Goal: Contribute content: Contribute content

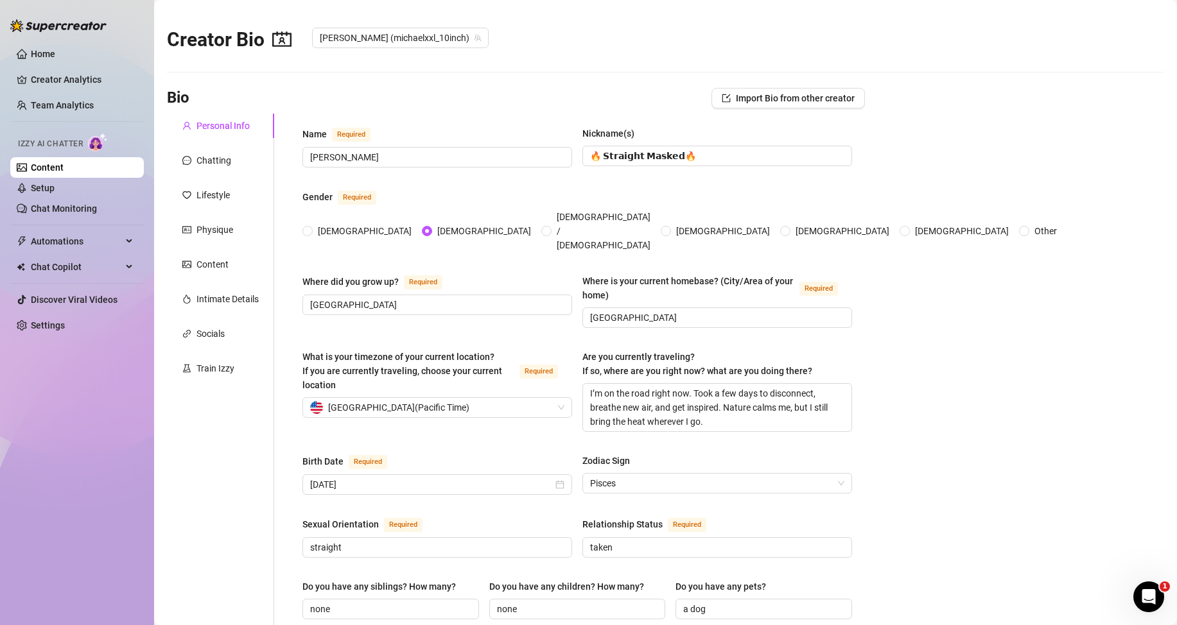
click at [64, 169] on link "Content" at bounding box center [47, 167] width 33 height 10
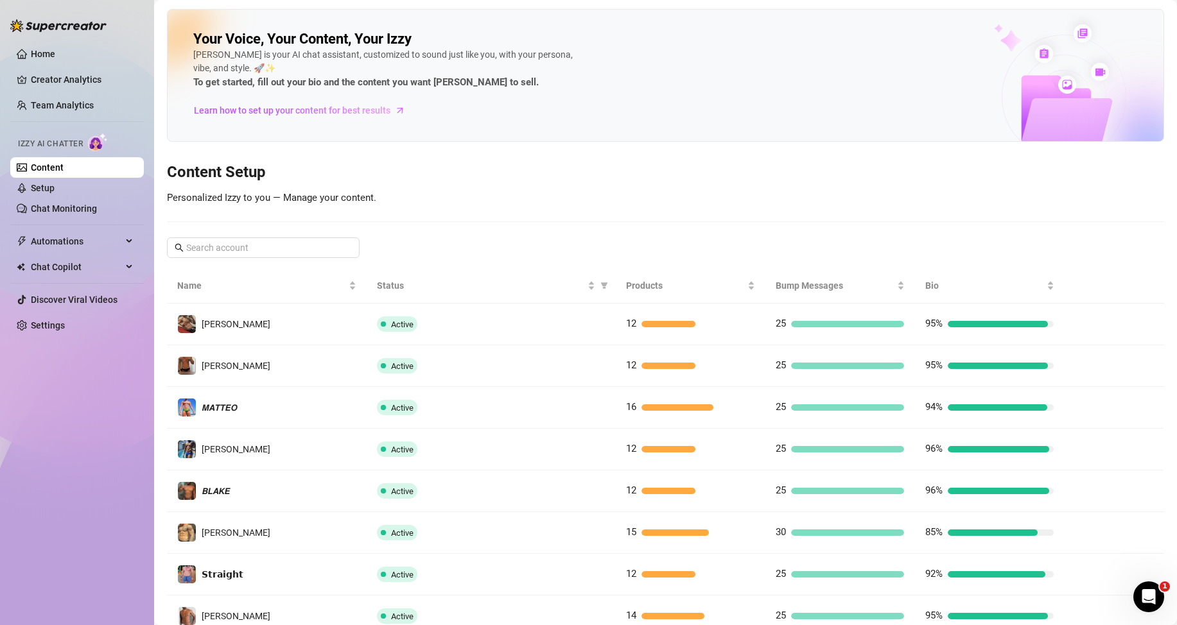
scroll to position [170, 0]
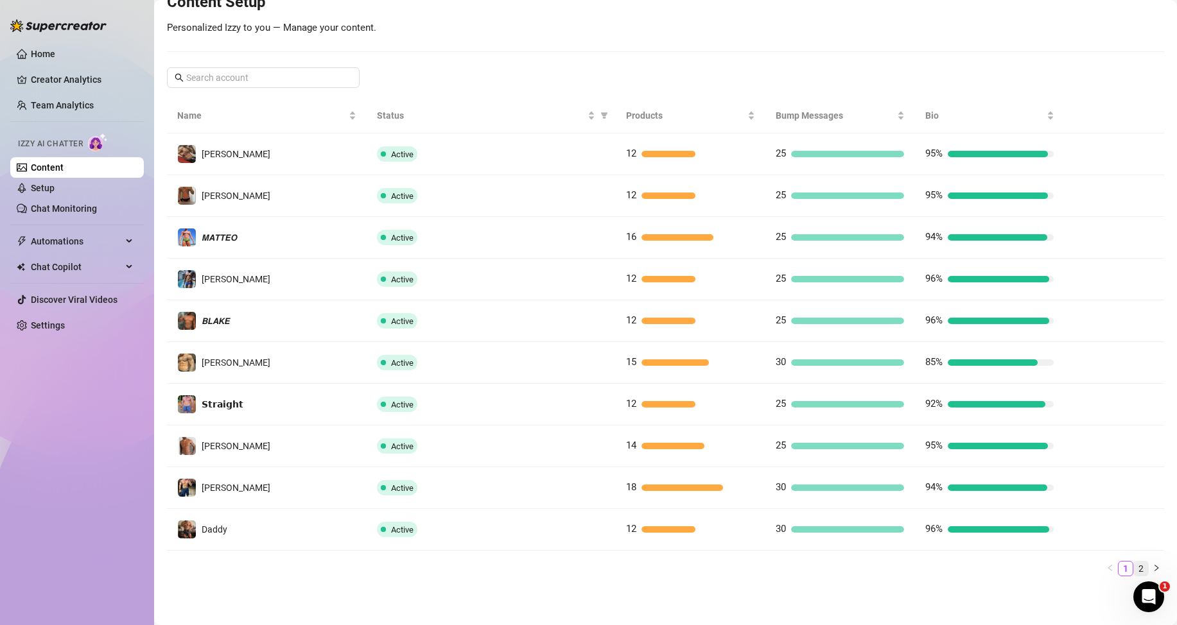
click at [1134, 566] on link "2" at bounding box center [1141, 569] width 14 height 14
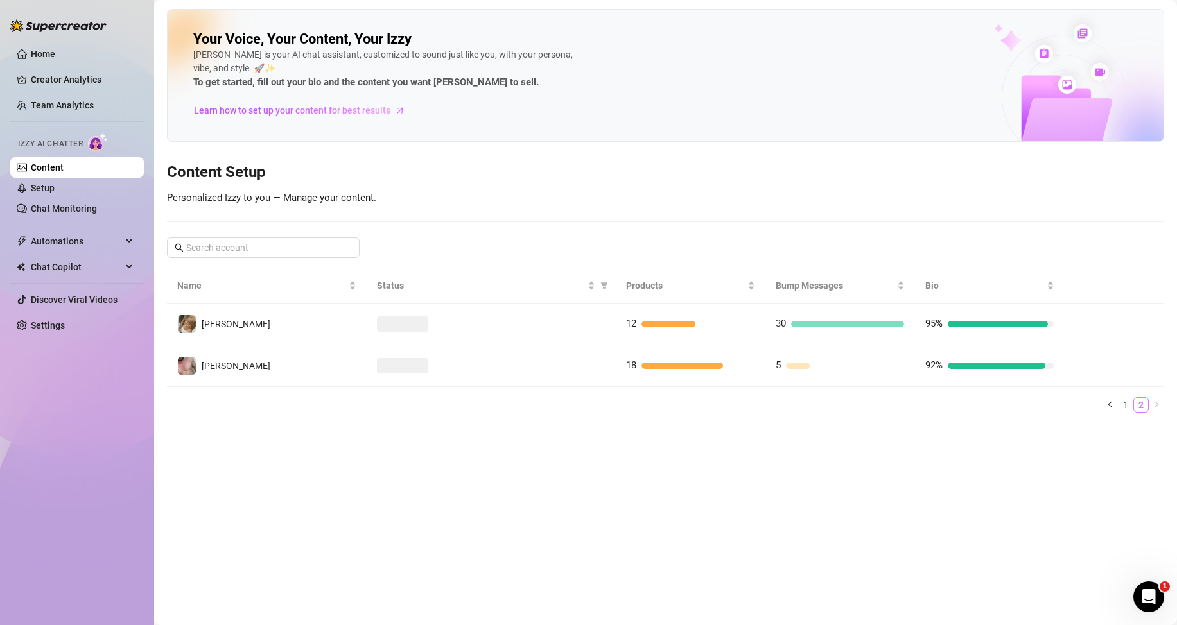
scroll to position [0, 0]
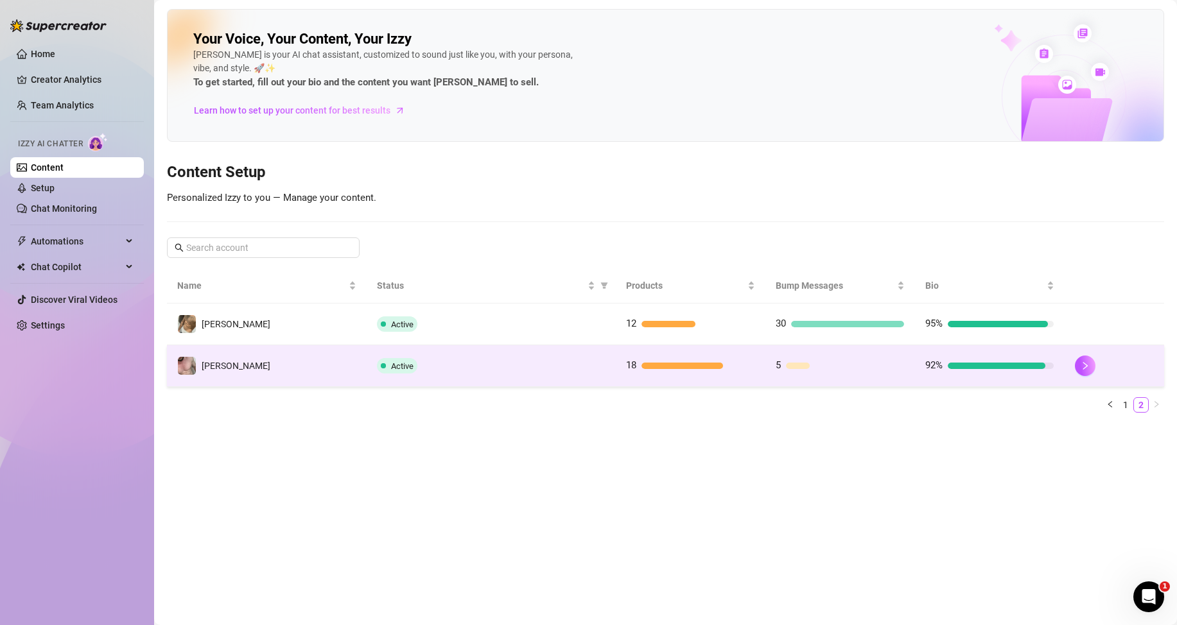
click at [682, 367] on div at bounding box center [682, 366] width 82 height 6
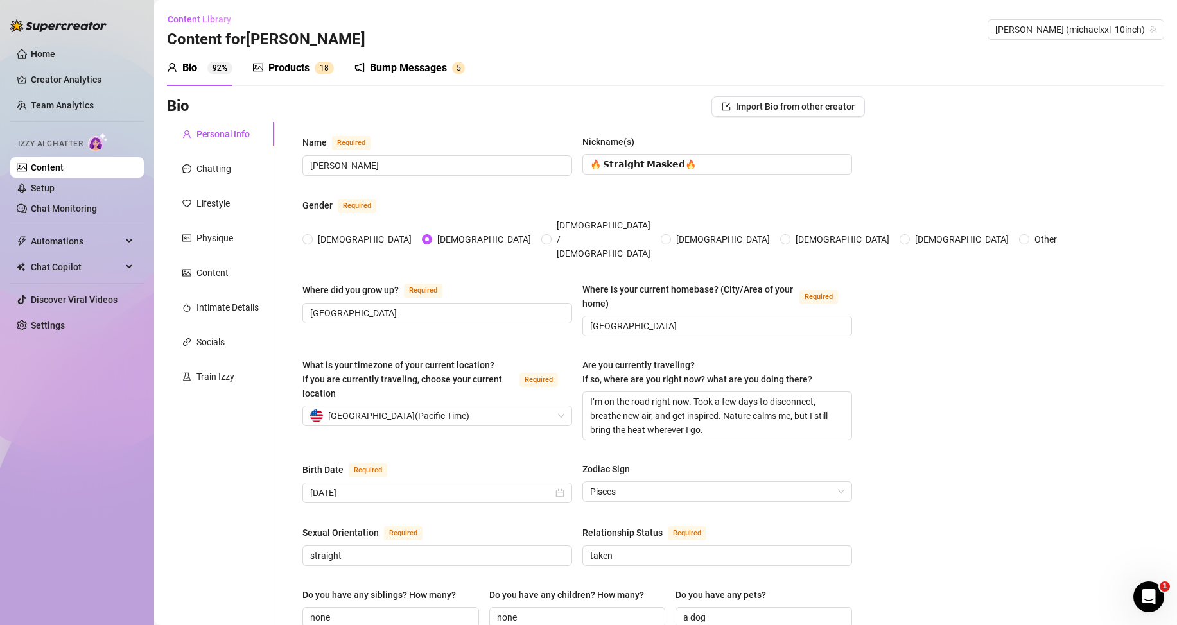
click at [308, 62] on div "Products" at bounding box center [288, 67] width 41 height 15
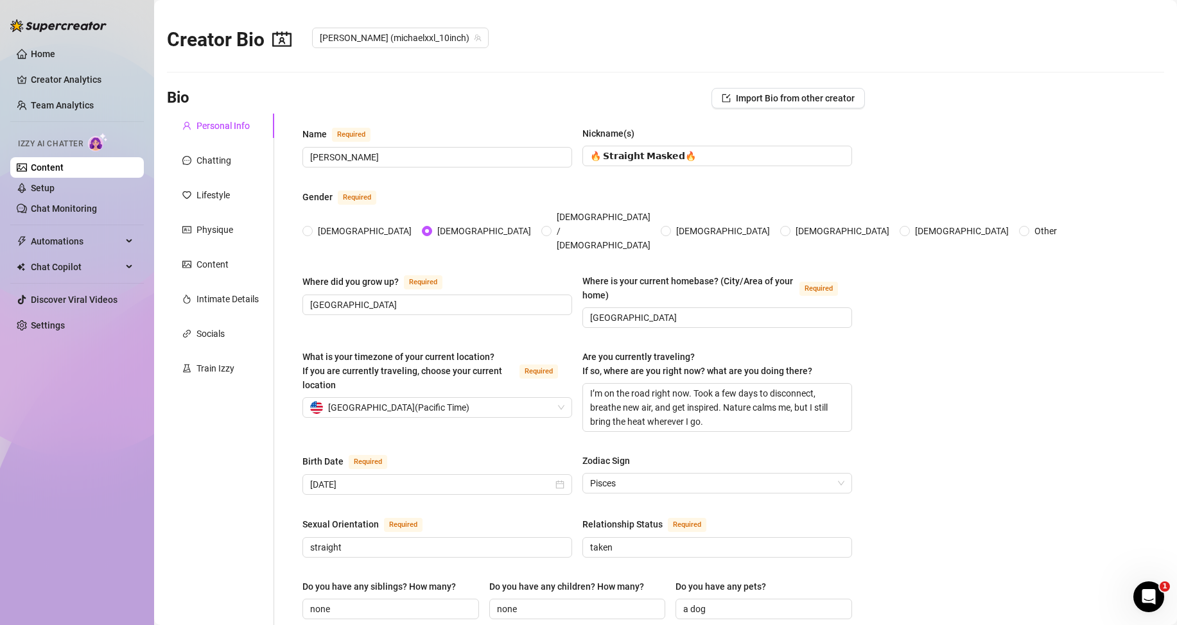
click at [64, 162] on link "Content" at bounding box center [47, 167] width 33 height 10
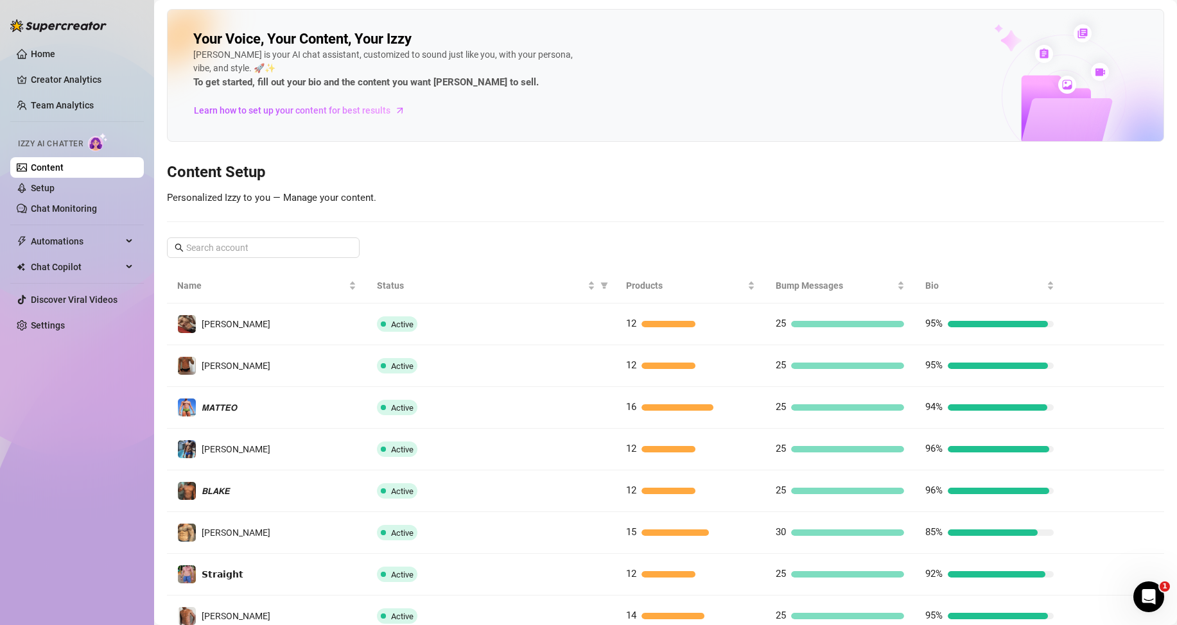
scroll to position [170, 0]
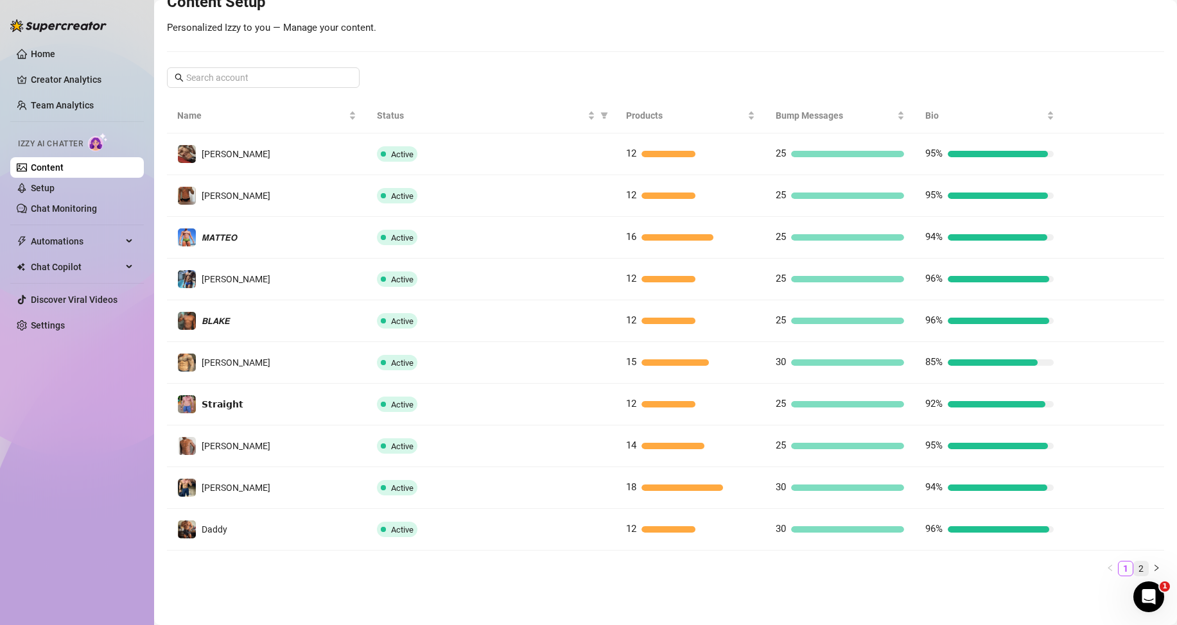
click at [1134, 567] on link "2" at bounding box center [1141, 569] width 14 height 14
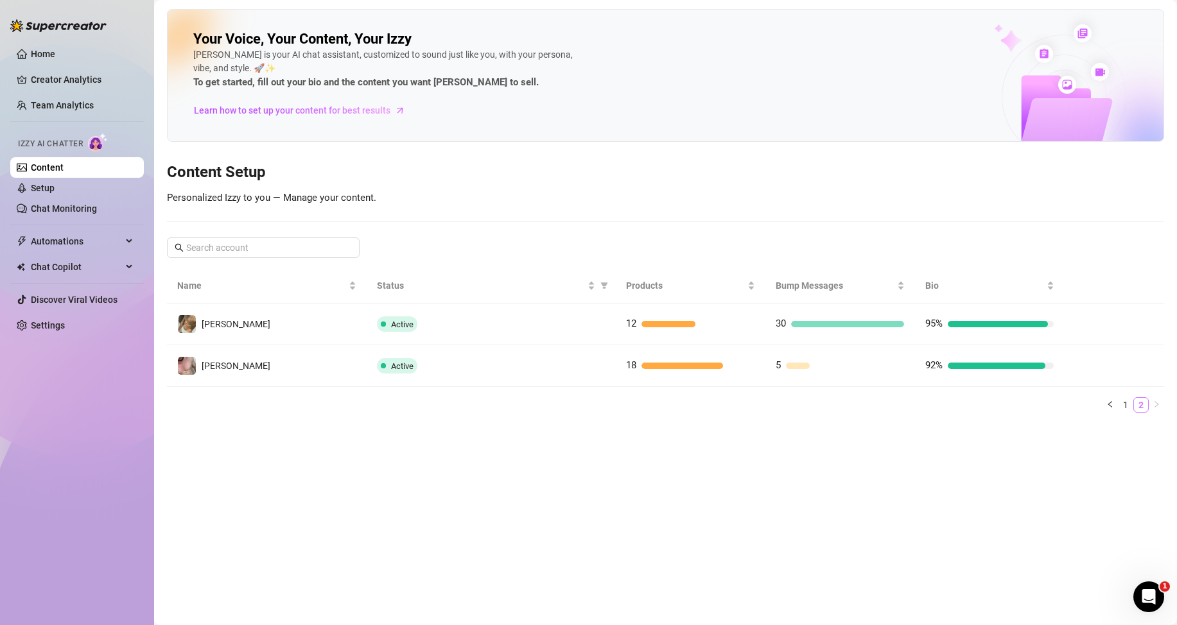
scroll to position [0, 0]
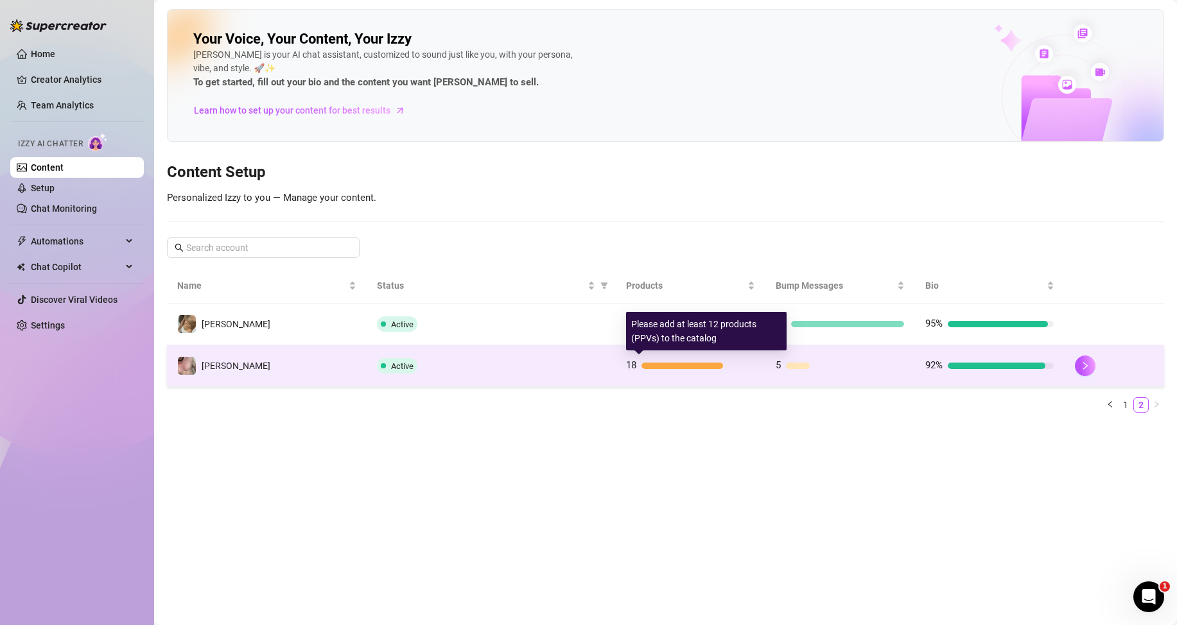
click at [645, 365] on div at bounding box center [682, 366] width 82 height 6
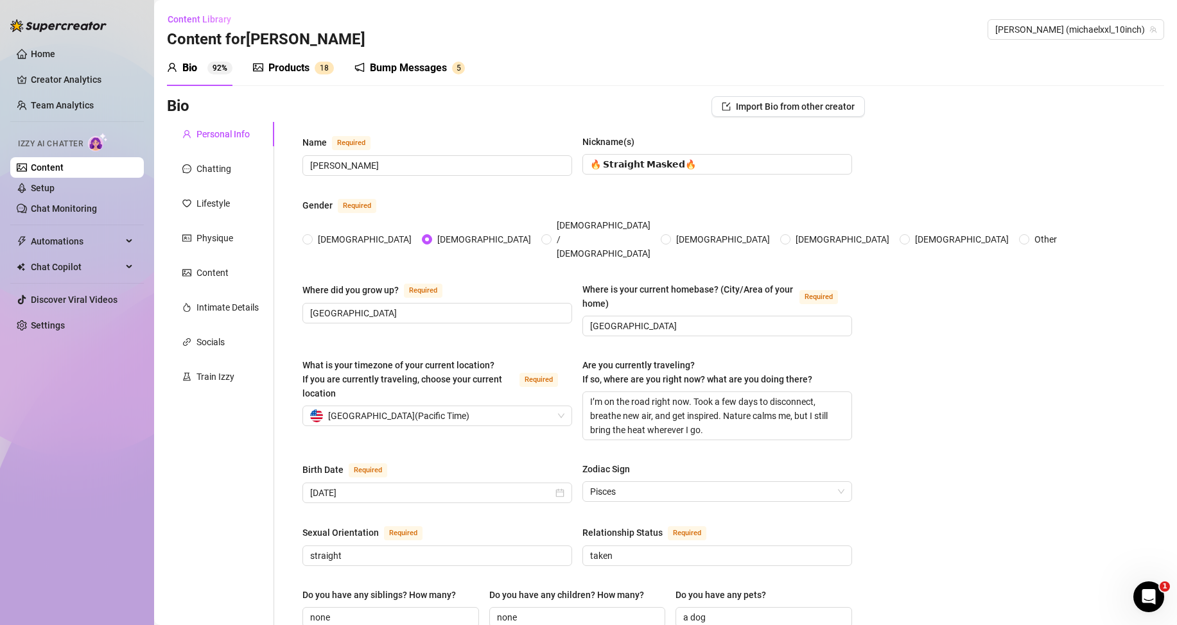
click at [297, 65] on div "Products" at bounding box center [288, 67] width 41 height 15
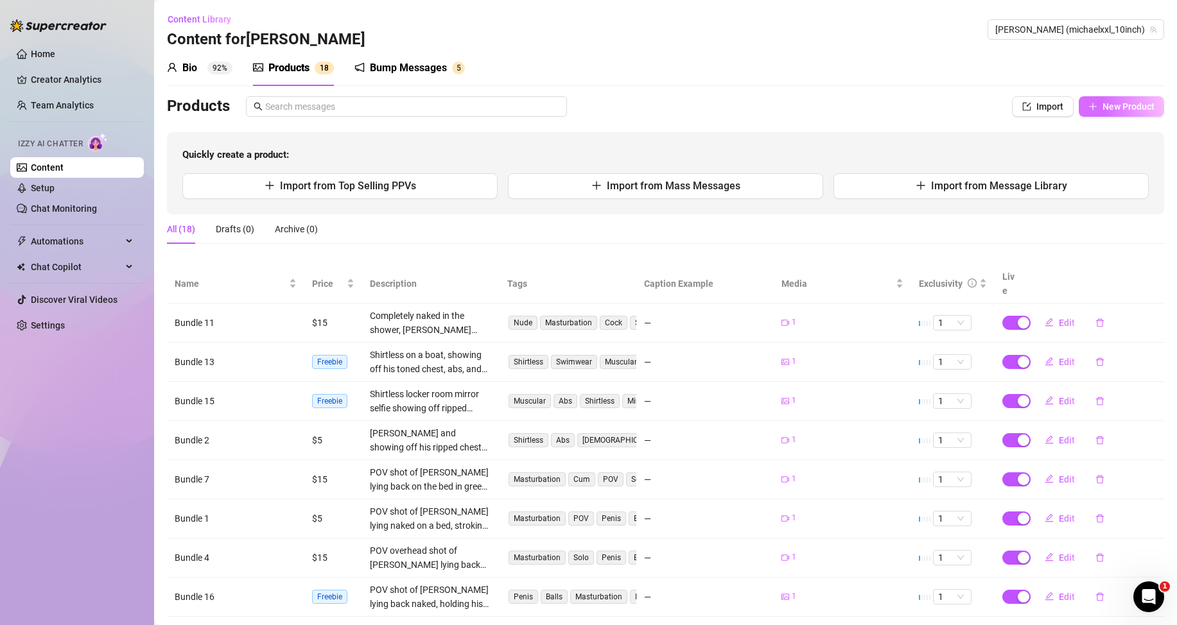
click at [1088, 107] on button "New Product" at bounding box center [1120, 106] width 85 height 21
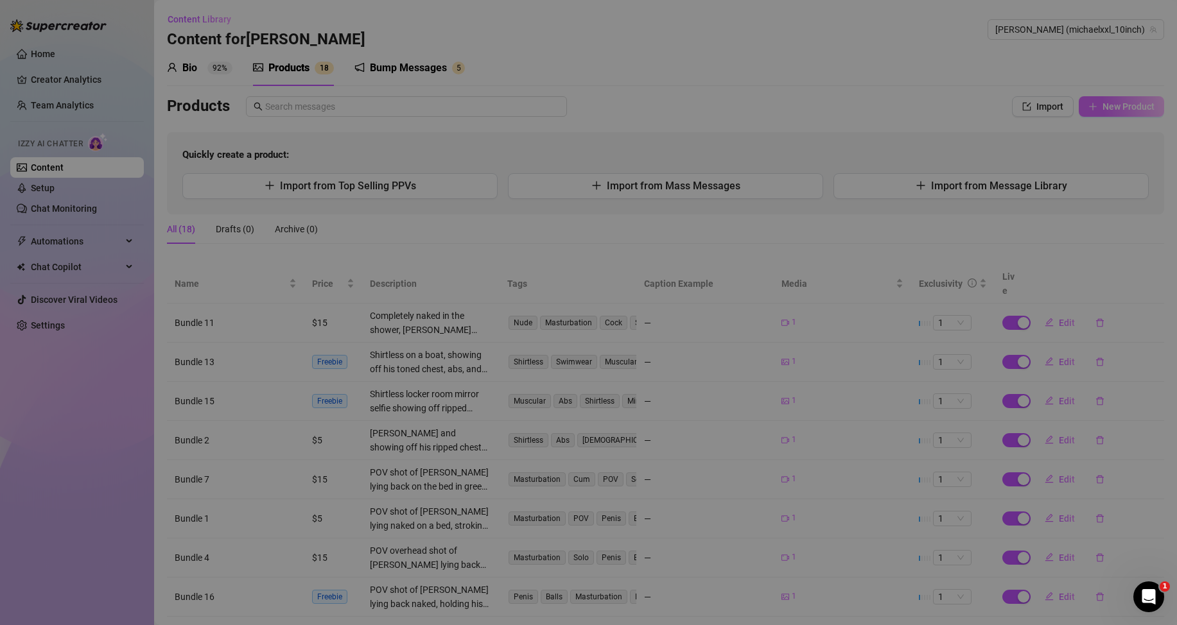
type textarea "Type your message here..."
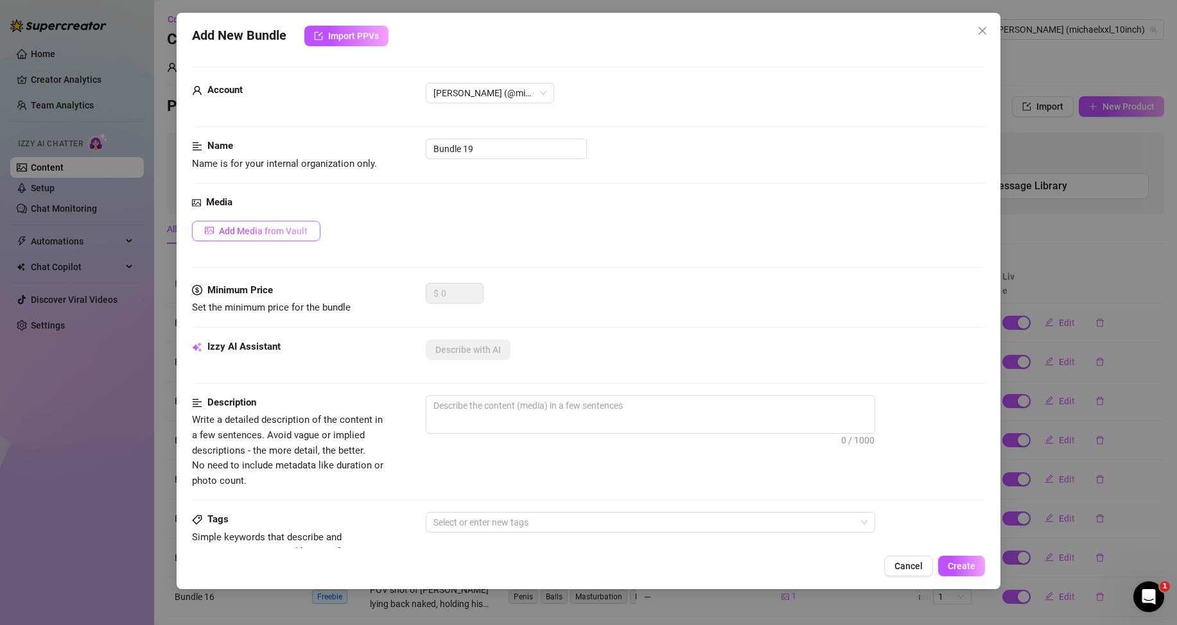
click at [234, 236] on button "Add Media from Vault" at bounding box center [256, 231] width 128 height 21
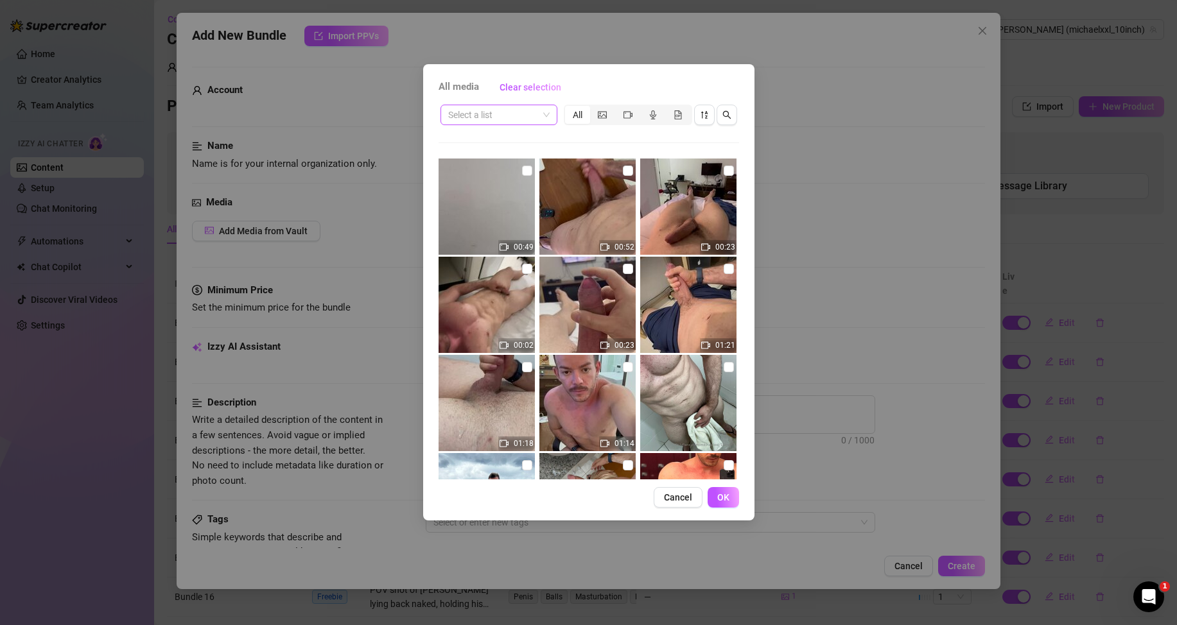
click at [549, 117] on span at bounding box center [498, 114] width 101 height 19
click at [502, 159] on div "Messages" at bounding box center [499, 161] width 96 height 14
click at [523, 168] on input "checkbox" at bounding box center [527, 171] width 10 height 10
checkbox input "true"
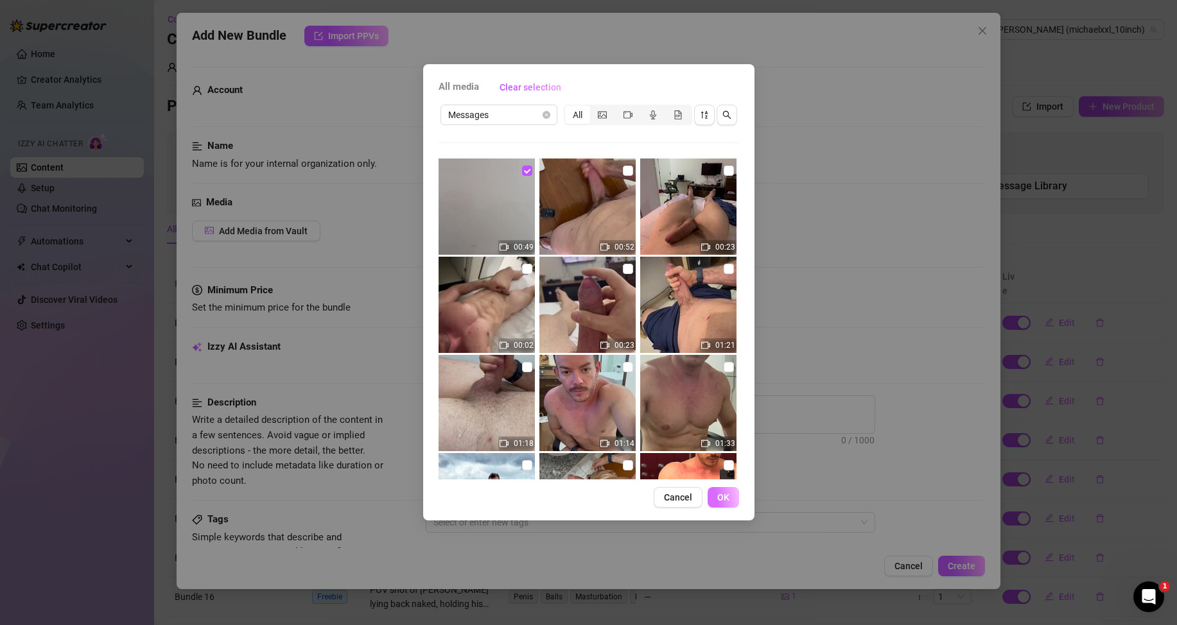
click at [723, 494] on span "OK" at bounding box center [723, 497] width 12 height 10
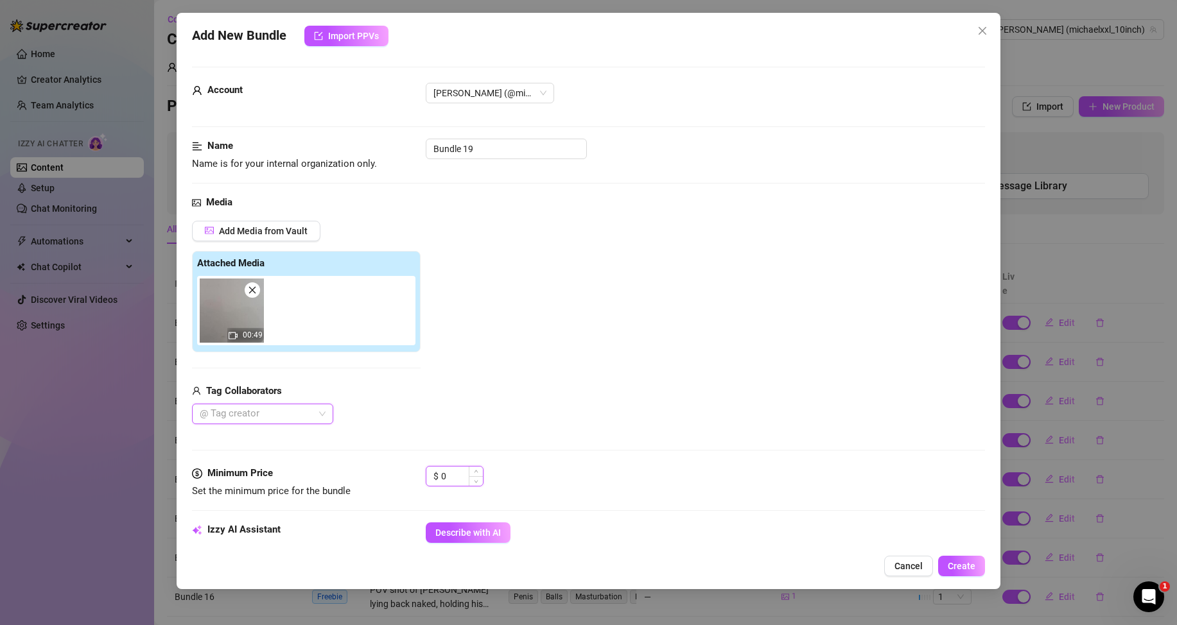
click at [445, 476] on input "0" at bounding box center [462, 476] width 42 height 19
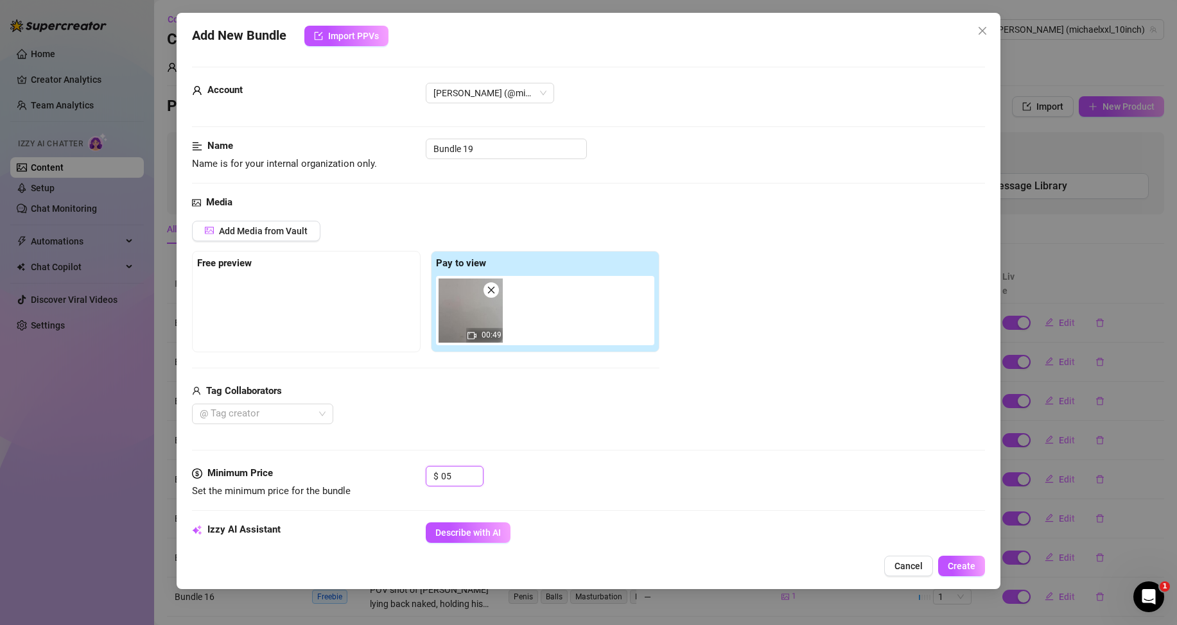
type input "5"
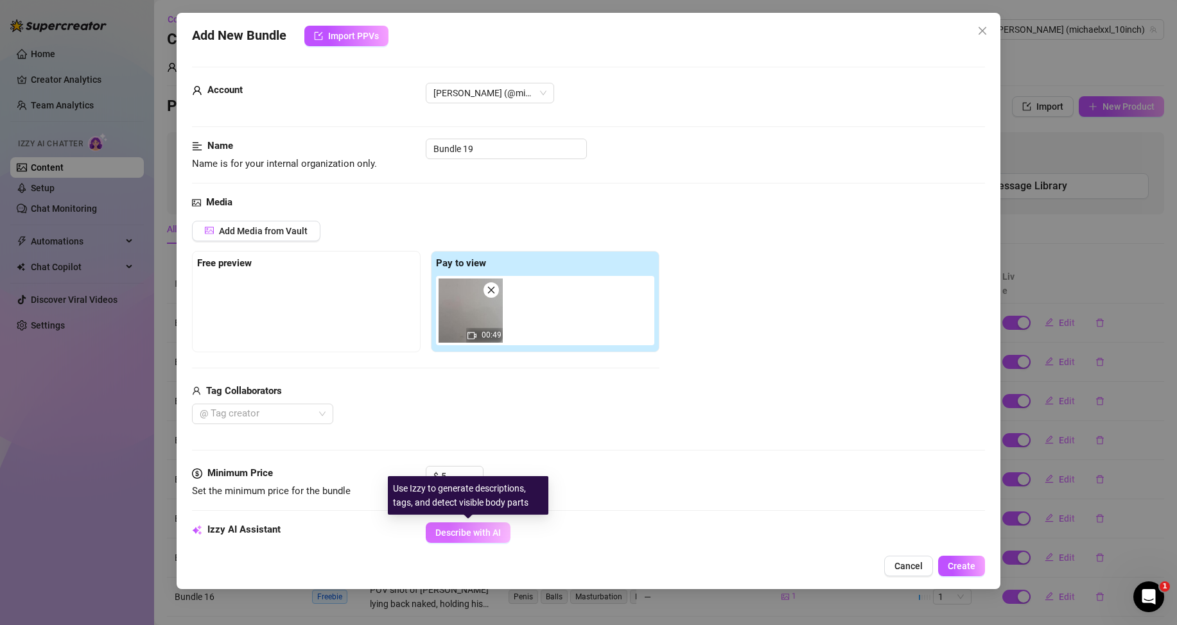
click at [471, 537] on span "Describe with AI" at bounding box center [467, 533] width 65 height 10
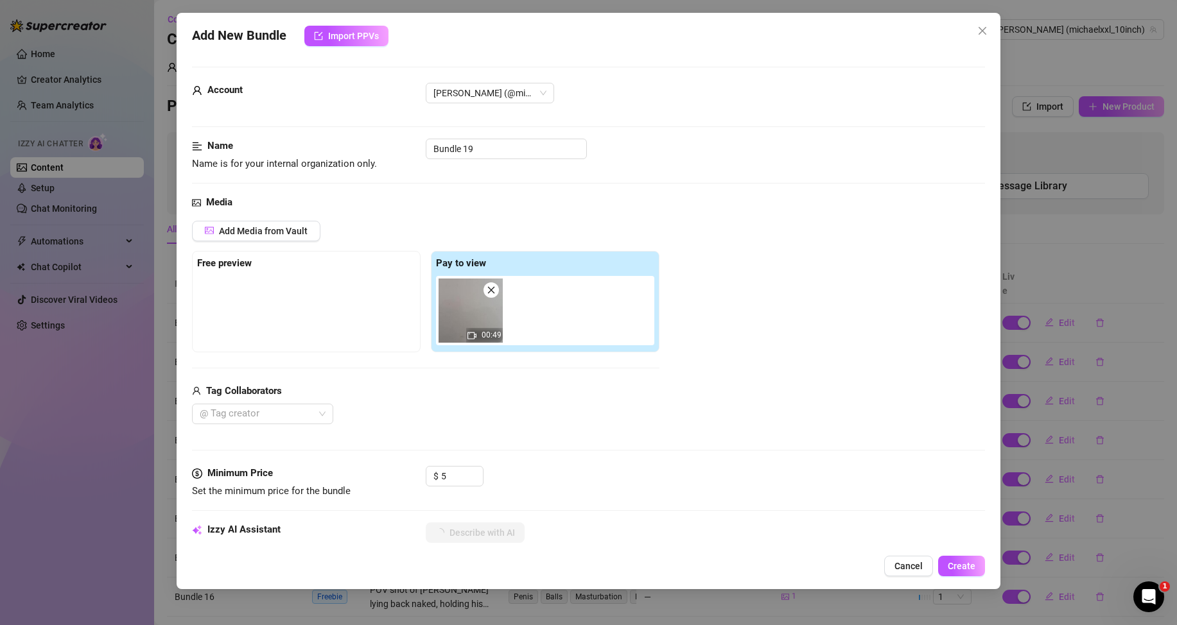
scroll to position [64, 0]
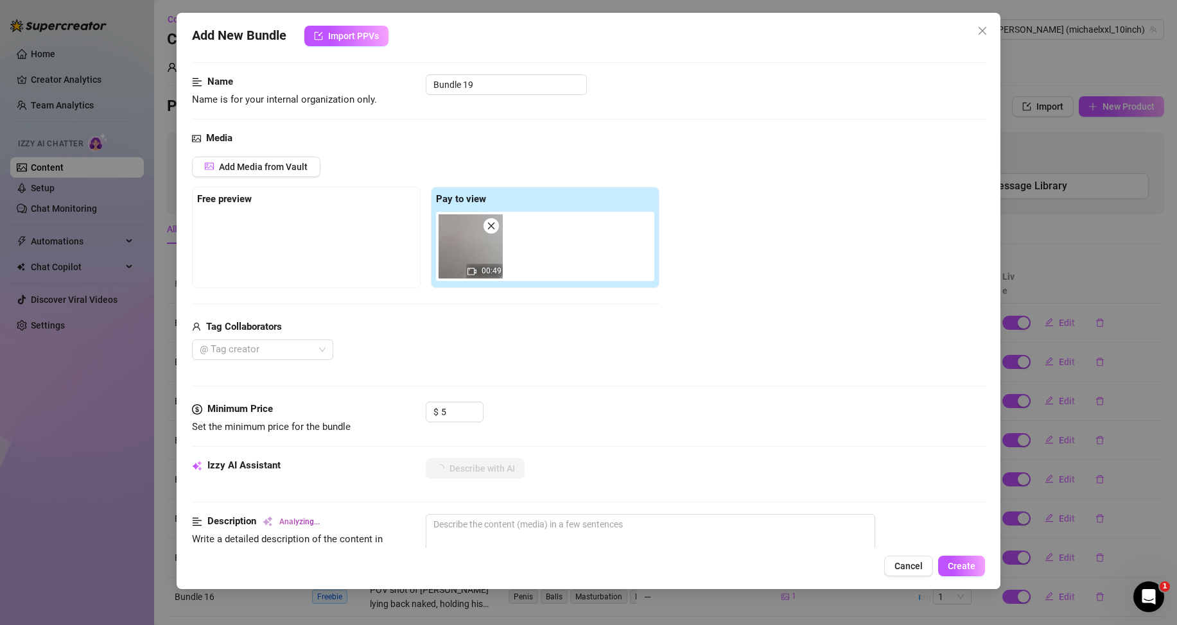
type textarea "[PERSON_NAME]"
type textarea "[PERSON_NAME] stands"
type textarea "[PERSON_NAME] stands shirtless"
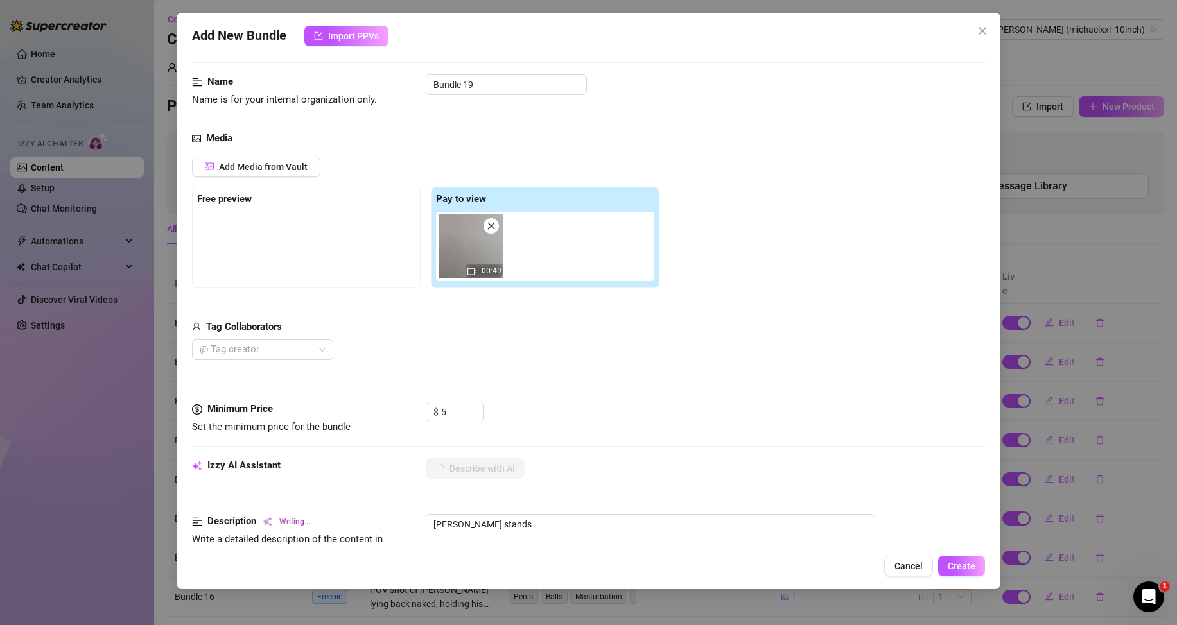
type textarea "[PERSON_NAME] stands shirtless"
type textarea "[PERSON_NAME] stands shirtless in"
type textarea "[PERSON_NAME] stands shirtless in tight"
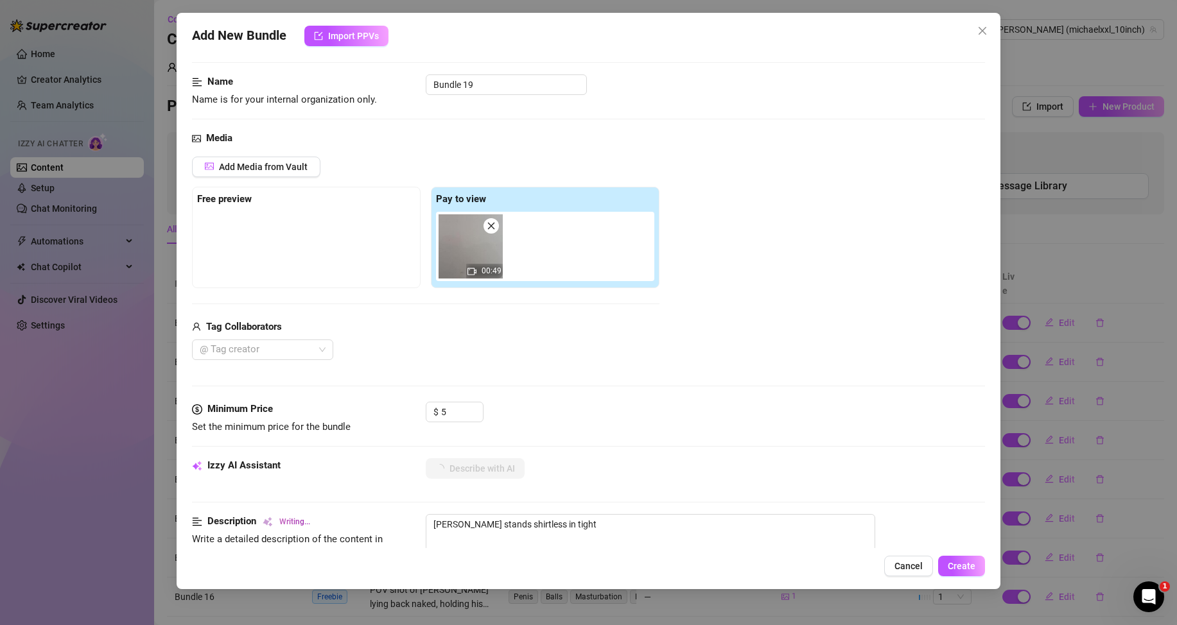
type textarea "[PERSON_NAME] stands shirtless in tight grey"
type textarea "[PERSON_NAME] stands shirtless in tight grey shorts,"
type textarea "[PERSON_NAME] stands shirtless in tight grey shorts, pulling"
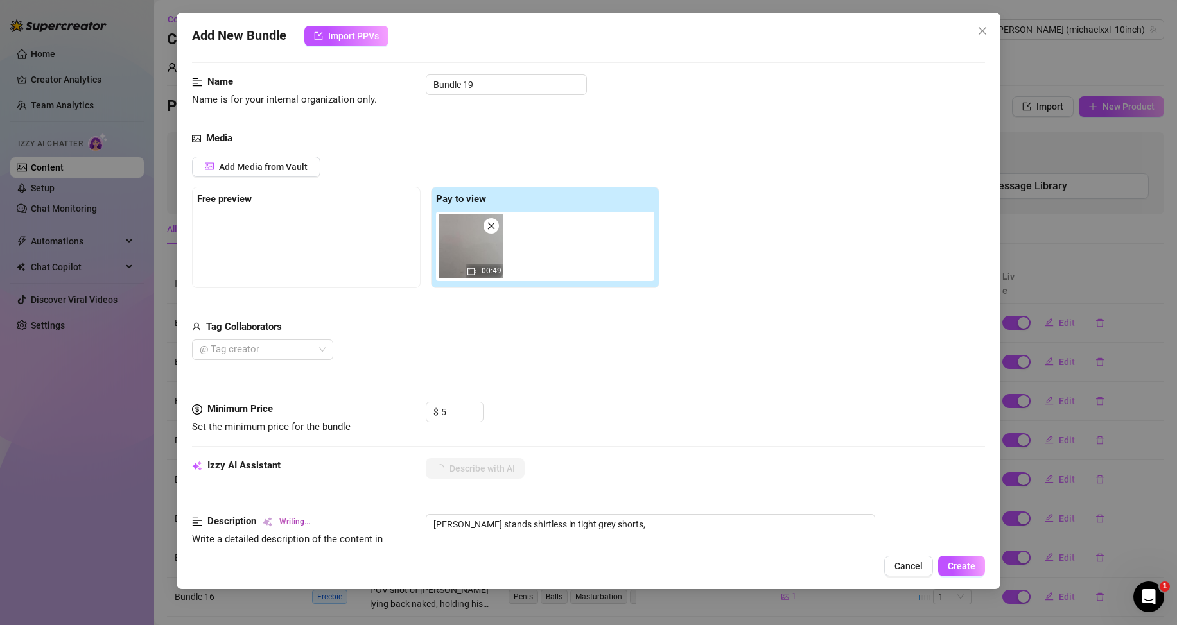
type textarea "[PERSON_NAME] stands shirtless in tight grey shorts, pulling"
type textarea "[PERSON_NAME] stands shirtless in tight grey shorts, pulling the"
type textarea "[PERSON_NAME] stands shirtless in tight grey shorts, pulling the waistband"
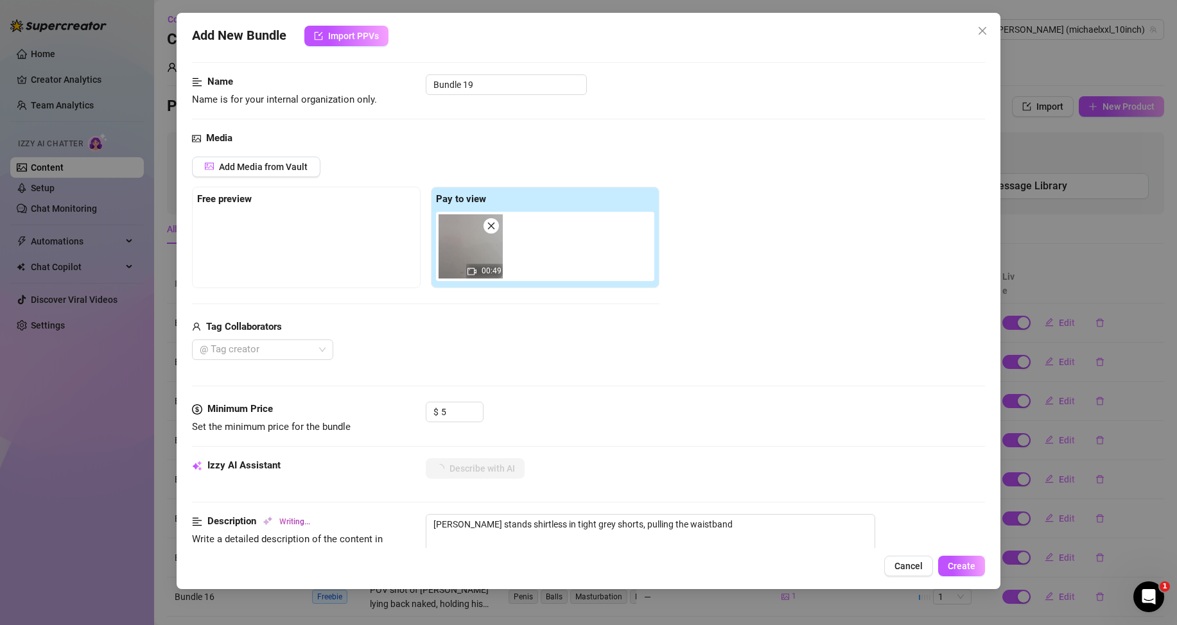
type textarea "[PERSON_NAME] stands shirtless in tight grey shorts, pulling the waistband down"
type textarea "[PERSON_NAME] stands shirtless in tight grey shorts, pulling the waistband down…"
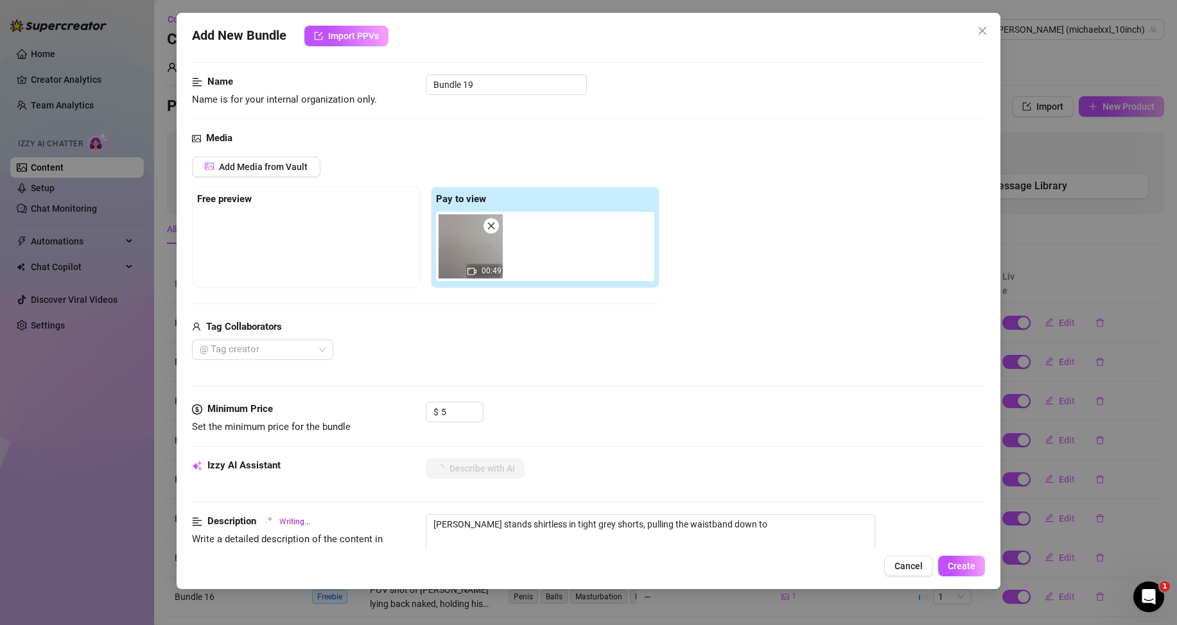
type textarea "[PERSON_NAME] stands shirtless in tight grey shorts, pulling the waistband down…"
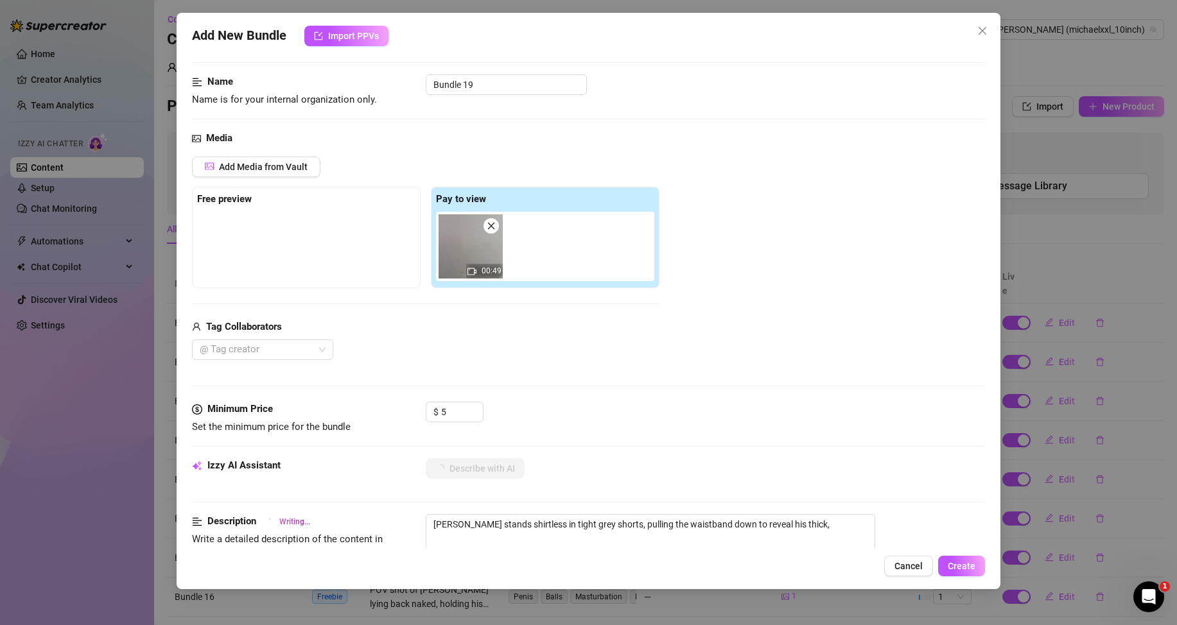
type textarea "[PERSON_NAME] stands shirtless in tight grey shorts, pulling the waistband down…"
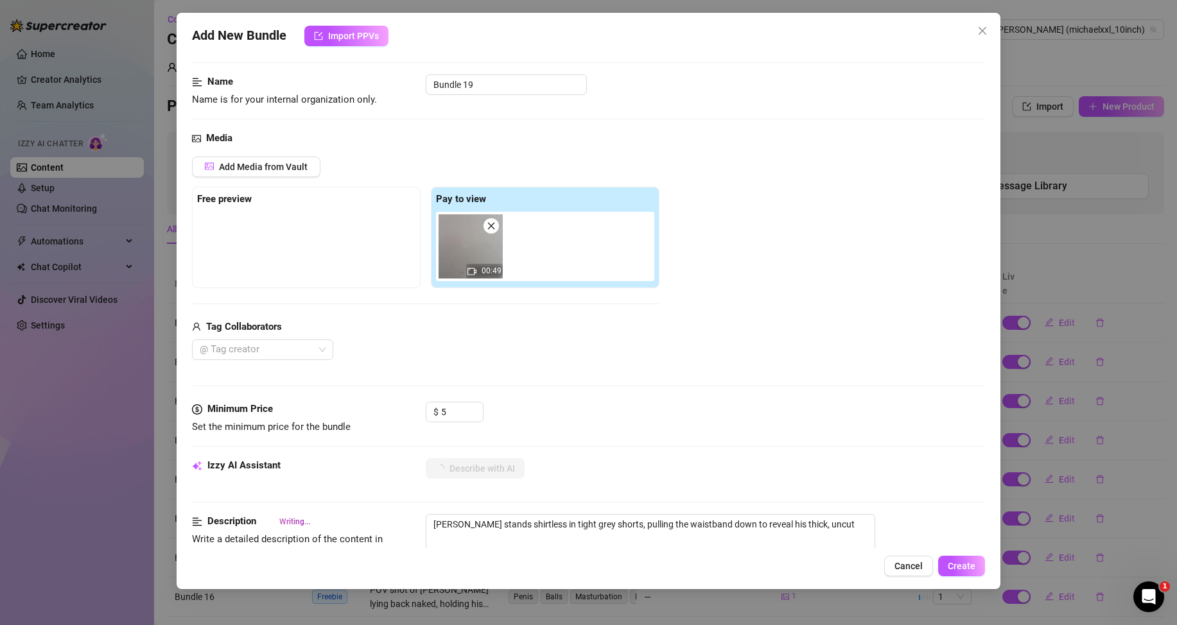
type textarea "[PERSON_NAME] stands shirtless in tight grey shorts, pulling the waistband down…"
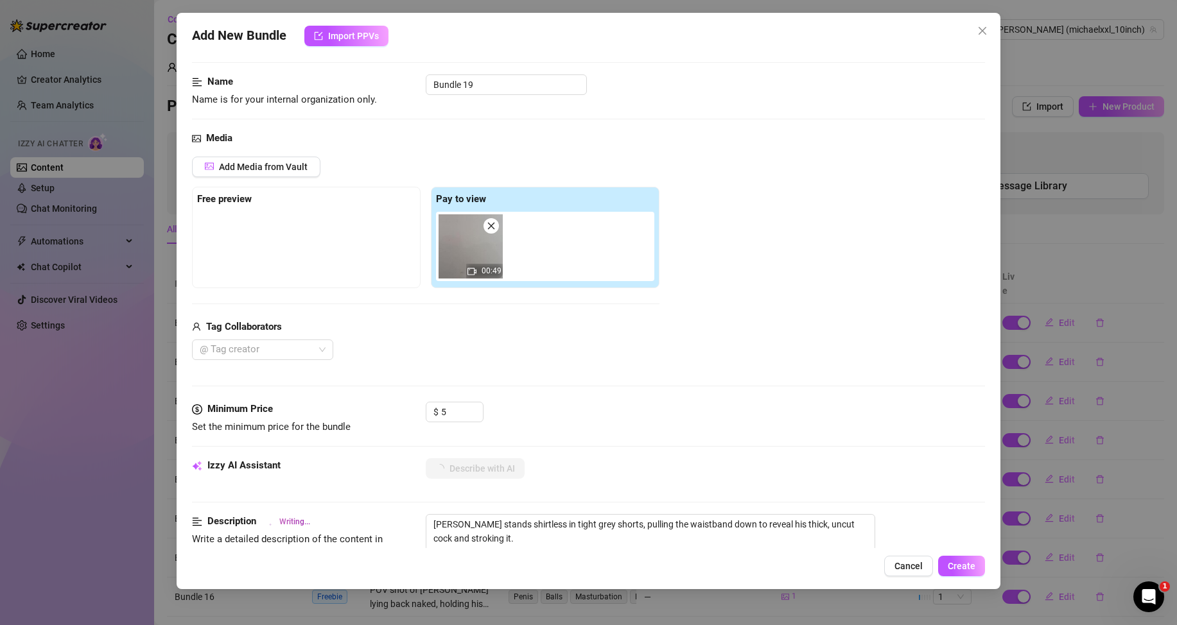
type textarea "[PERSON_NAME] stands shirtless in tight grey shorts, pulling the waistband down…"
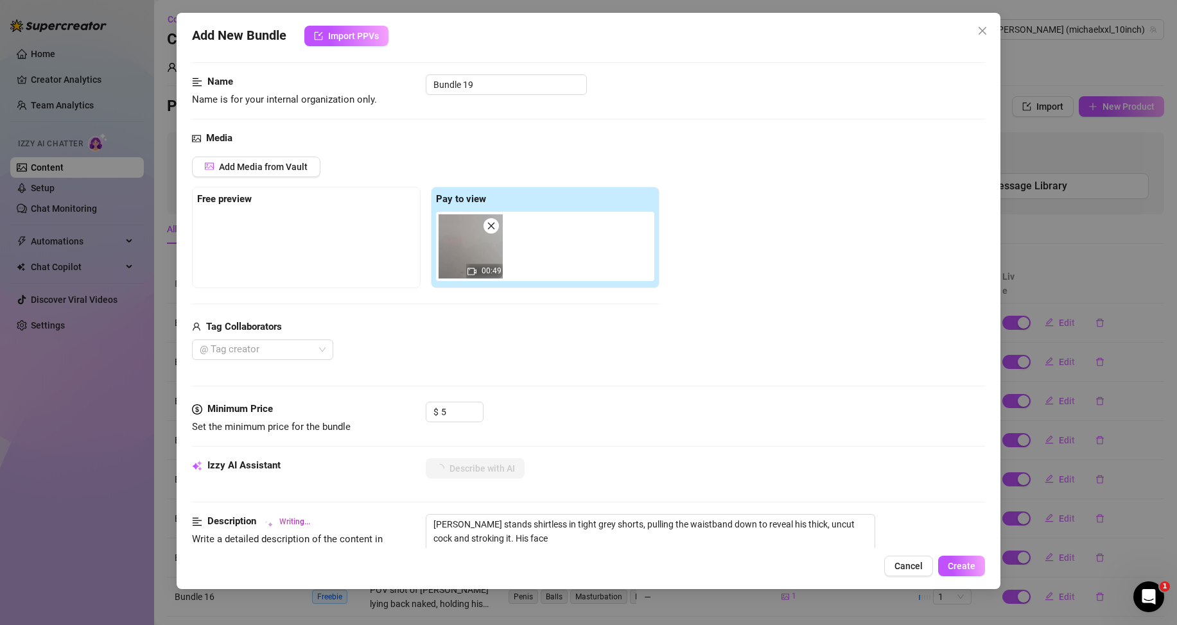
type textarea "[PERSON_NAME] stands shirtless in tight grey shorts, pulling the waistband down…"
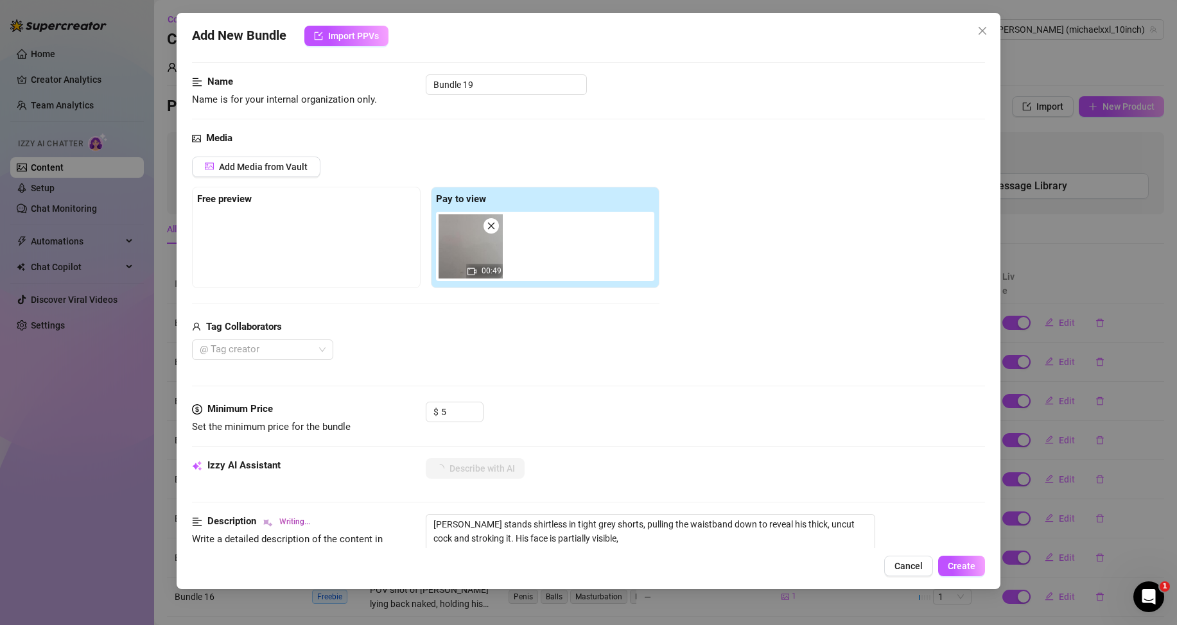
type textarea "[PERSON_NAME] stands shirtless in tight grey shorts, pulling the waistband down…"
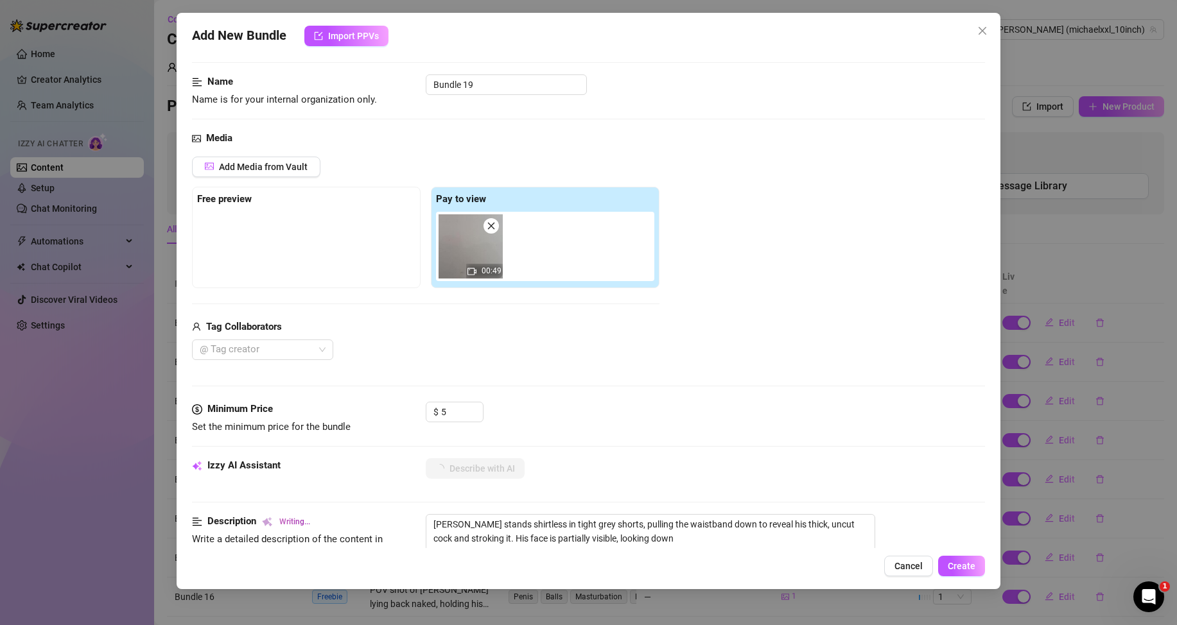
type textarea "[PERSON_NAME] stands shirtless in tight grey shorts, pulling the waistband down…"
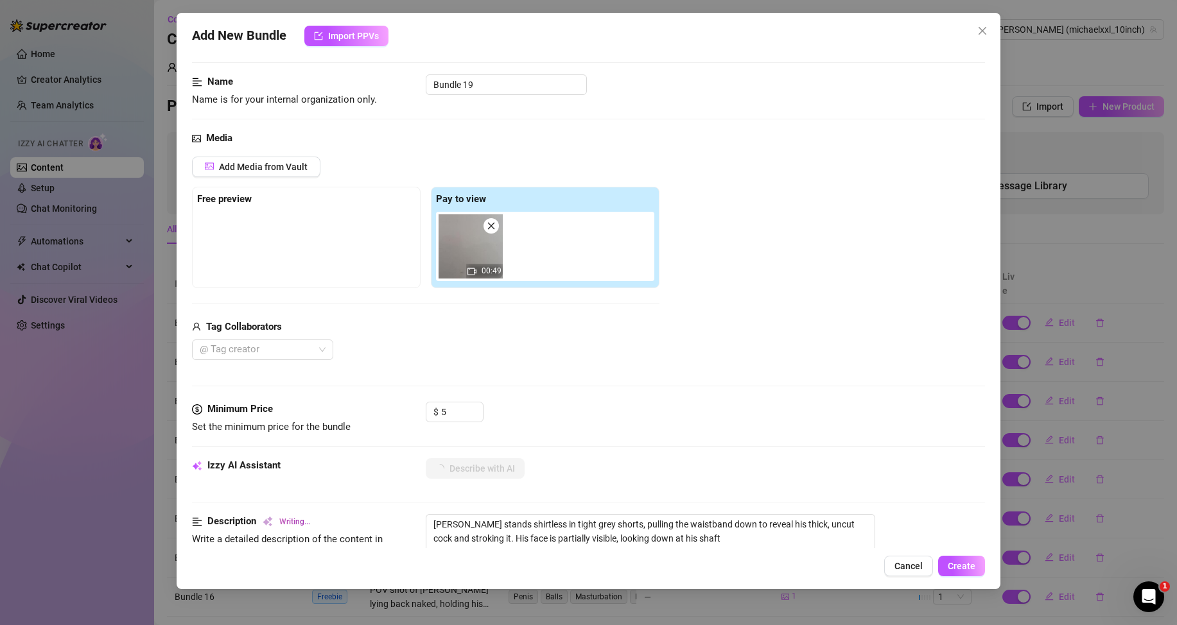
type textarea "[PERSON_NAME] stands shirtless in tight grey shorts, pulling the waistband down…"
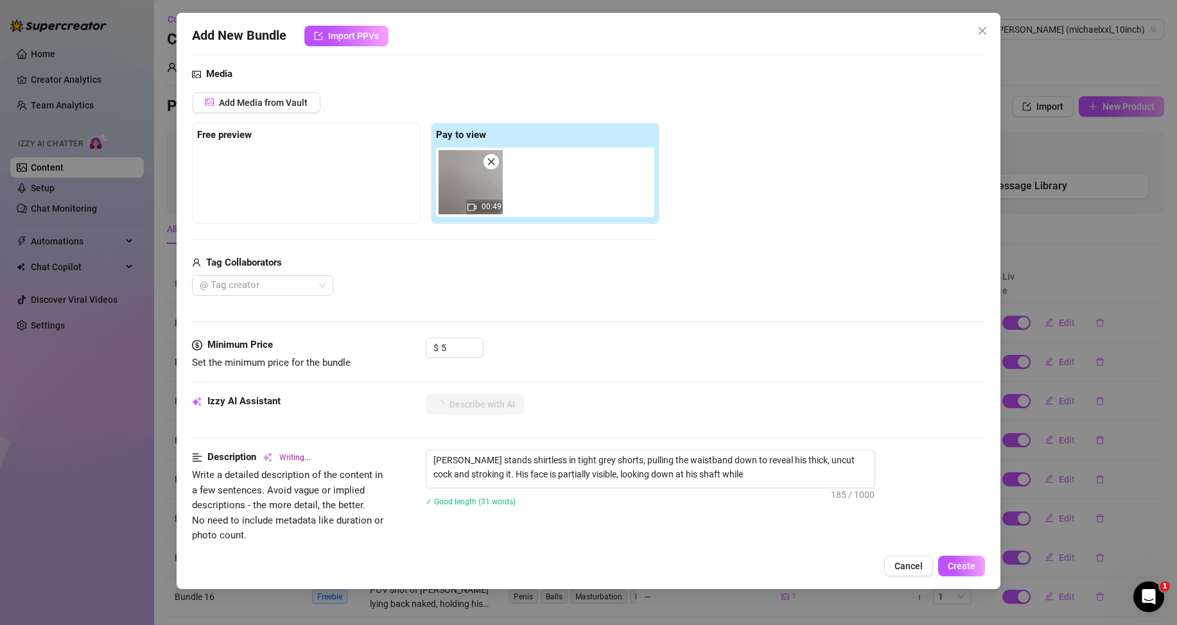
type textarea "[PERSON_NAME] stands shirtless in tight grey shorts, pulling the waistband down…"
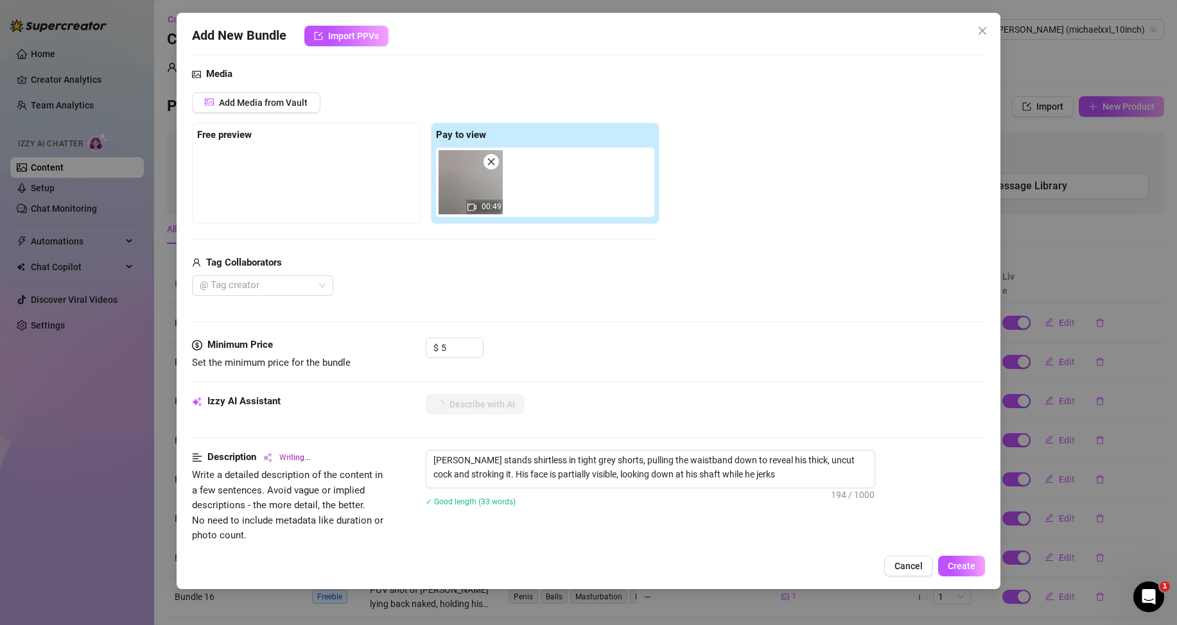
type textarea "[PERSON_NAME] stands shirtless in tight grey shorts, pulling the waistband down…"
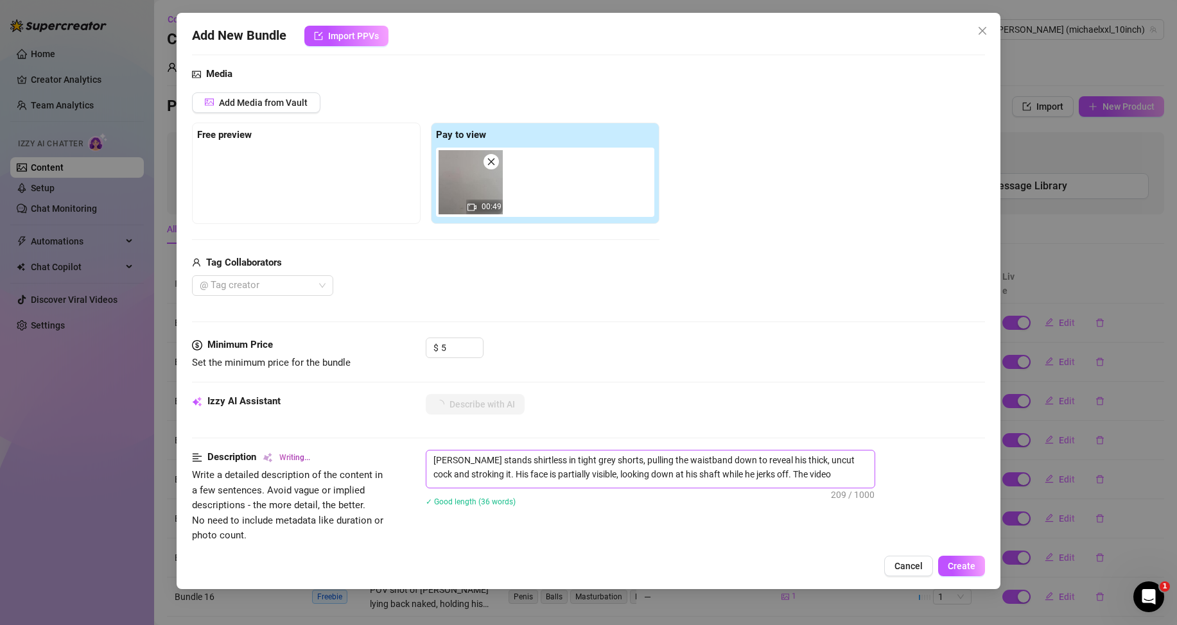
type textarea "[PERSON_NAME] stands shirtless in tight grey shorts, pulling the waistband down…"
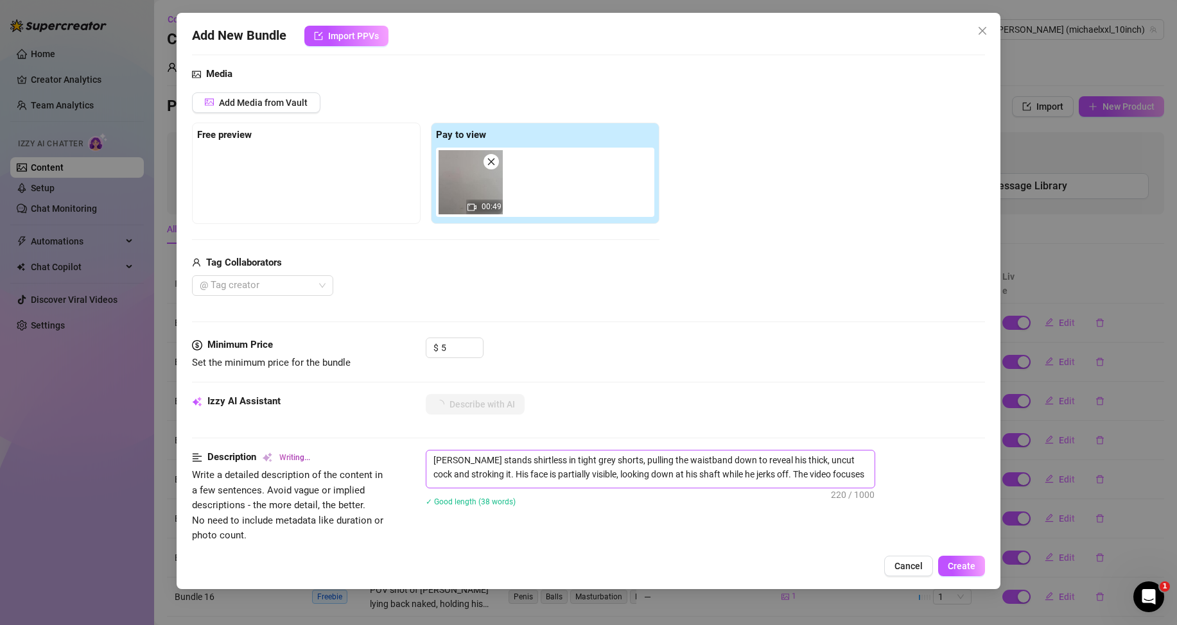
type textarea "[PERSON_NAME] stands shirtless in tight grey shorts, pulling the waistband down…"
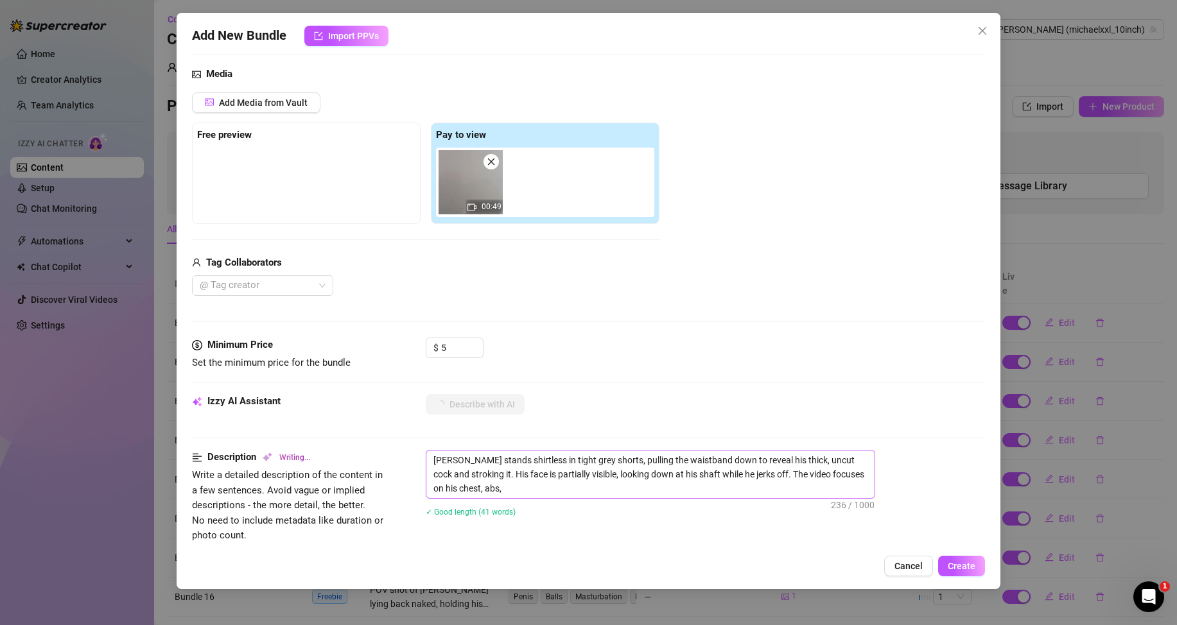
type textarea "[PERSON_NAME] stands shirtless in tight grey shorts, pulling the waistband down…"
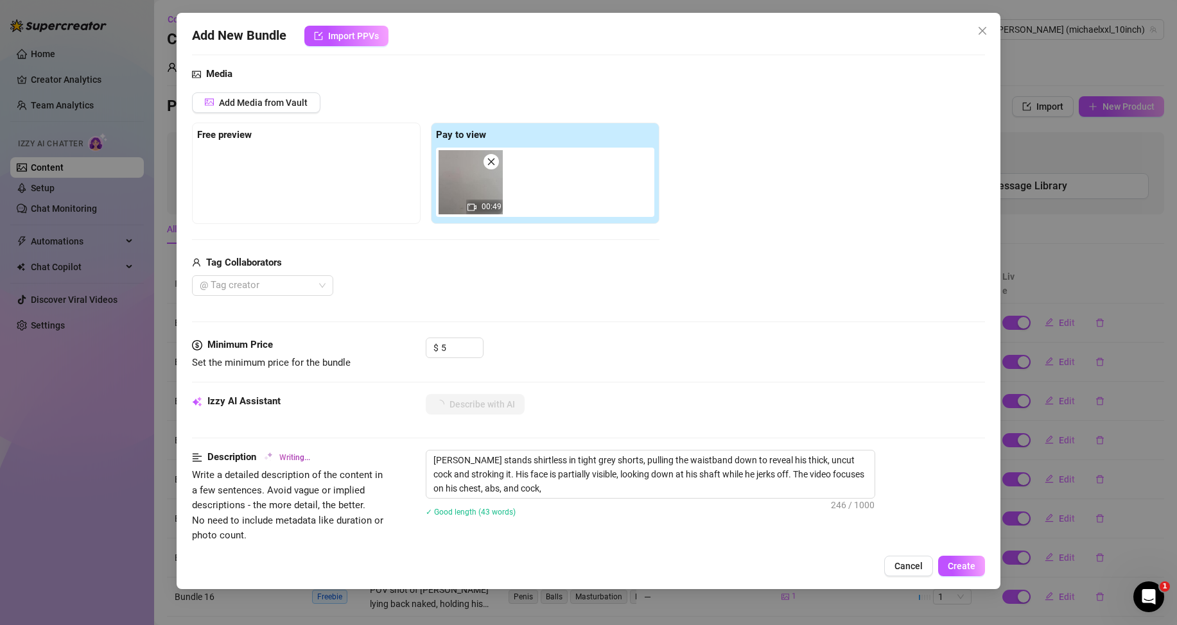
type textarea "[PERSON_NAME] stands shirtless in tight grey shorts, pulling the waistband down…"
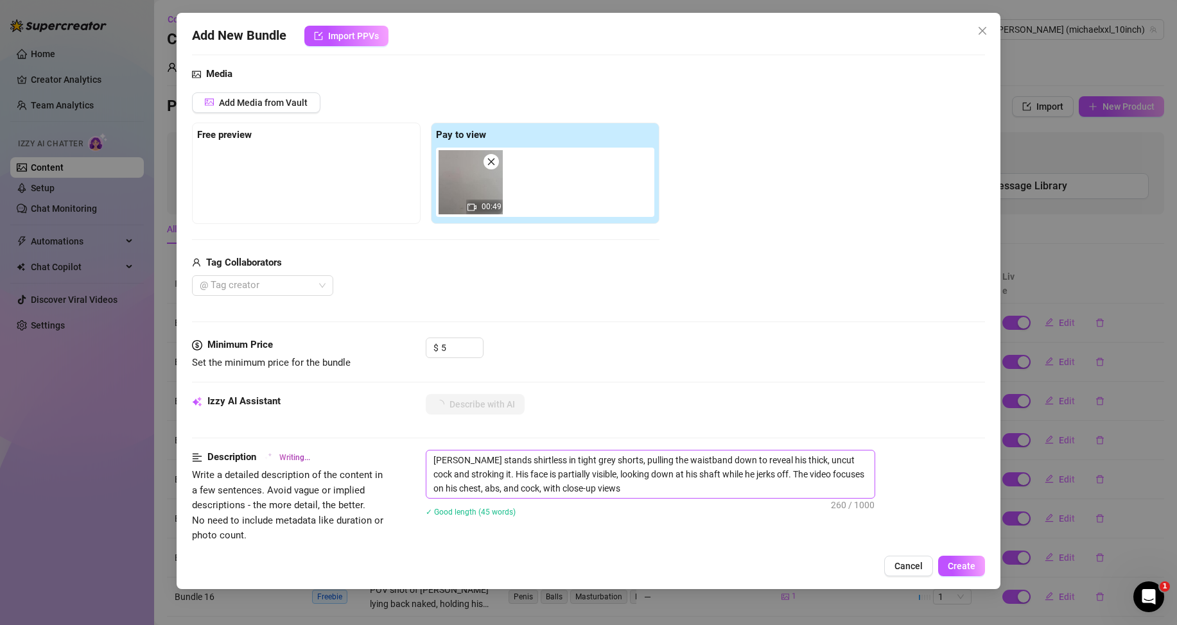
type textarea "[PERSON_NAME] stands shirtless in tight grey shorts, pulling the waistband down…"
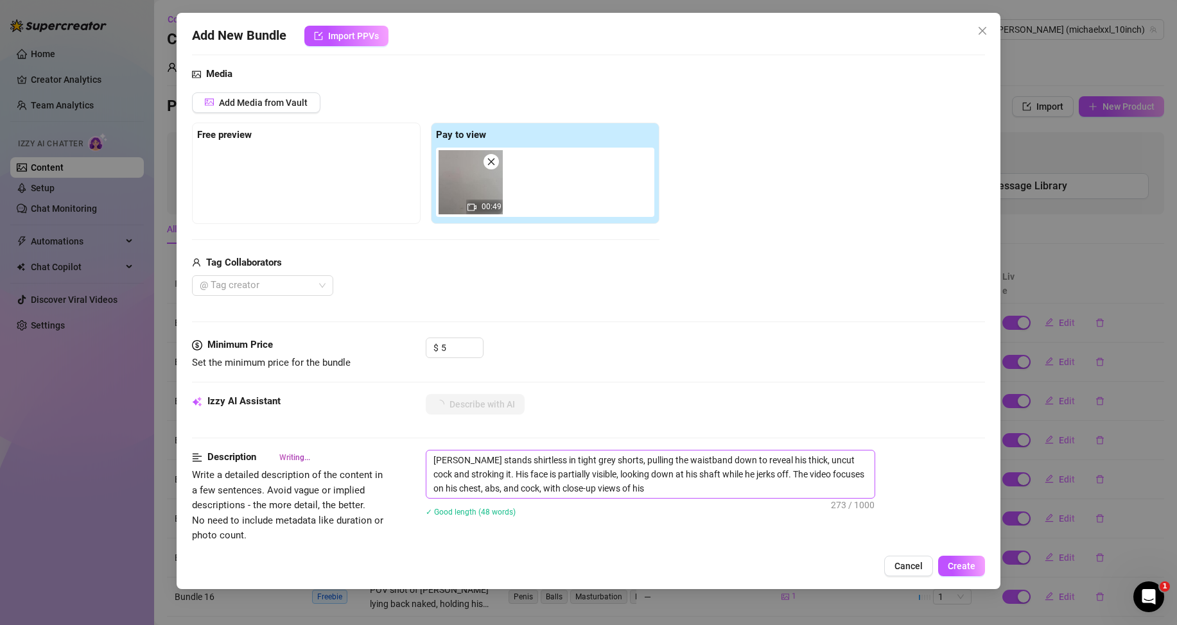
type textarea "[PERSON_NAME] stands shirtless in tight grey shorts, pulling the waistband down…"
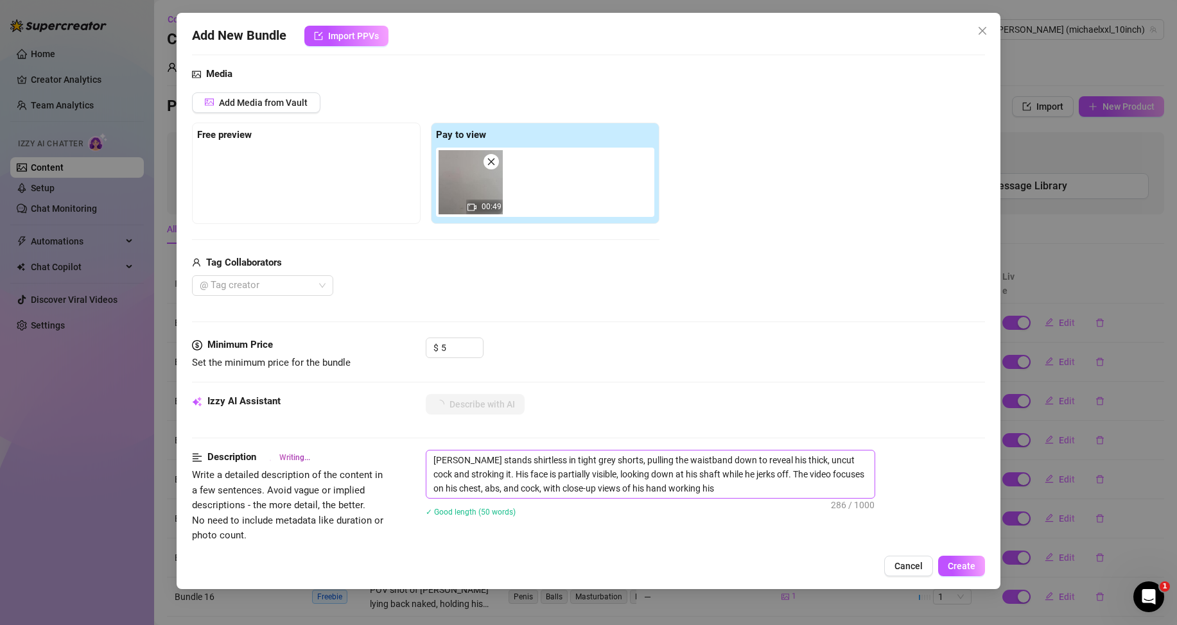
type textarea "[PERSON_NAME] stands shirtless in tight grey shorts, pulling the waistband down…"
click at [955, 564] on span "Create" at bounding box center [961, 566] width 28 height 10
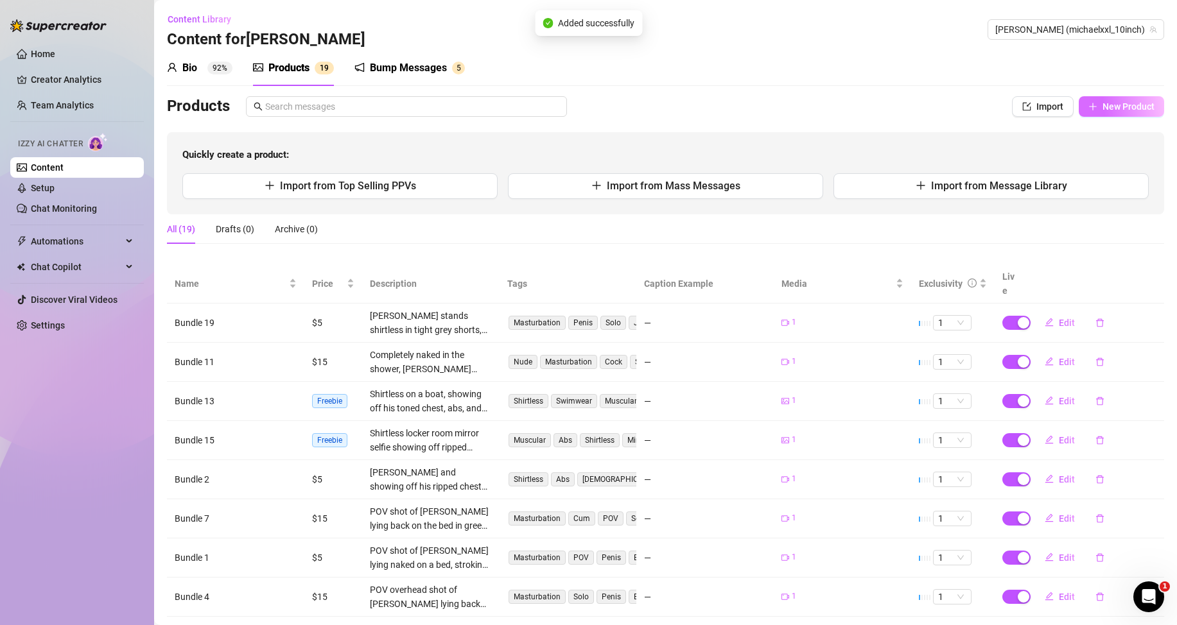
click at [1088, 108] on icon "plus" at bounding box center [1092, 106] width 9 height 9
type textarea "Type your message here..."
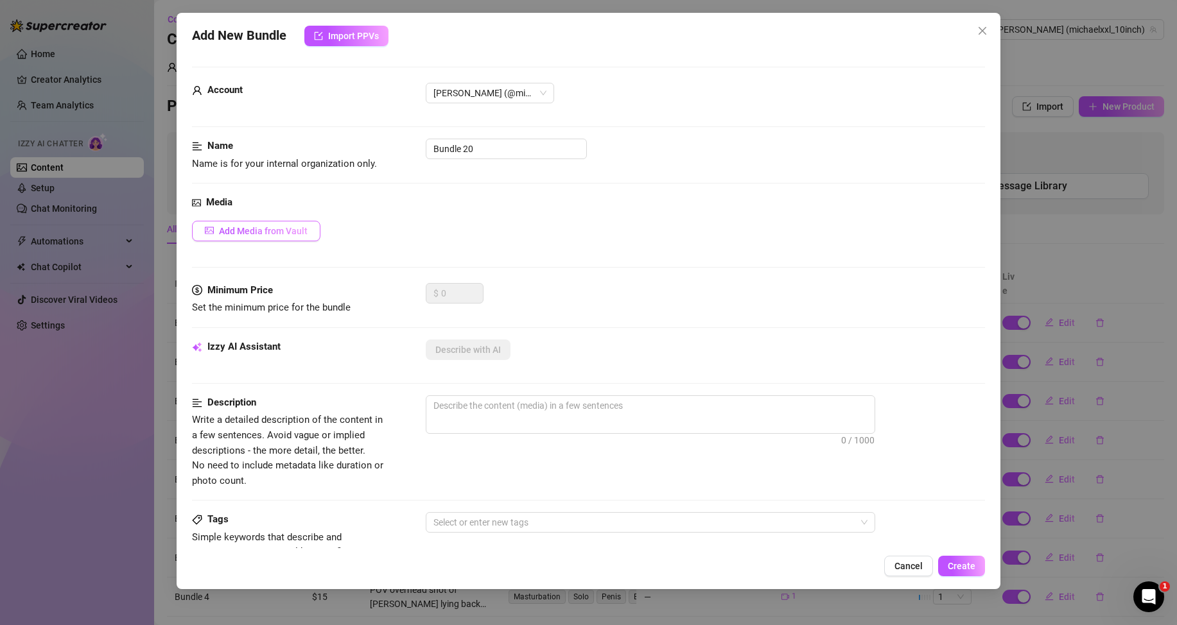
click at [271, 229] on span "Add Media from Vault" at bounding box center [263, 231] width 89 height 10
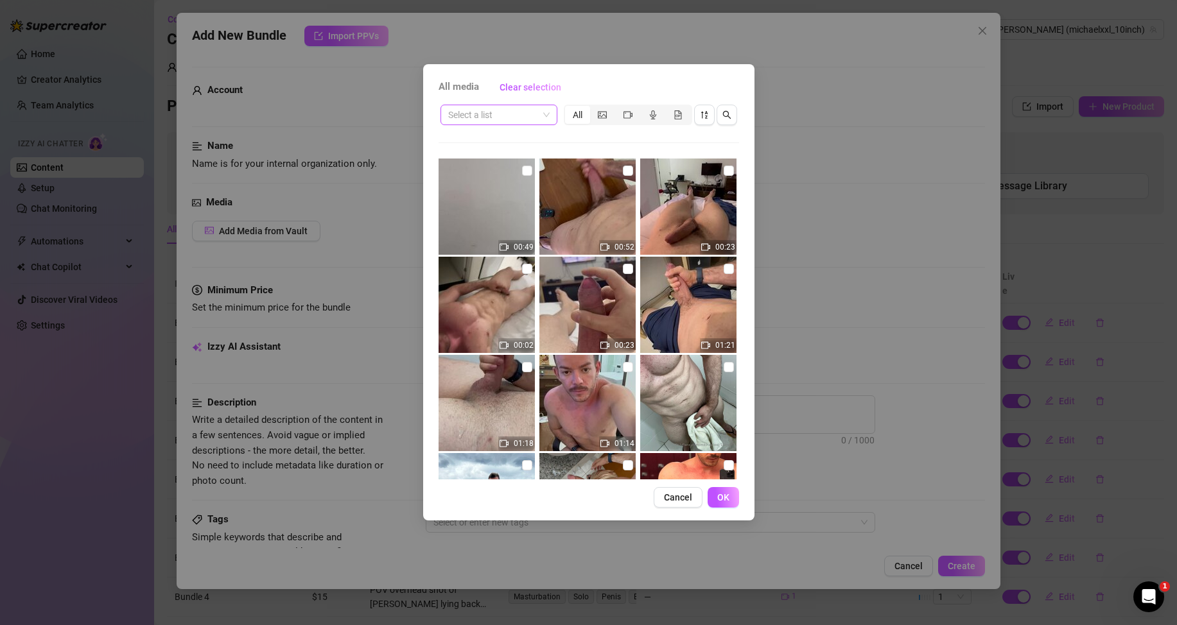
click at [523, 116] on input "search" at bounding box center [493, 114] width 90 height 19
click at [499, 160] on div "Messages" at bounding box center [499, 161] width 96 height 14
click at [623, 170] on input "checkbox" at bounding box center [628, 171] width 10 height 10
checkbox input "true"
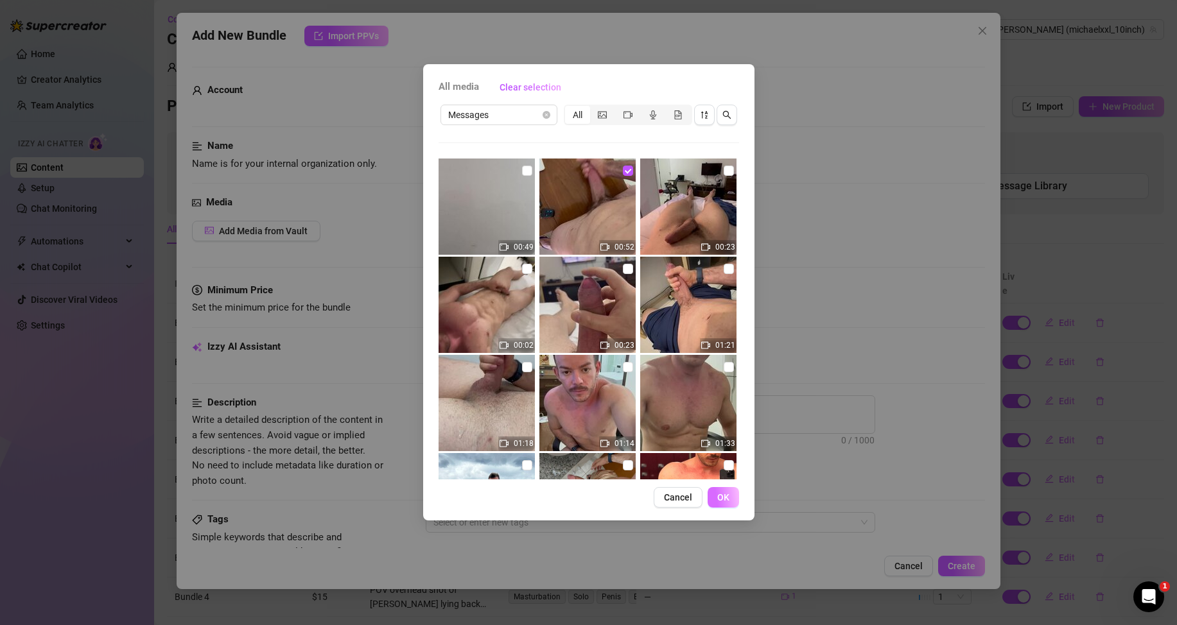
click at [724, 501] on span "OK" at bounding box center [723, 497] width 12 height 10
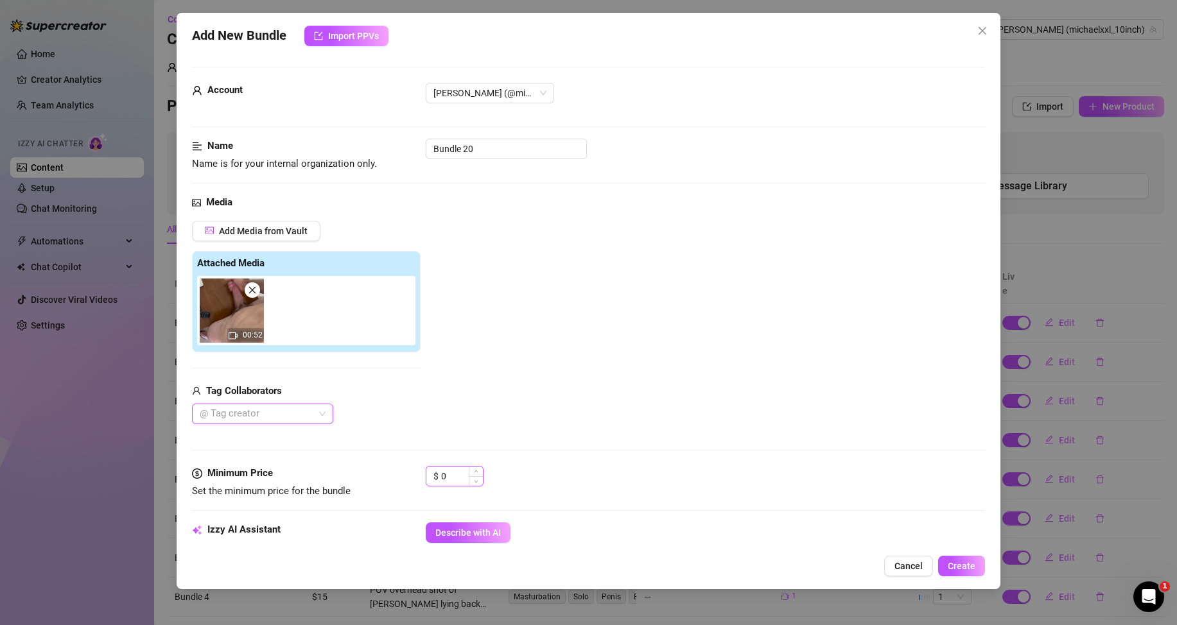
click at [447, 473] on input "0" at bounding box center [462, 476] width 42 height 19
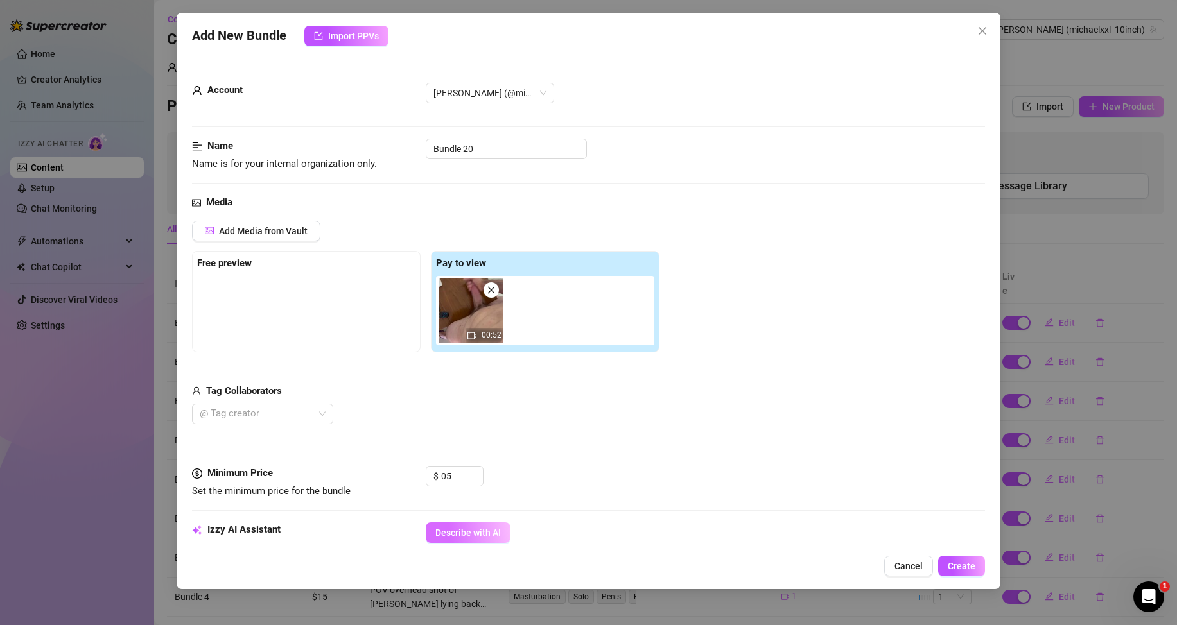
type input "5"
click at [483, 536] on span "Describe with AI" at bounding box center [467, 533] width 65 height 10
type textarea "[PERSON_NAME]"
type textarea "[PERSON_NAME] stands"
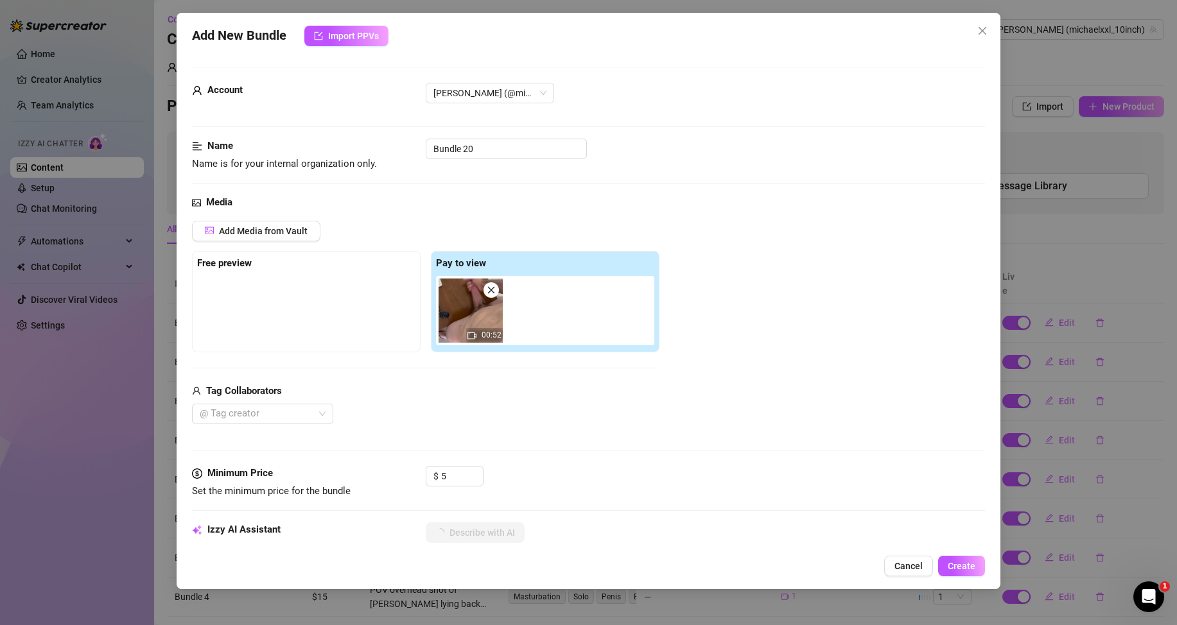
type textarea "[PERSON_NAME] stands"
type textarea "[PERSON_NAME] stands fully"
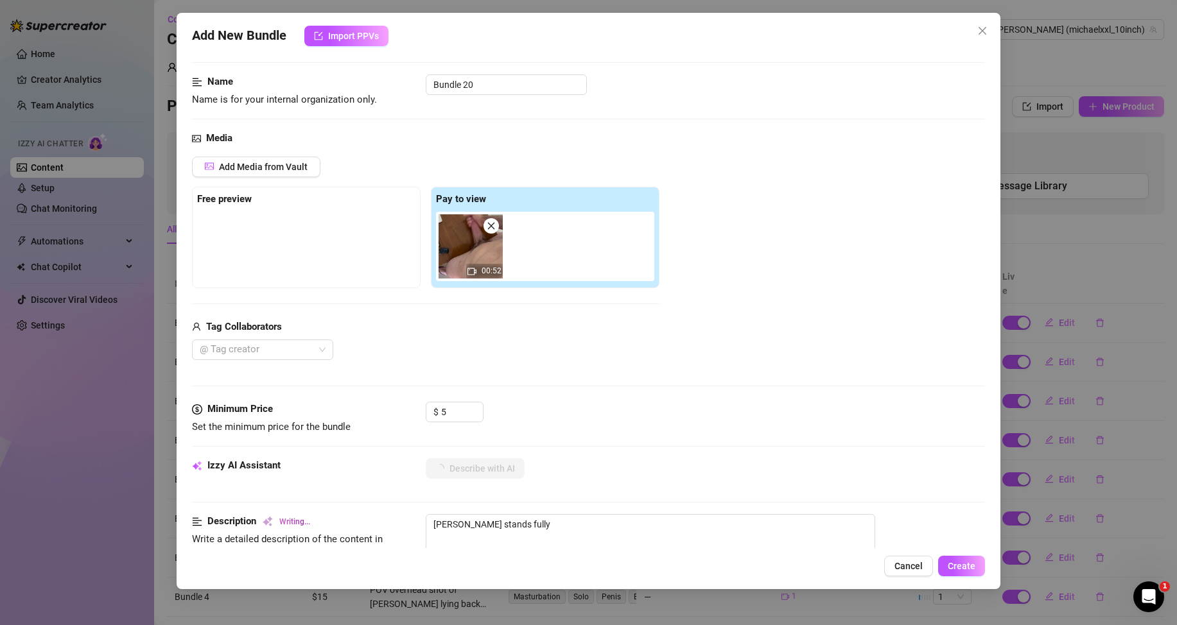
type textarea "[PERSON_NAME] stands fully naked,"
type textarea "[PERSON_NAME] stands fully naked, stroking"
type textarea "[PERSON_NAME] stands fully naked, stroking his"
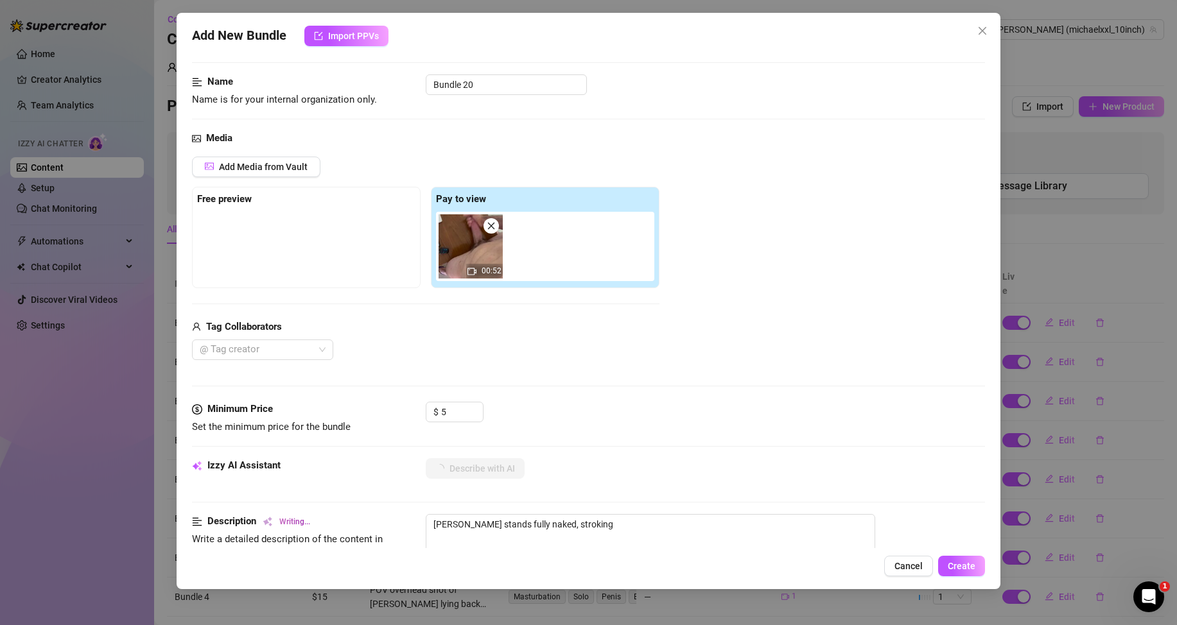
type textarea "[PERSON_NAME] stands fully naked, stroking his"
type textarea "[PERSON_NAME] stands fully naked, stroking his thick"
type textarea "[PERSON_NAME] stands fully naked, stroking his thick hard"
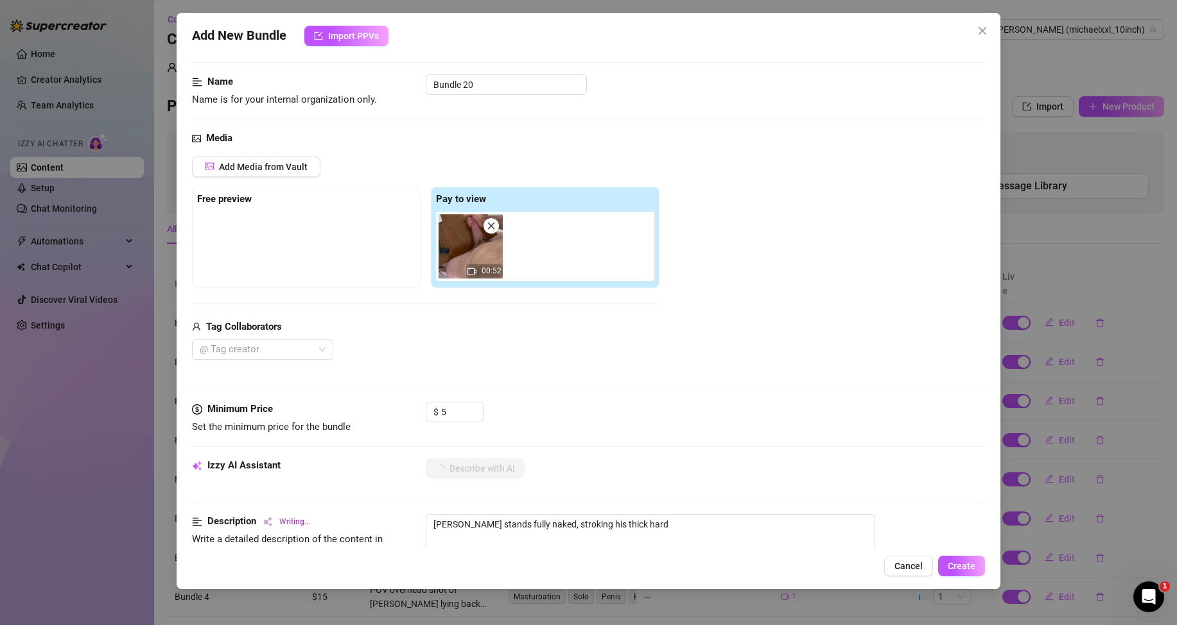
scroll to position [193, 0]
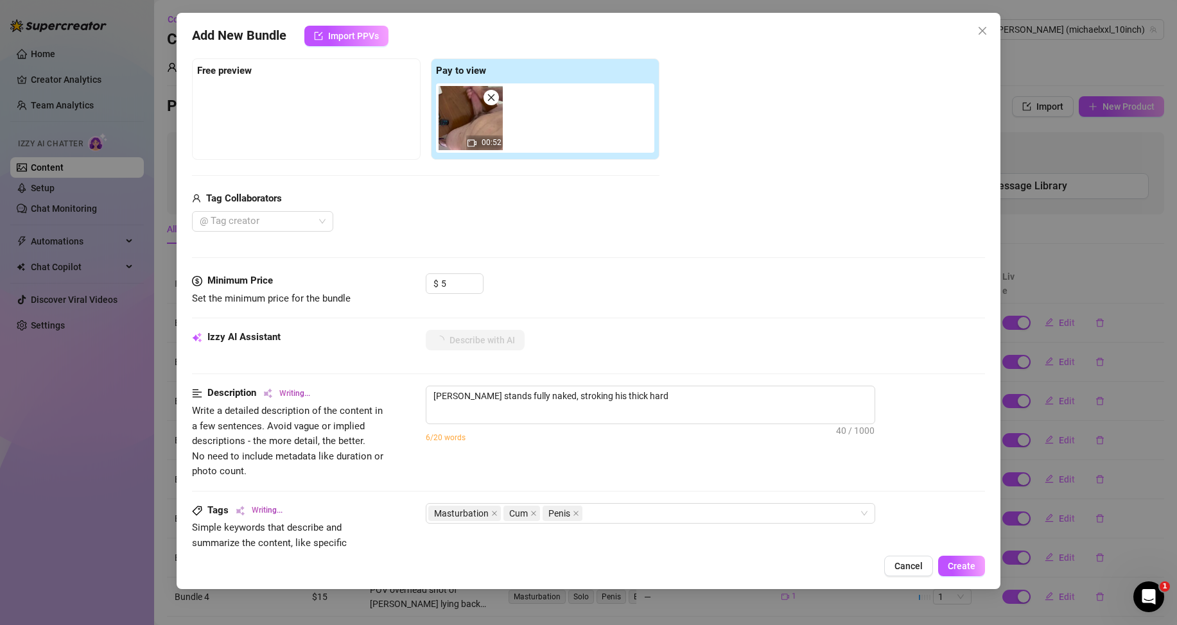
type textarea "[PERSON_NAME] stands fully naked, stroking his thick hard cock"
type textarea "[PERSON_NAME] stands fully naked, stroking his thick hard cock over"
type textarea "[PERSON_NAME] stands fully naked, stroking his thick hard cock over a"
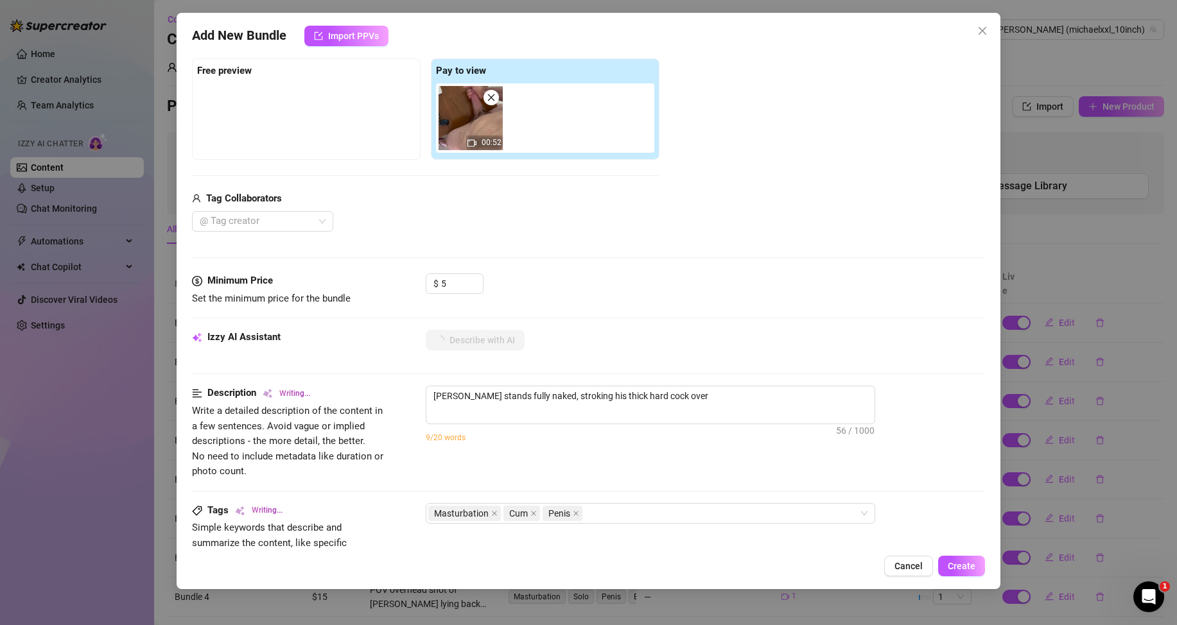
type textarea "[PERSON_NAME] stands fully naked, stroking his thick hard cock over a"
type textarea "[PERSON_NAME] stands fully naked, stroking his thick hard cock over a desk"
type textarea "[PERSON_NAME] stands fully naked, stroking his thick hard cock over a desk until"
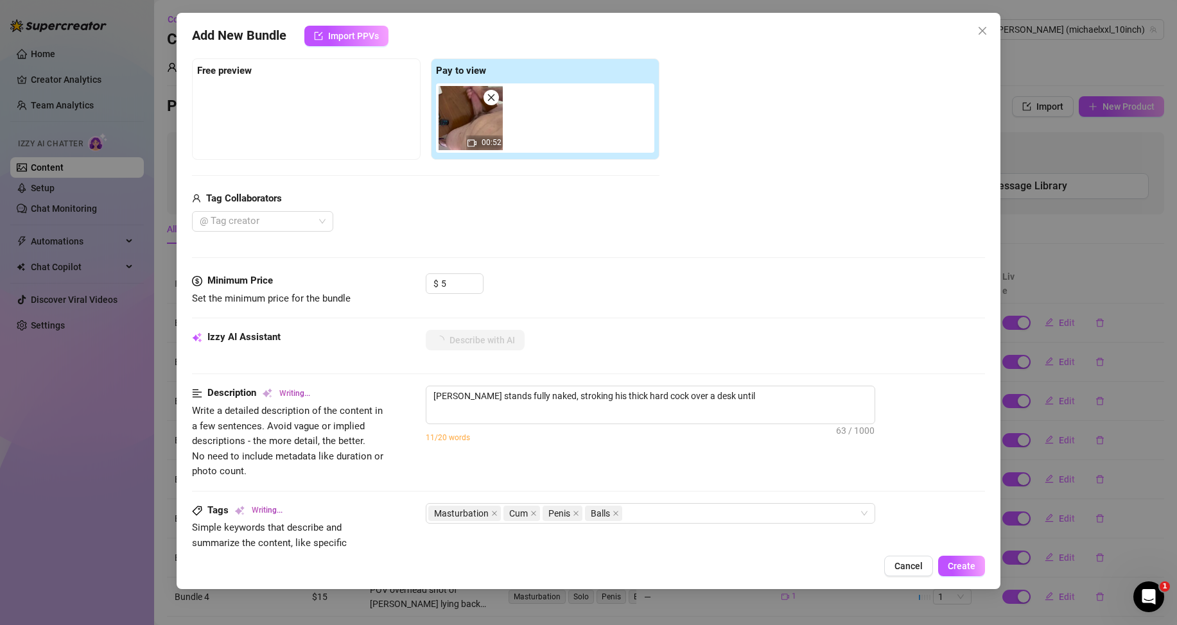
type textarea "[PERSON_NAME] stands fully naked, stroking his thick hard cock over a desk unti…"
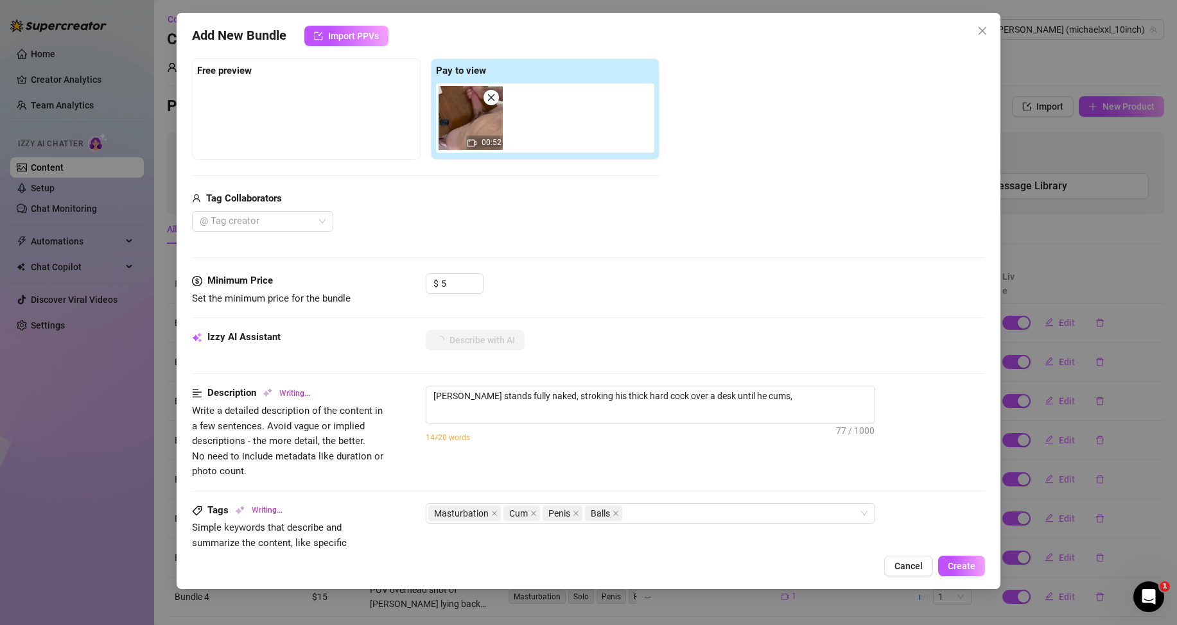
type textarea "[PERSON_NAME] stands fully naked, stroking his thick hard cock over a desk unti…"
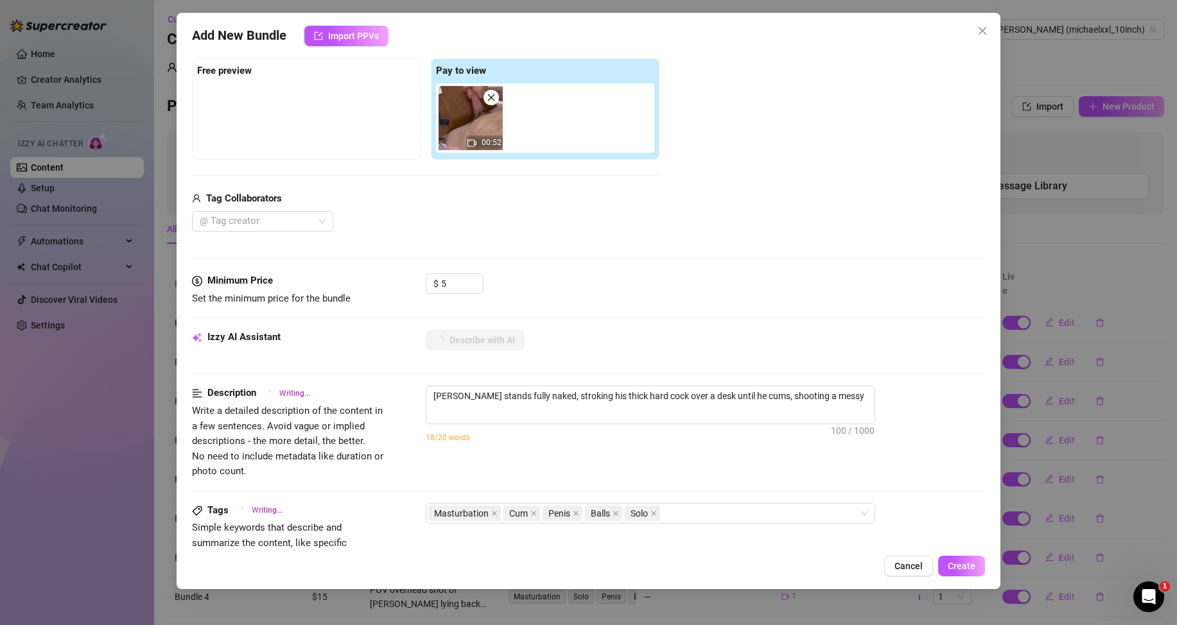
type textarea "[PERSON_NAME] stands fully naked, stroking his thick hard cock over a desk unti…"
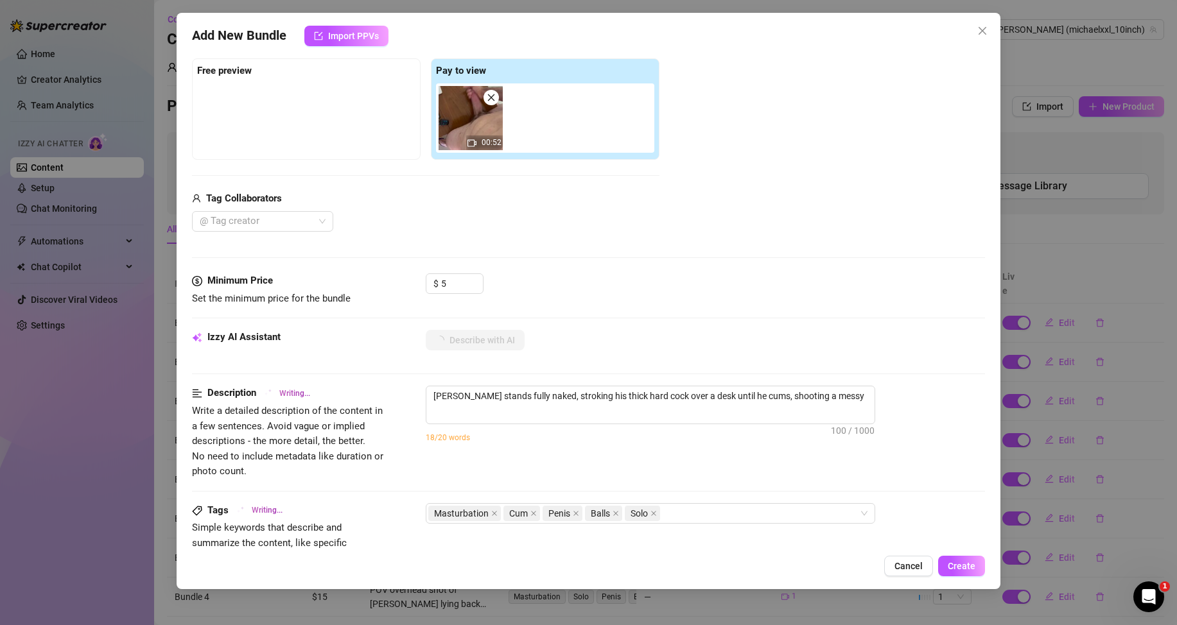
type textarea "[PERSON_NAME] stands fully naked, stroking his thick hard cock over a desk unti…"
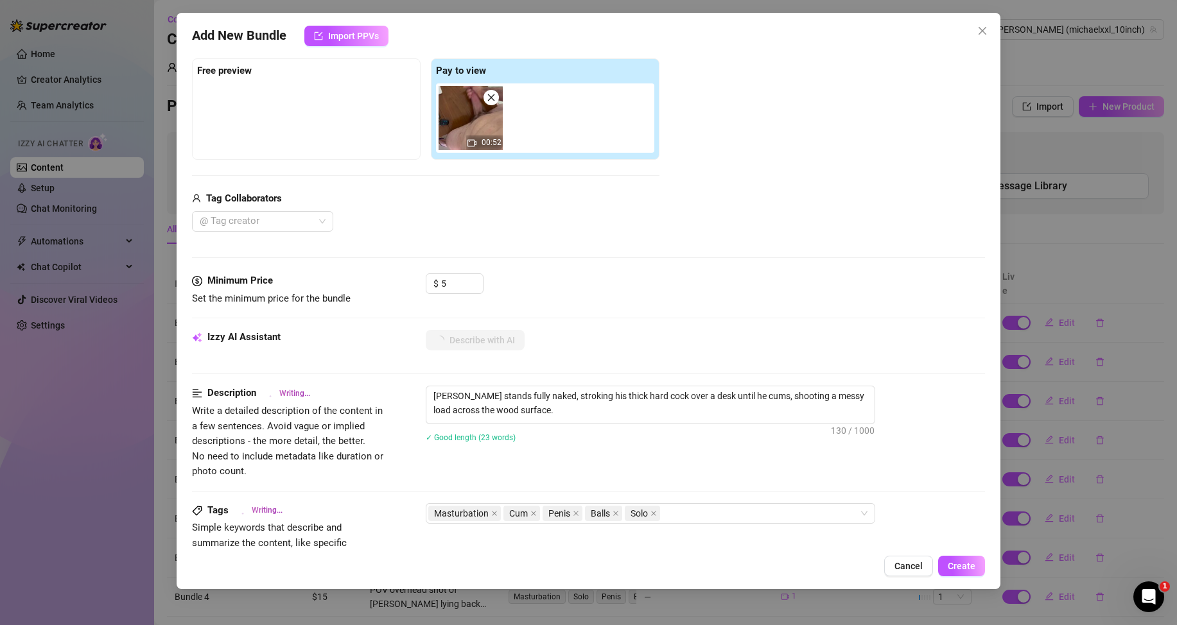
type textarea "[PERSON_NAME] stands fully naked, stroking his thick hard cock over a desk unti…"
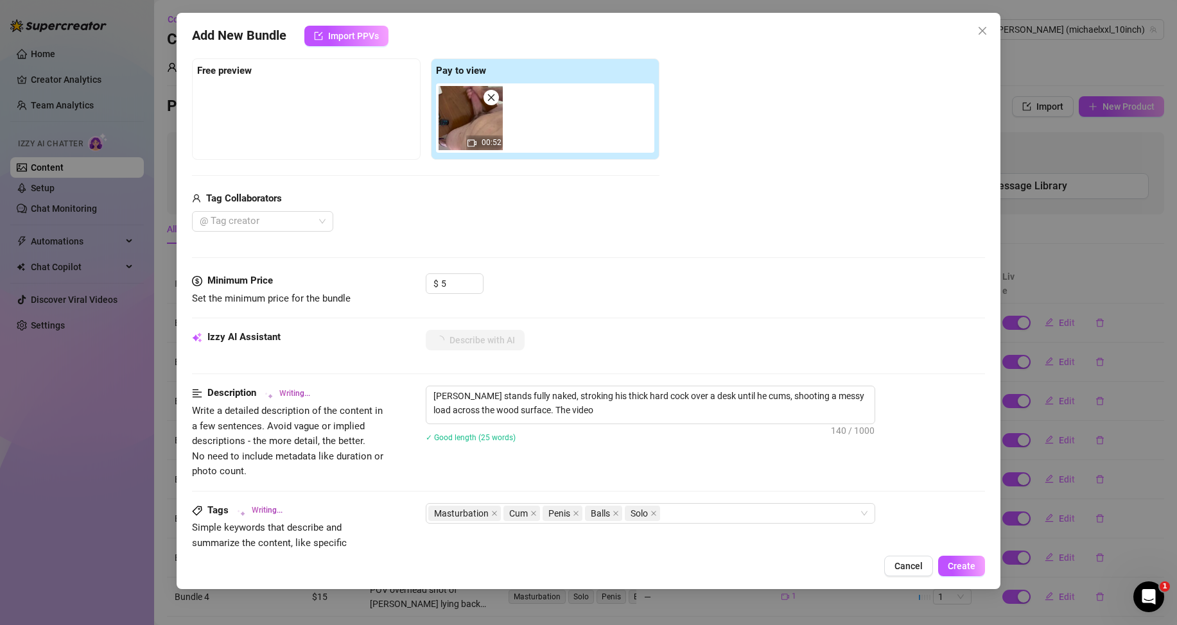
type textarea "[PERSON_NAME] stands fully naked, stroking his thick hard cock over a desk unti…"
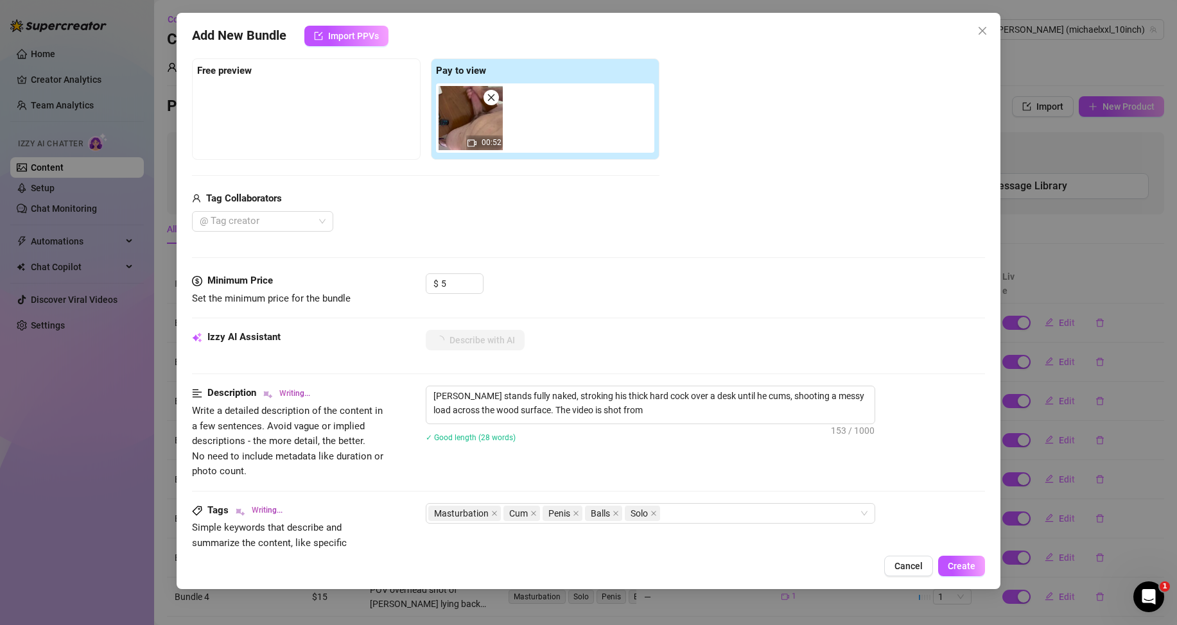
type textarea "[PERSON_NAME] stands fully naked, stroking his thick hard cock over a desk unti…"
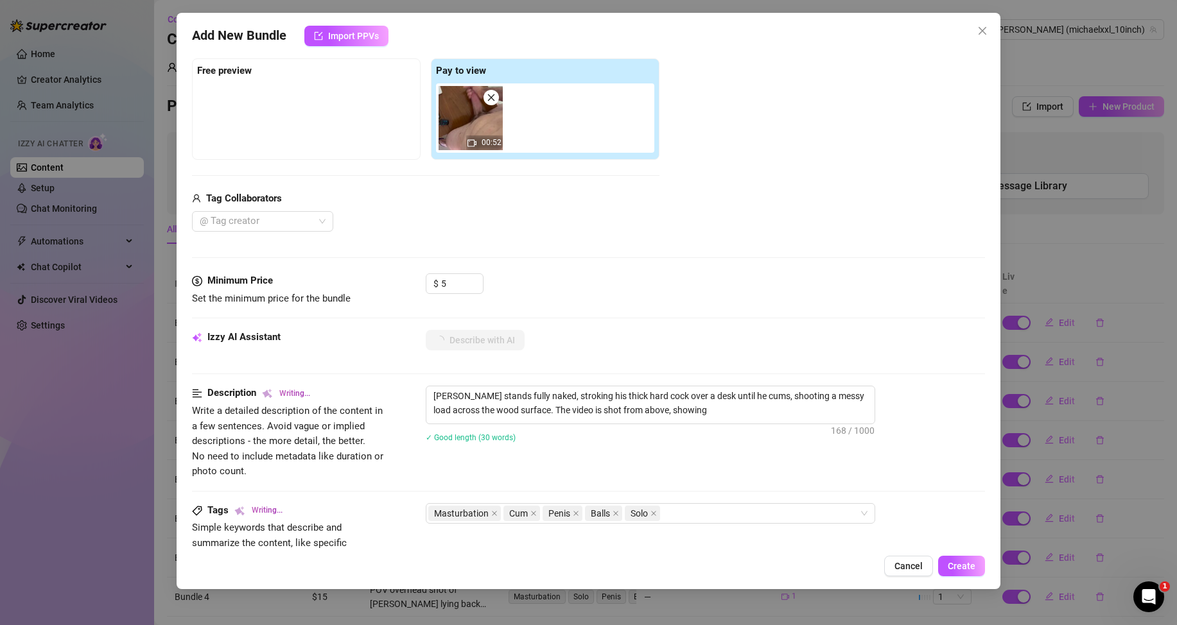
type textarea "[PERSON_NAME] stands fully naked, stroking his thick hard cock over a desk unti…"
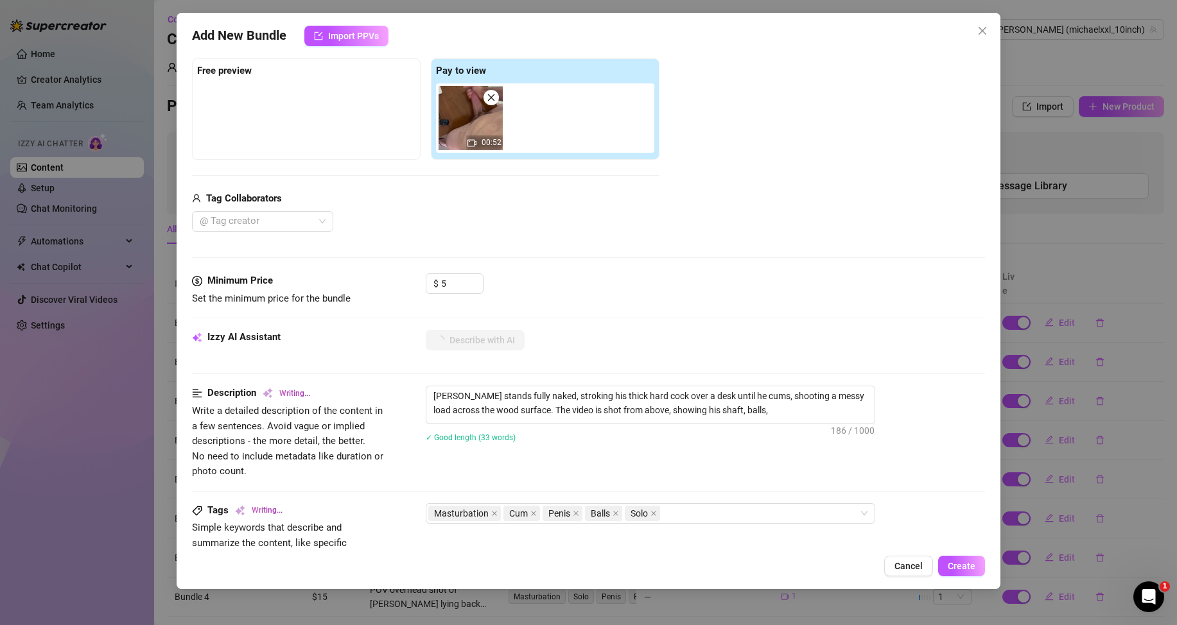
type textarea "[PERSON_NAME] stands fully naked, stroking his thick hard cock over a desk unti…"
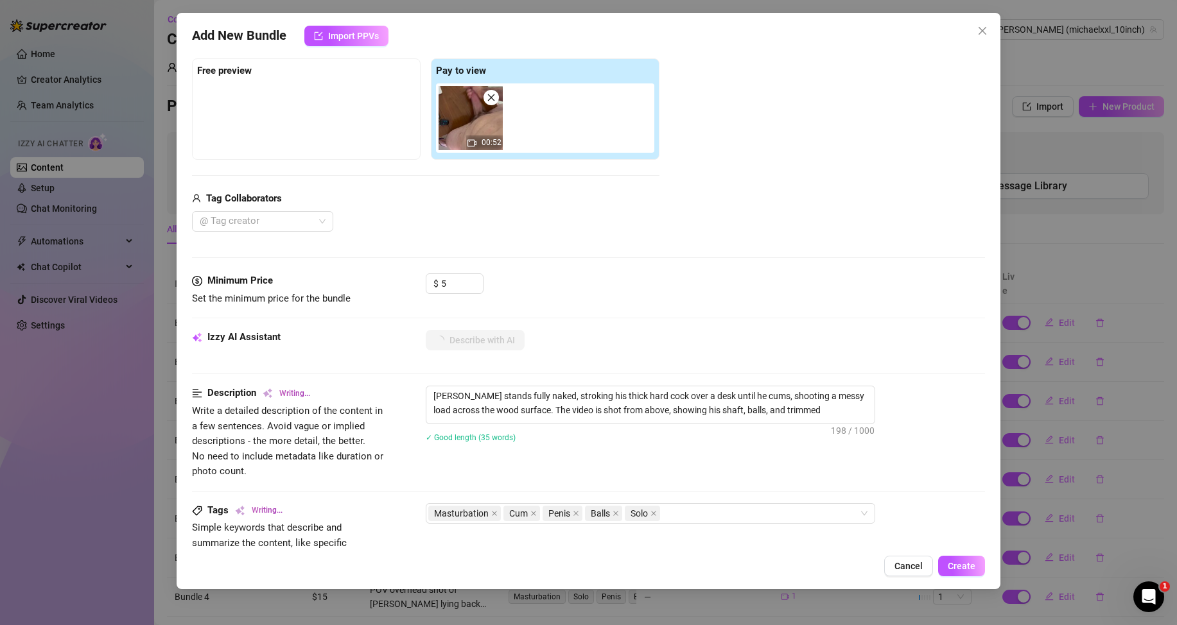
type textarea "[PERSON_NAME] stands fully naked, stroking his thick hard cock over a desk unti…"
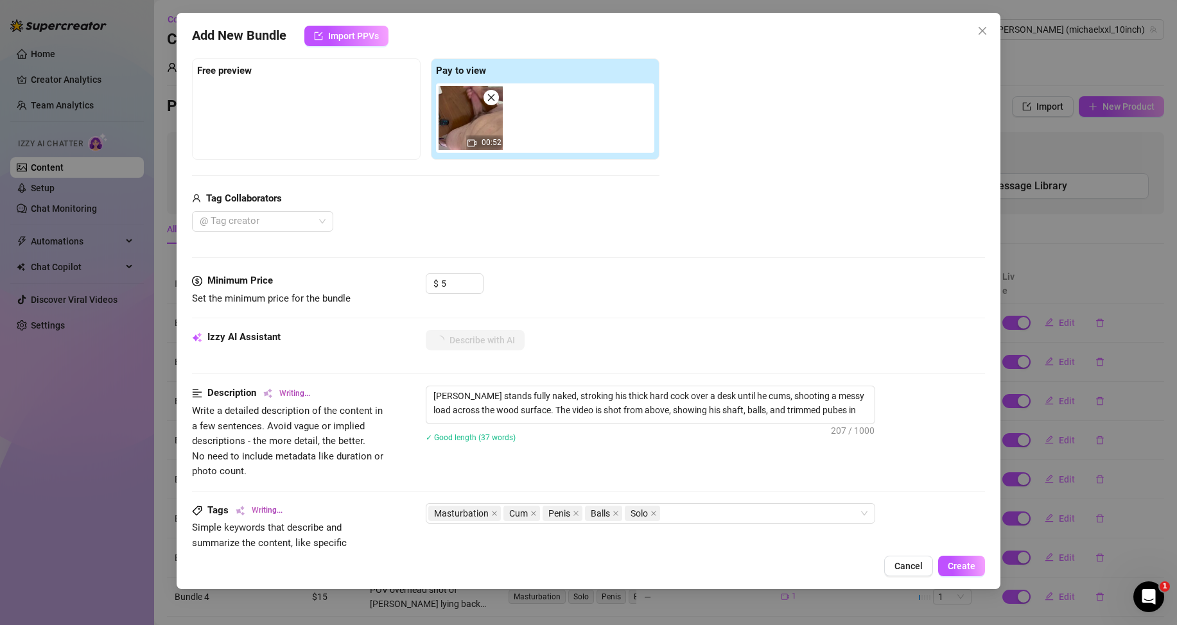
type textarea "[PERSON_NAME] stands fully naked, stroking his thick hard cock over a desk unti…"
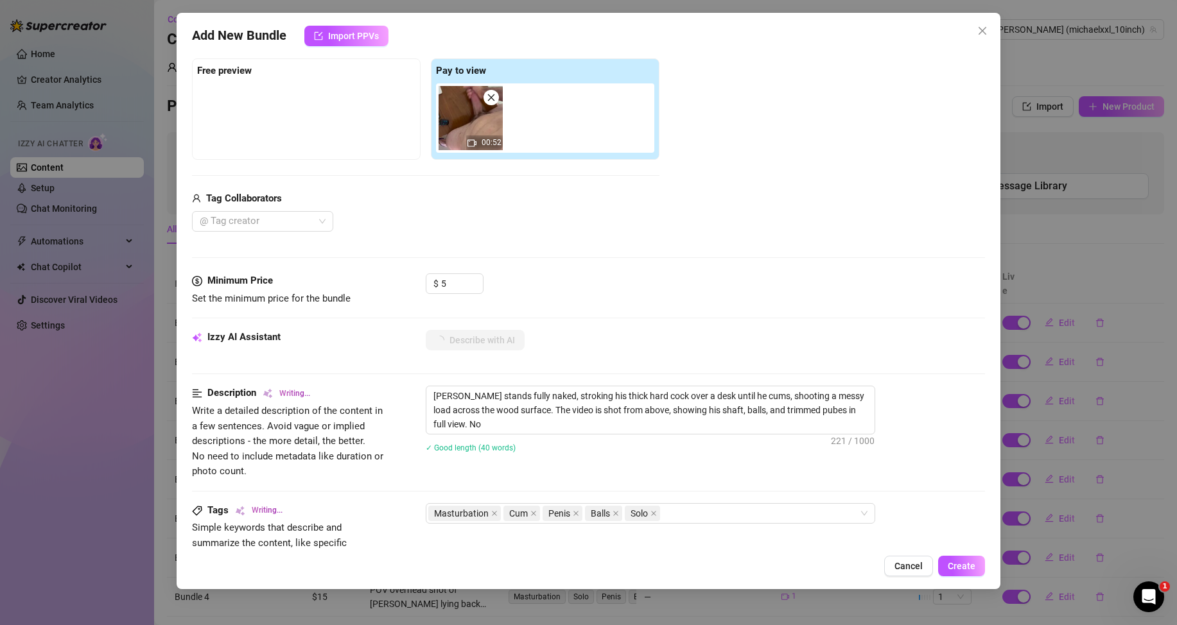
type textarea "[PERSON_NAME] stands fully naked, stroking his thick hard cock over a desk unti…"
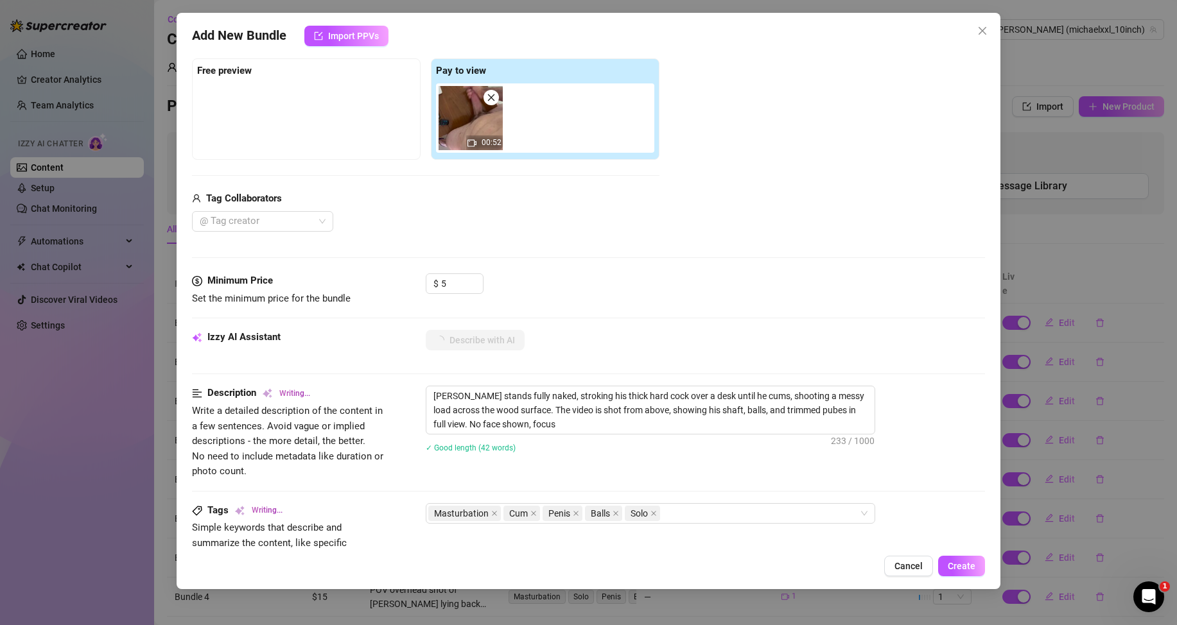
type textarea "[PERSON_NAME] stands fully naked, stroking his thick hard cock over a desk unti…"
click at [958, 561] on span "Create" at bounding box center [961, 566] width 28 height 10
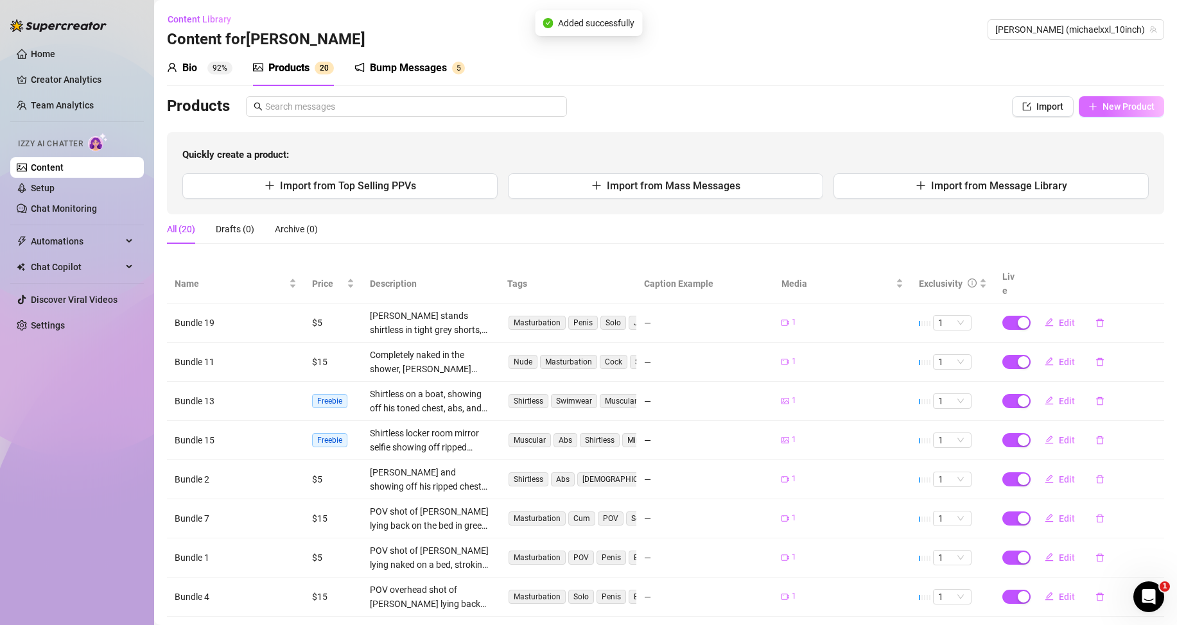
click at [1102, 103] on span "New Product" at bounding box center [1128, 106] width 52 height 10
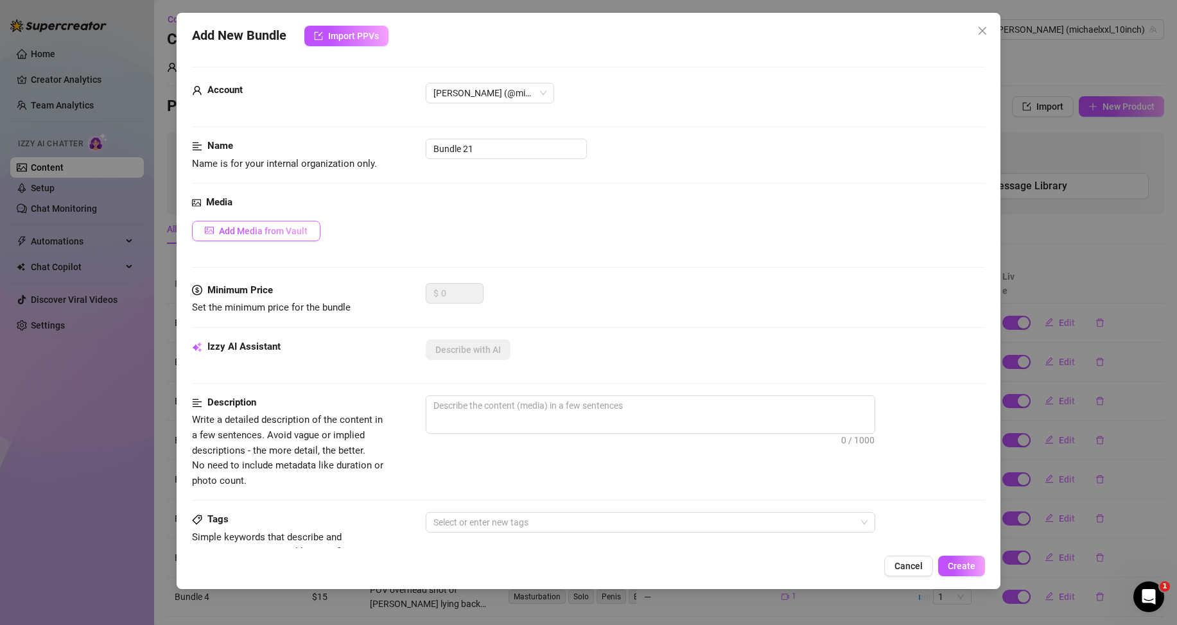
click at [283, 222] on button "Add Media from Vault" at bounding box center [256, 231] width 128 height 21
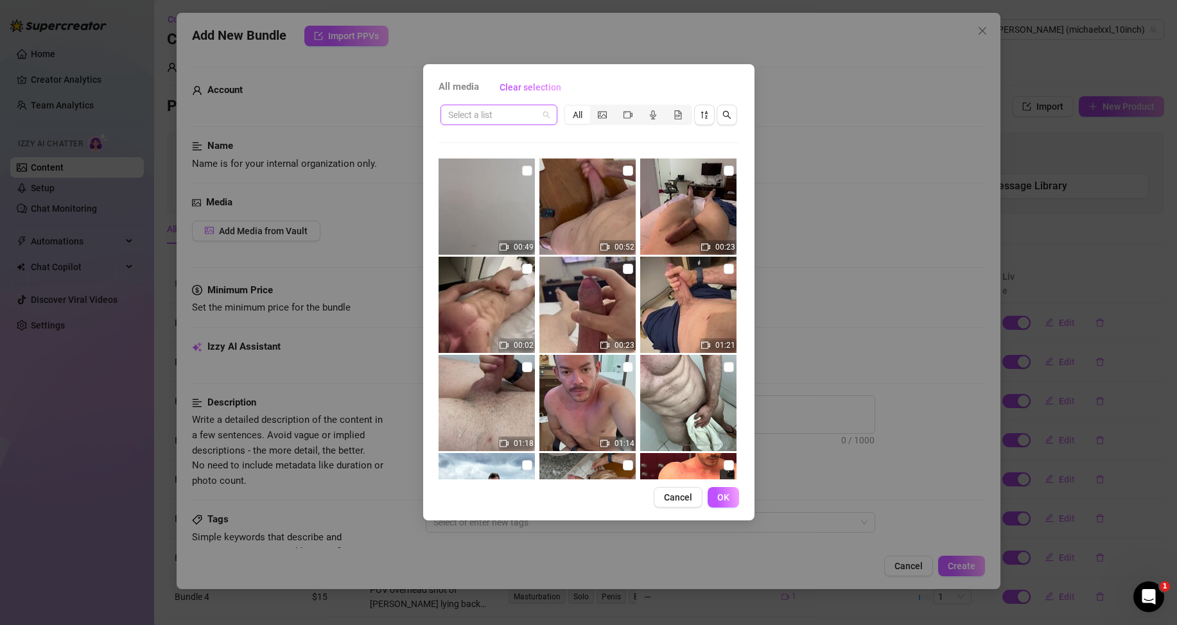
click at [537, 117] on input "search" at bounding box center [493, 114] width 90 height 19
click at [488, 155] on div "Messages" at bounding box center [499, 161] width 96 height 14
click at [723, 170] on input "checkbox" at bounding box center [728, 171] width 10 height 10
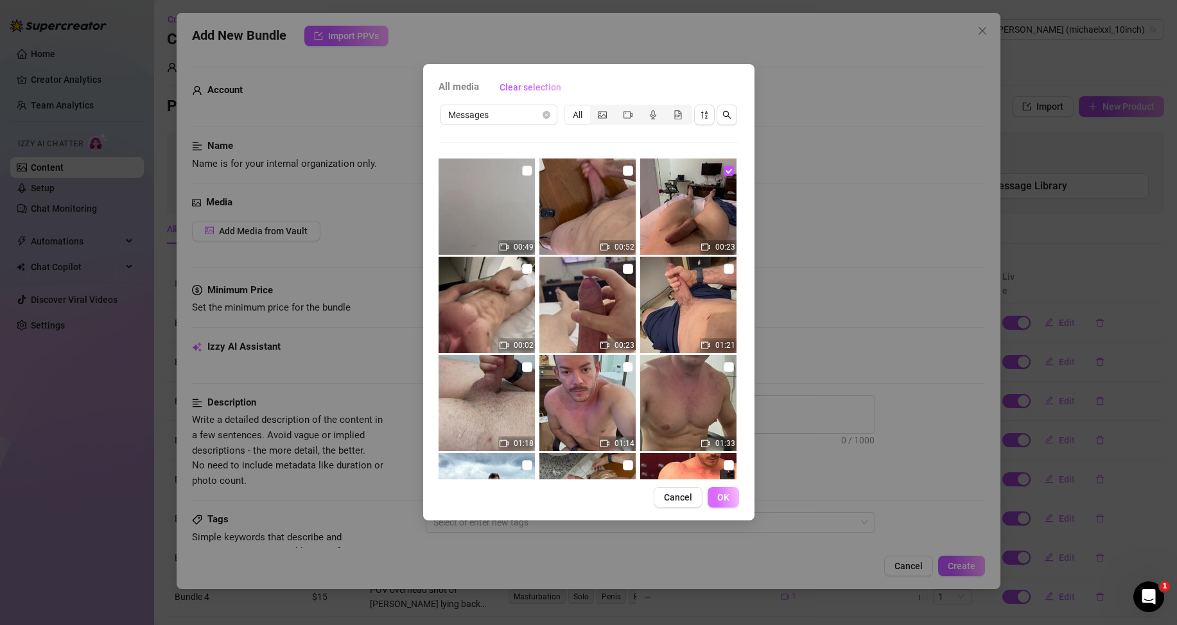
click at [723, 500] on span "OK" at bounding box center [723, 497] width 12 height 10
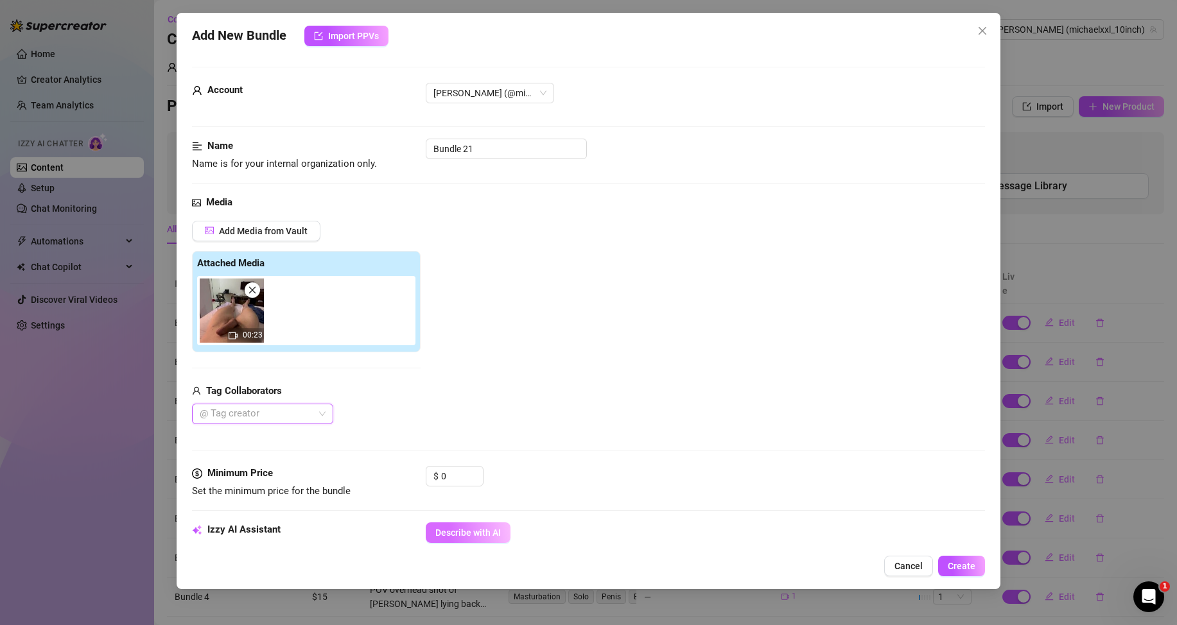
click at [474, 530] on span "Describe with AI" at bounding box center [467, 533] width 65 height 10
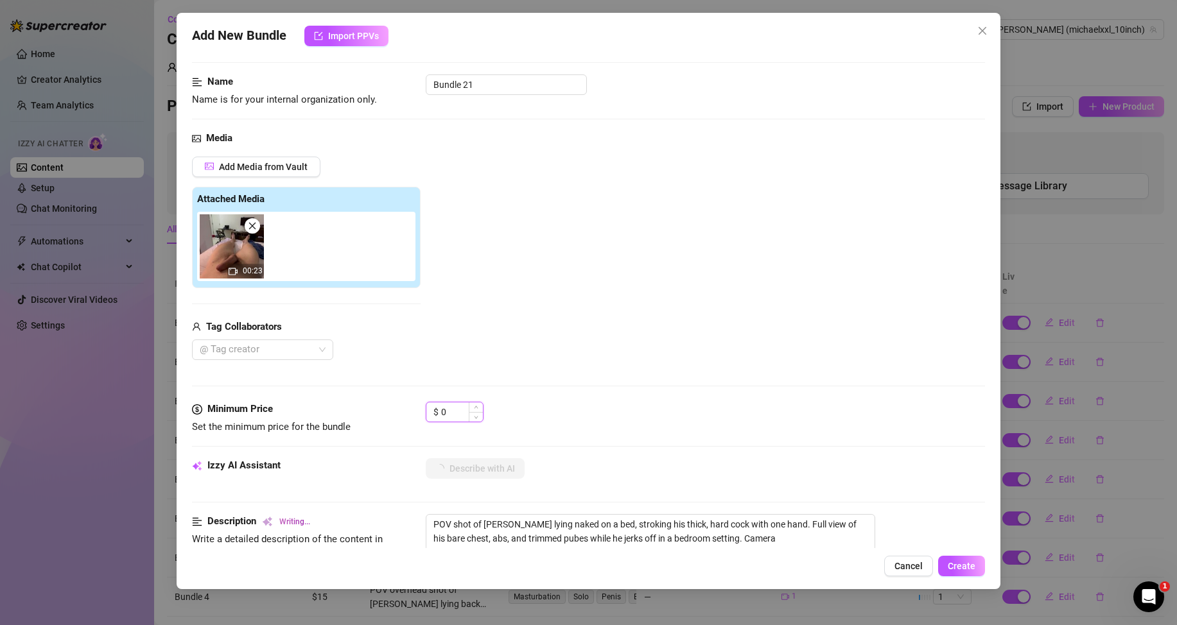
click at [443, 413] on input "0" at bounding box center [462, 411] width 42 height 19
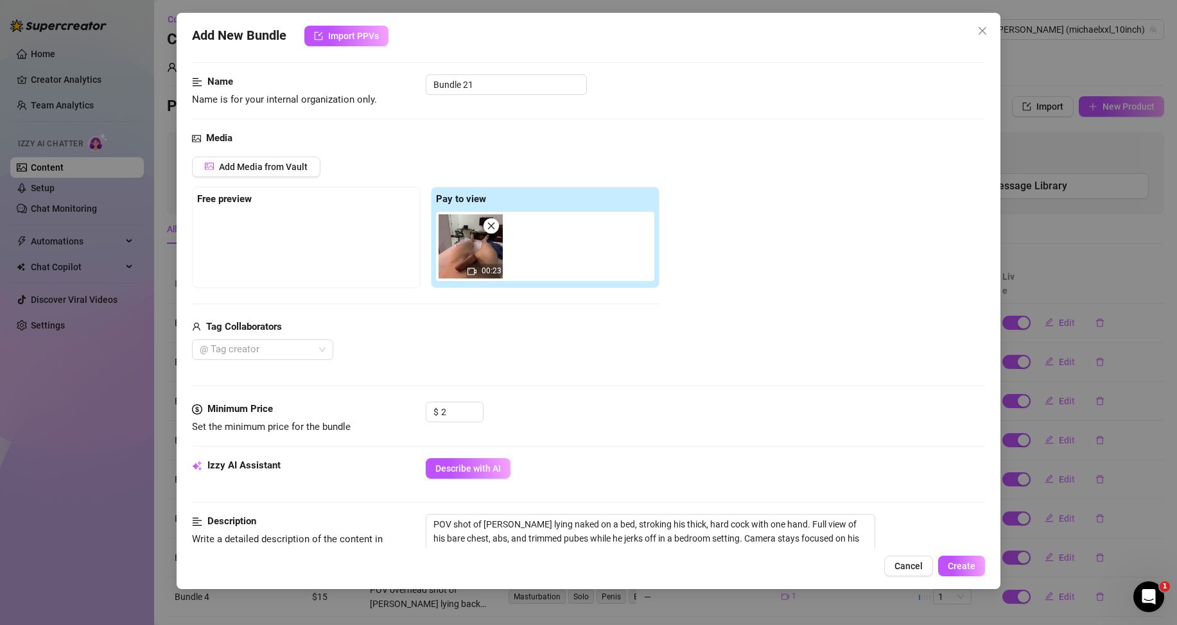
click at [555, 386] on div at bounding box center [588, 386] width 793 height 1
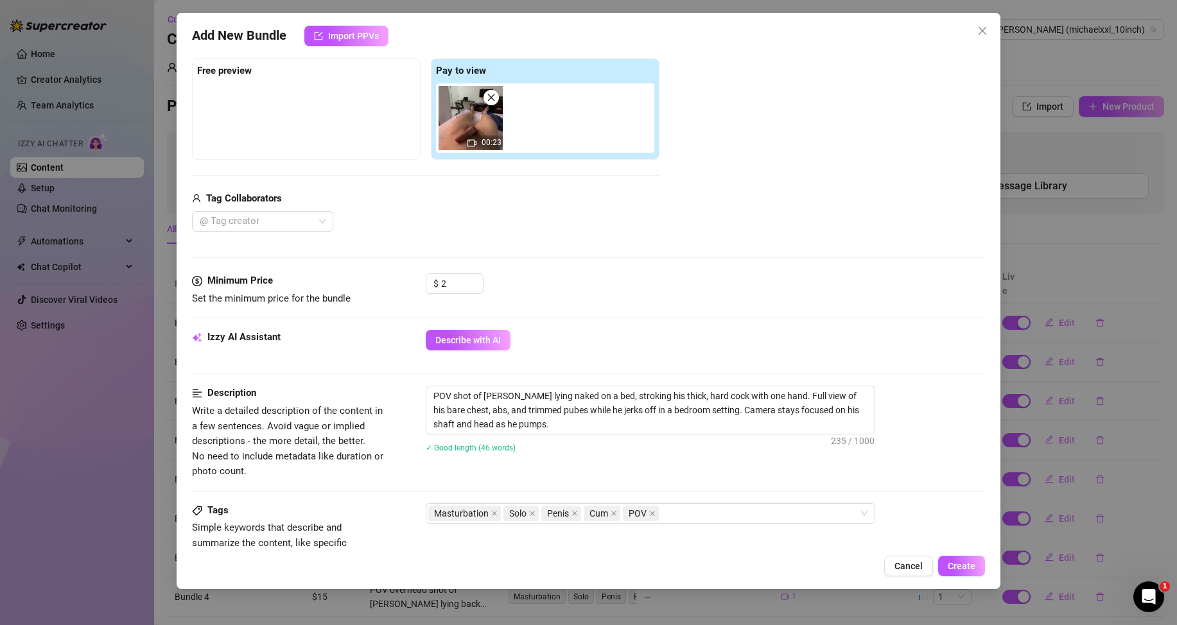
scroll to position [257, 0]
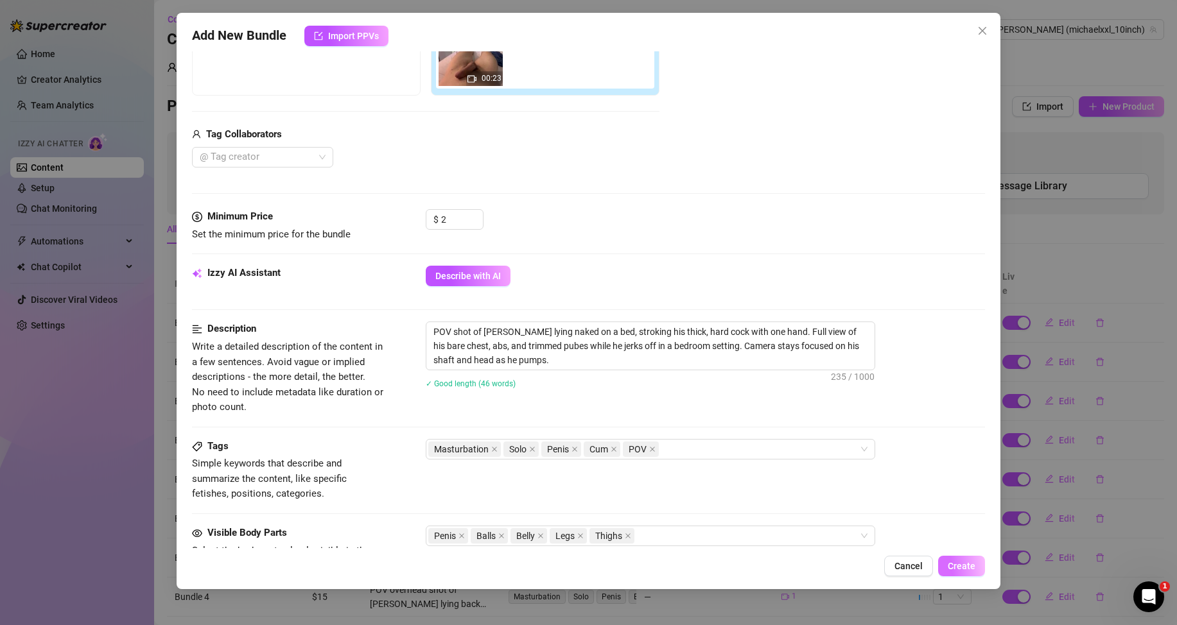
click at [972, 561] on span "Create" at bounding box center [961, 566] width 28 height 10
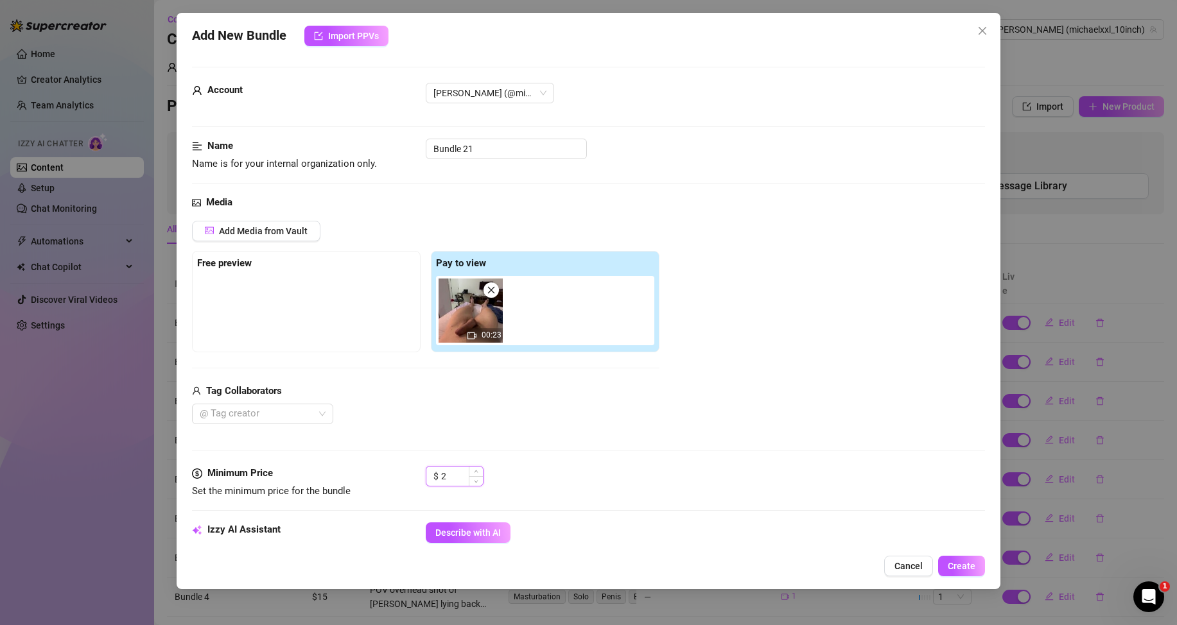
click at [444, 484] on input "2" at bounding box center [462, 476] width 42 height 19
click at [964, 564] on span "Create" at bounding box center [961, 566] width 28 height 10
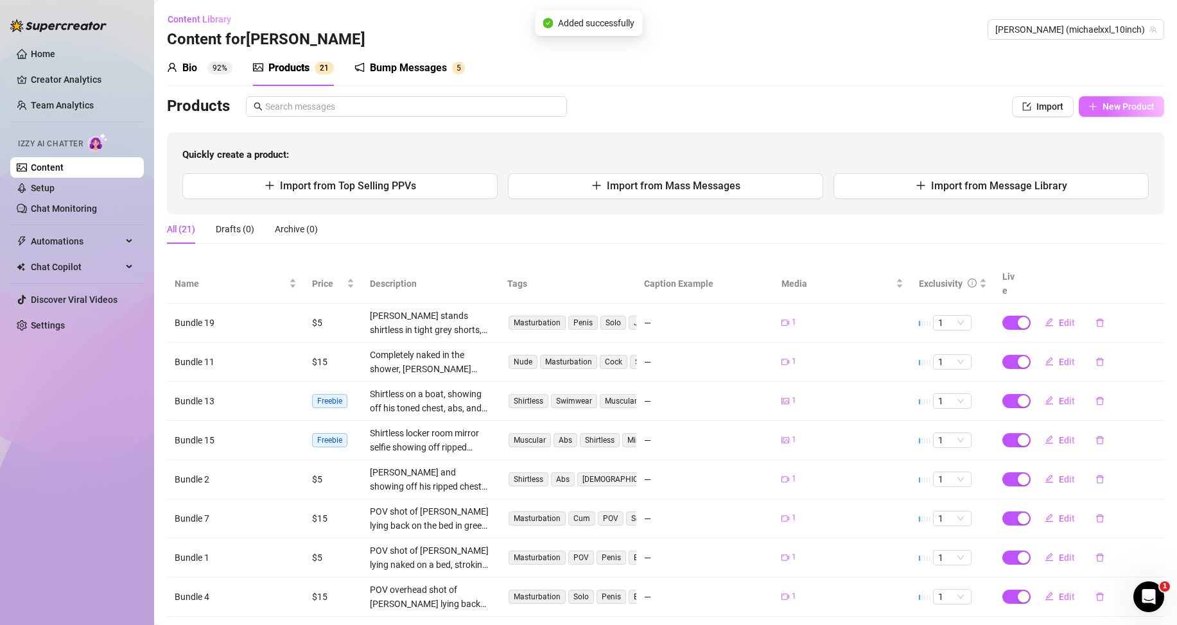
click at [1102, 106] on span "New Product" at bounding box center [1128, 106] width 52 height 10
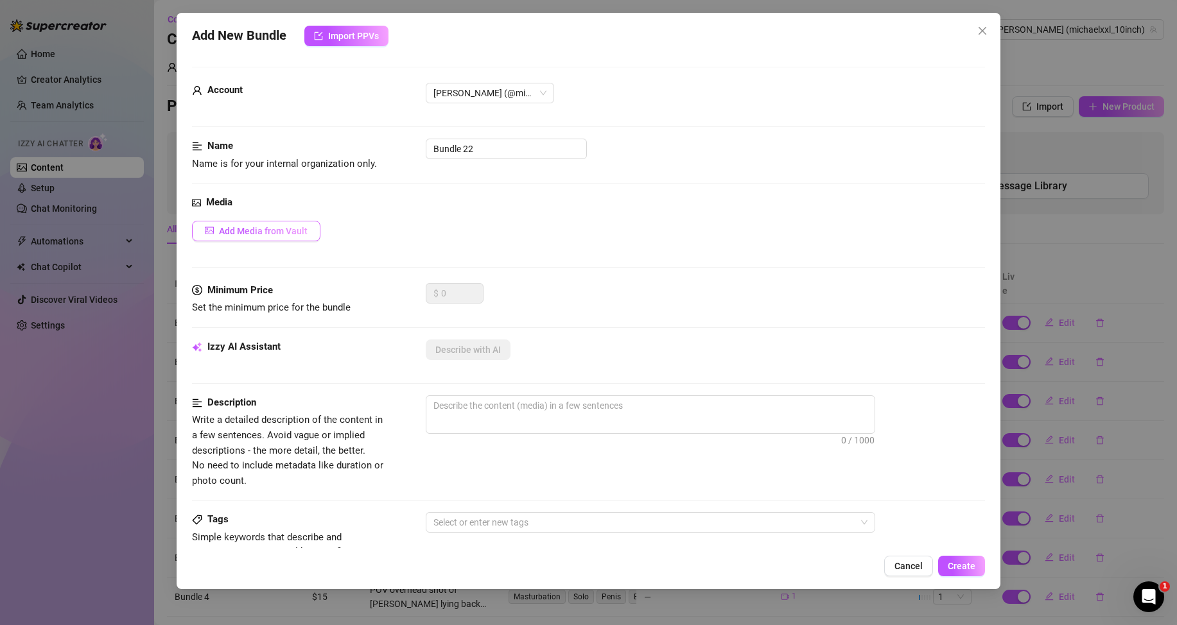
click at [289, 226] on span "Add Media from Vault" at bounding box center [263, 231] width 89 height 10
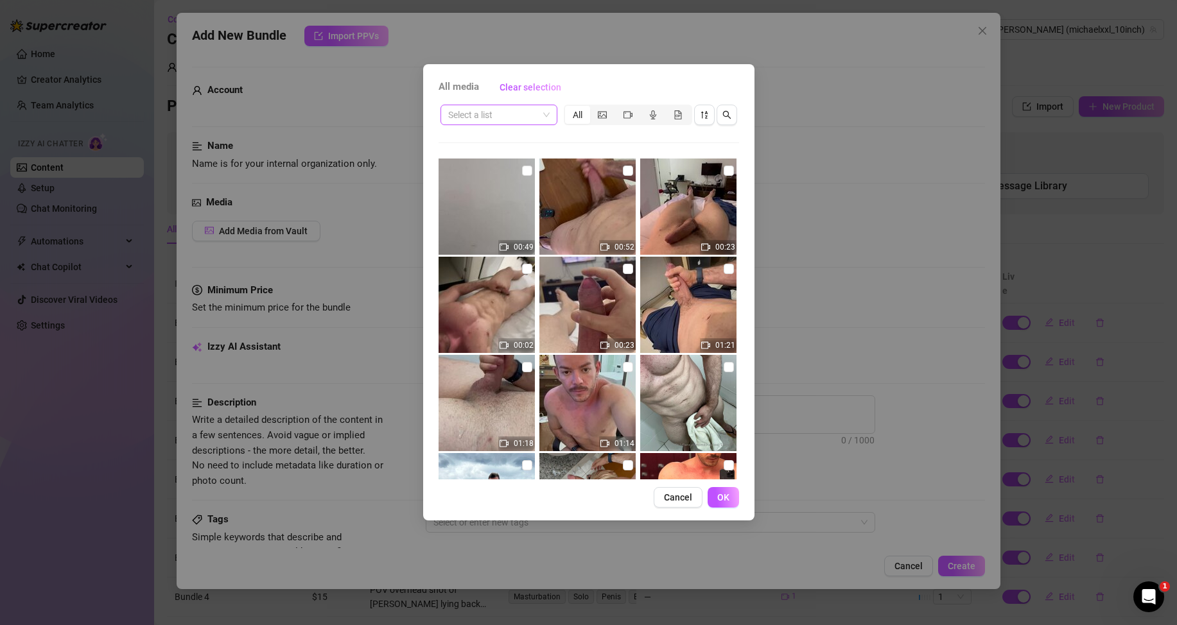
click at [483, 116] on input "search" at bounding box center [493, 114] width 90 height 19
click at [478, 157] on div "Messages" at bounding box center [499, 161] width 96 height 14
click at [523, 273] on input "checkbox" at bounding box center [527, 269] width 10 height 10
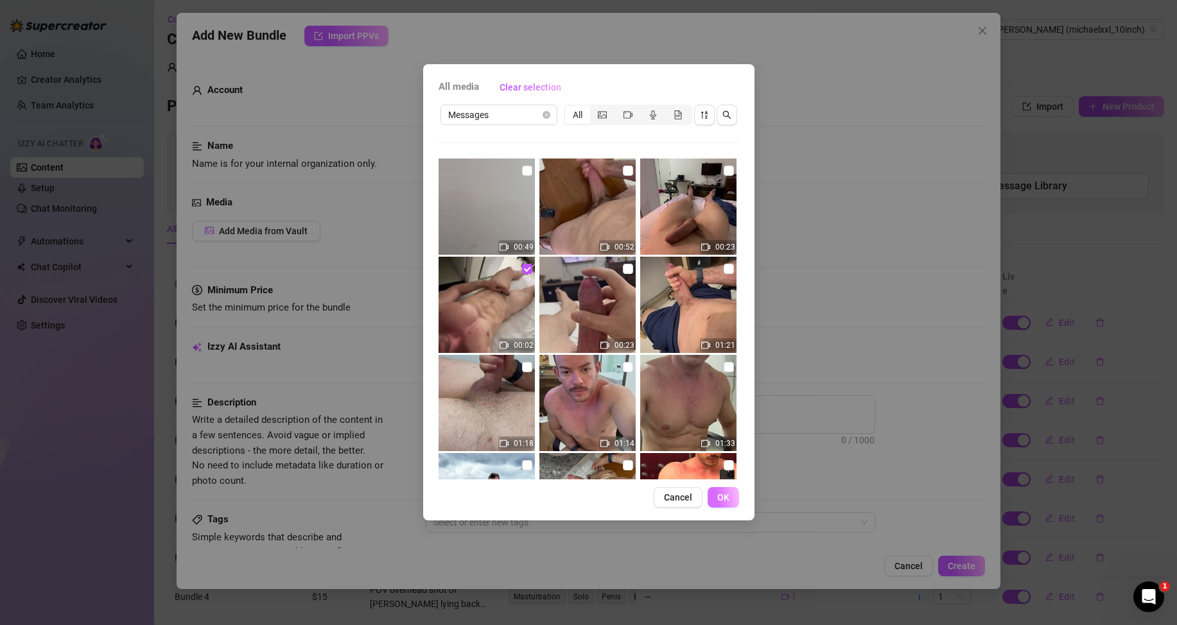
click at [720, 496] on span "OK" at bounding box center [723, 497] width 12 height 10
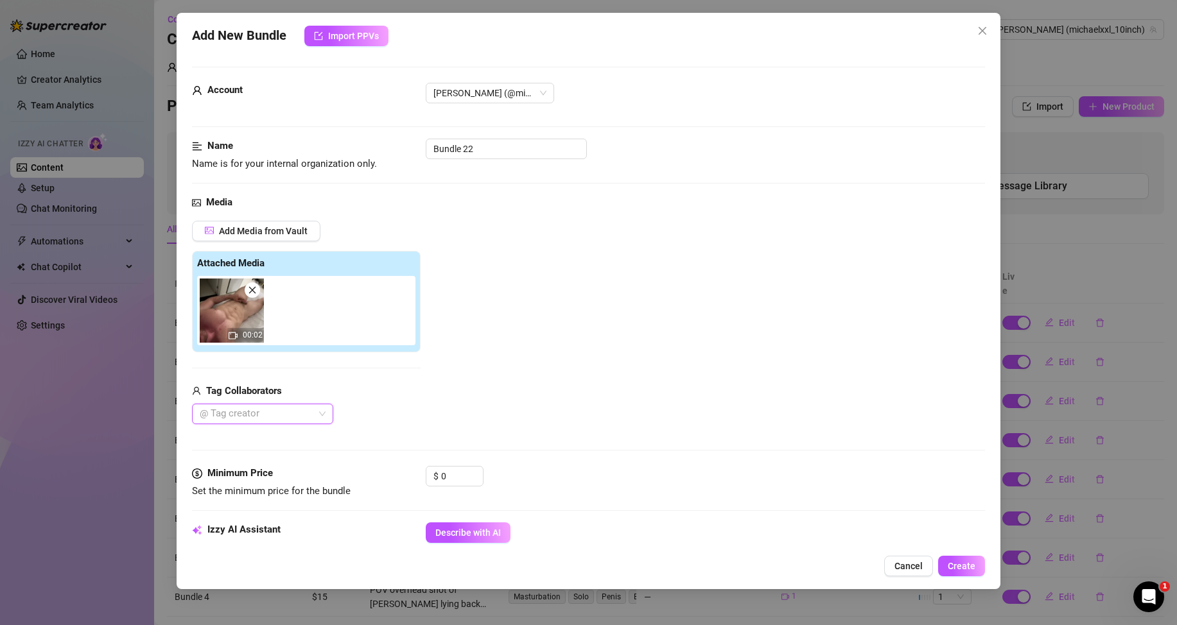
scroll to position [128, 0]
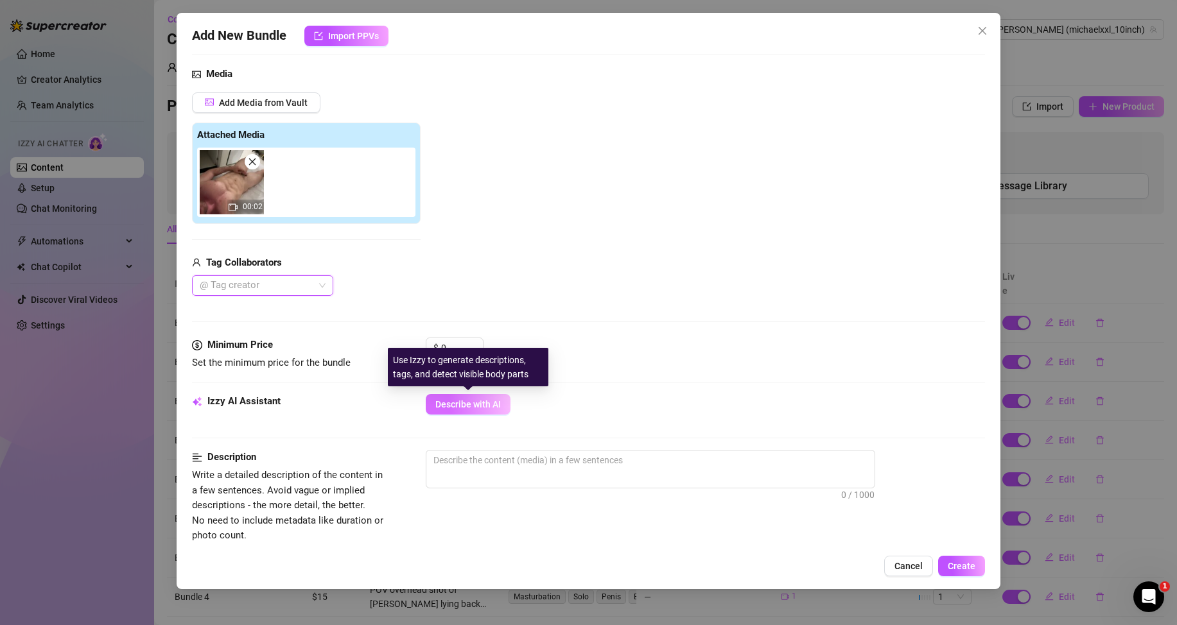
click at [483, 402] on span "Describe with AI" at bounding box center [467, 404] width 65 height 10
click at [499, 405] on span "Describe with AI" at bounding box center [467, 404] width 65 height 10
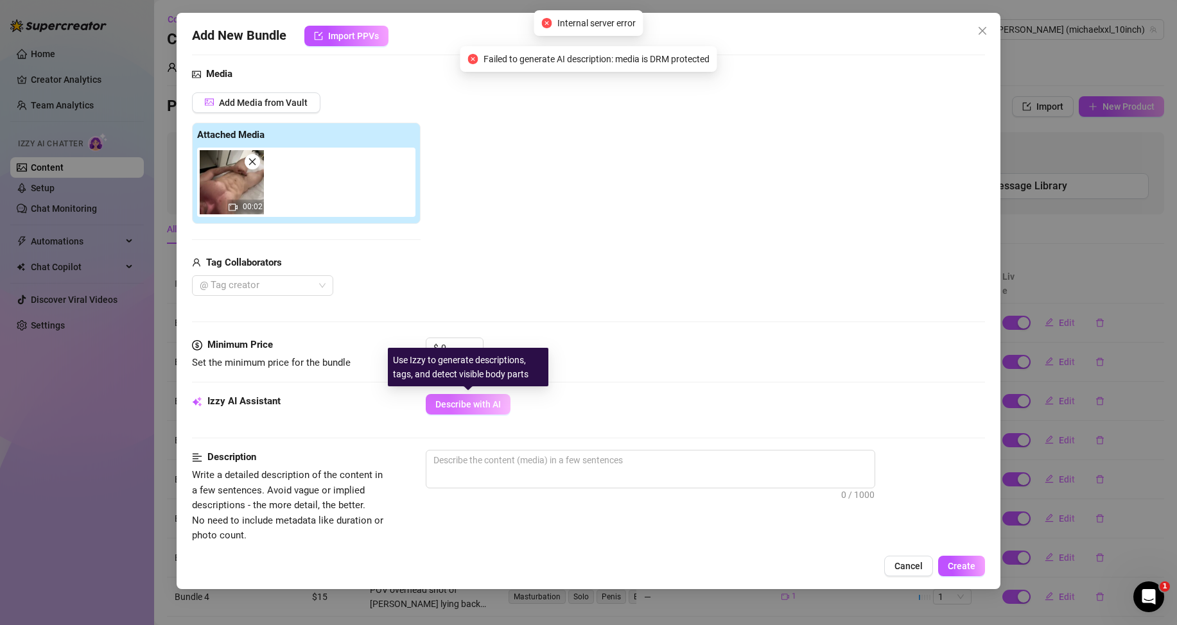
click at [476, 398] on button "Describe with AI" at bounding box center [468, 404] width 85 height 21
click at [252, 160] on icon "close" at bounding box center [252, 161] width 9 height 9
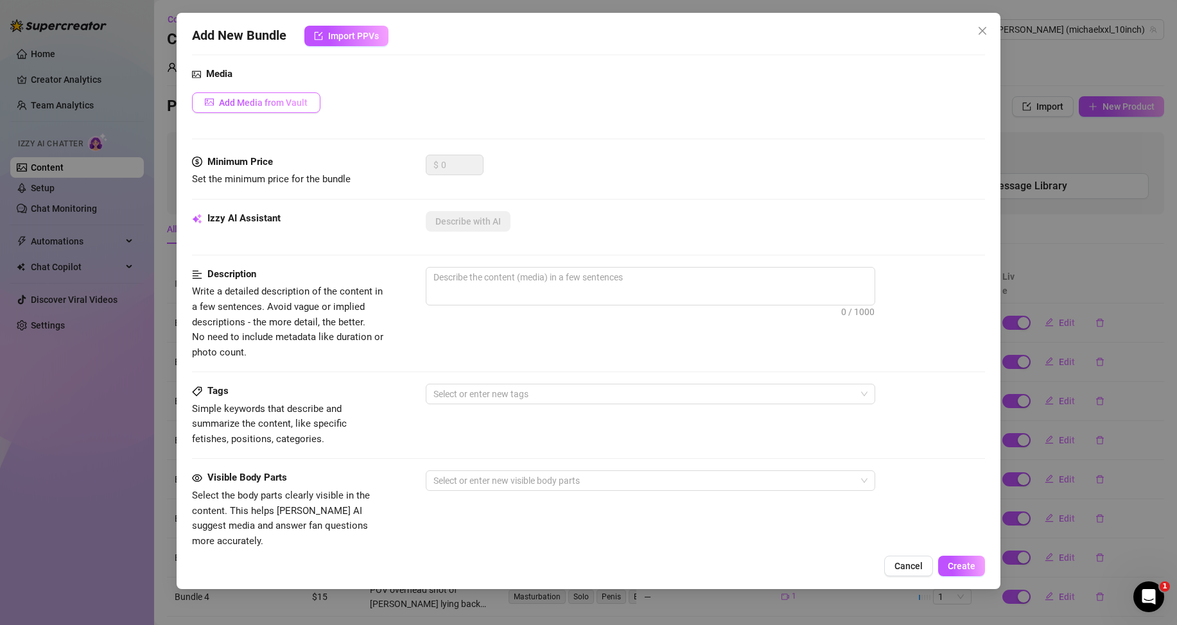
click at [237, 107] on span "Add Media from Vault" at bounding box center [263, 103] width 89 height 10
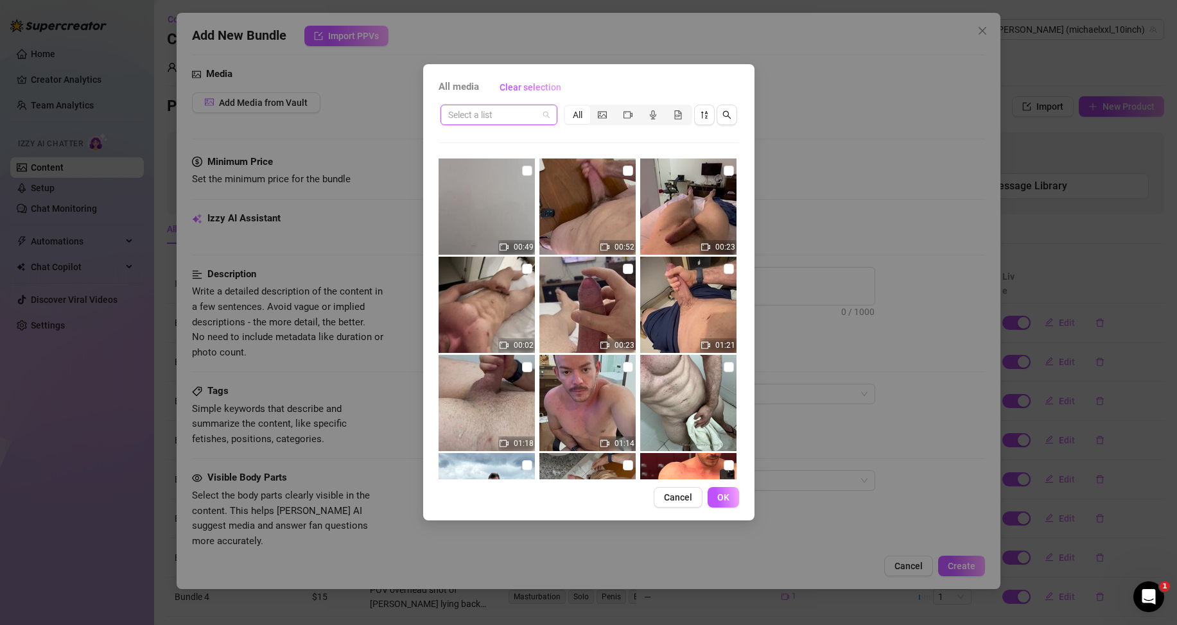
click at [537, 111] on input "search" at bounding box center [493, 114] width 90 height 19
click at [521, 163] on div "Messages" at bounding box center [499, 161] width 96 height 14
click at [623, 271] on input "checkbox" at bounding box center [628, 269] width 10 height 10
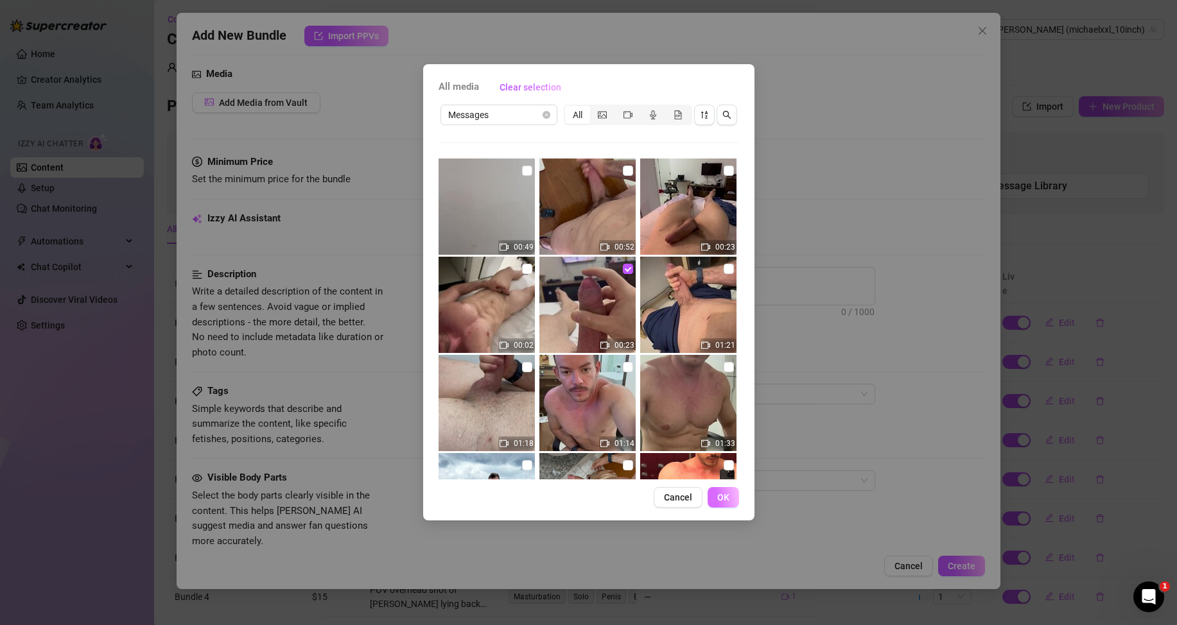
click at [724, 492] on span "OK" at bounding box center [723, 497] width 12 height 10
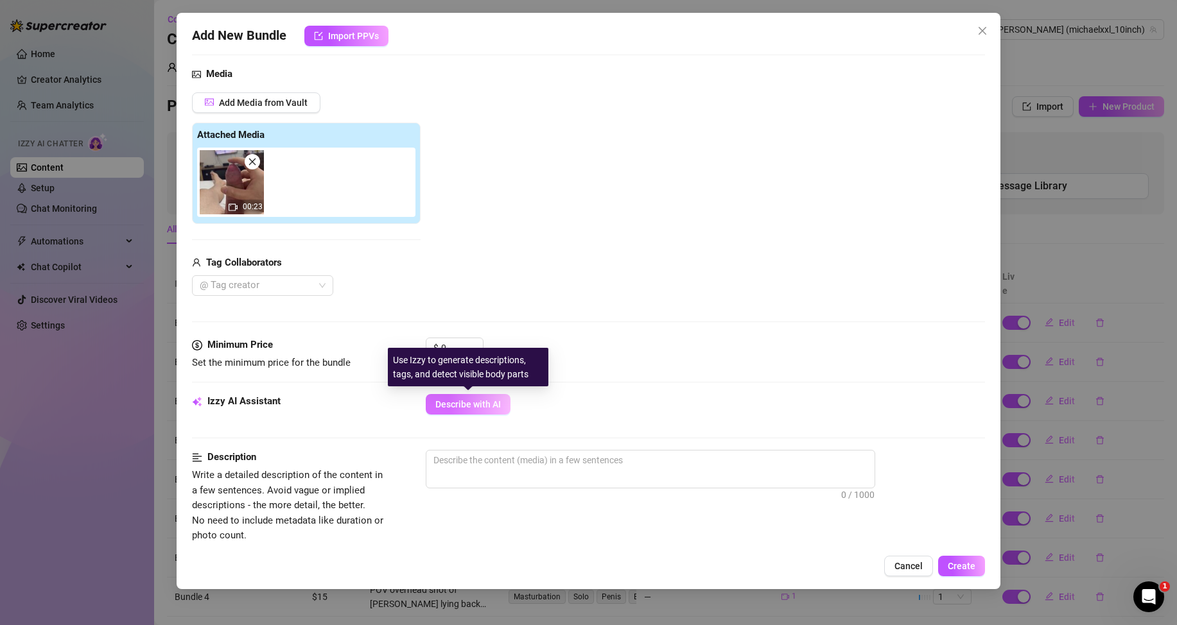
click at [444, 404] on span "Describe with AI" at bounding box center [467, 404] width 65 height 10
click at [451, 347] on body "Home Creator Analytics Team Analytics Izzy AI Chatter Content Setup Chat Monito…" at bounding box center [588, 312] width 1177 height 625
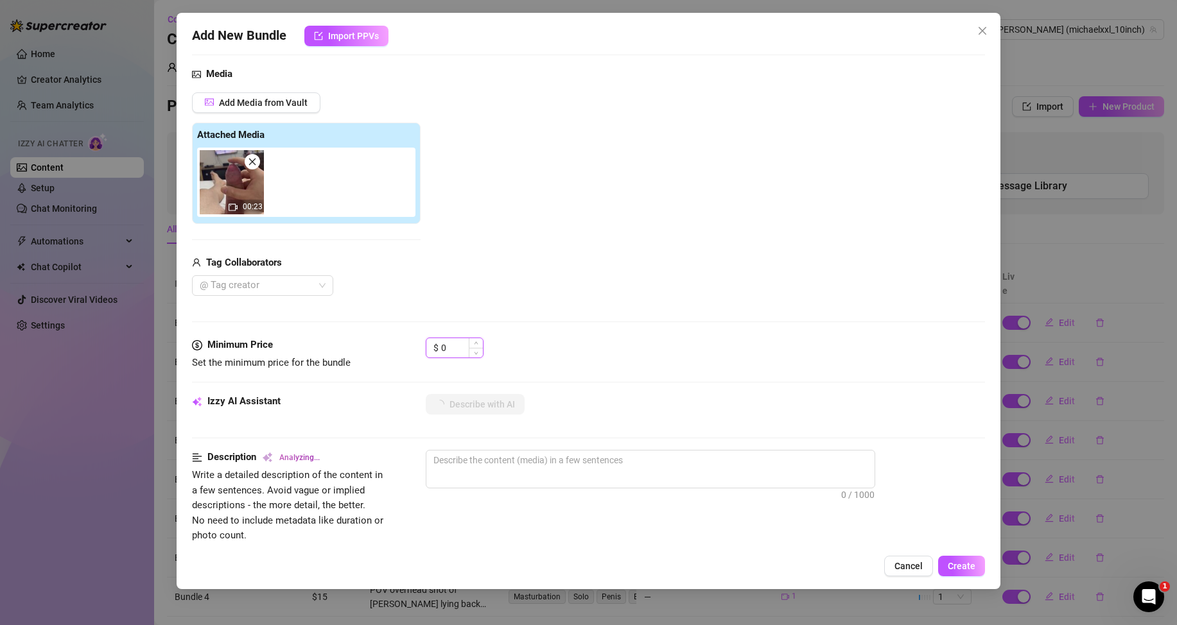
click at [449, 347] on input "0" at bounding box center [462, 347] width 42 height 19
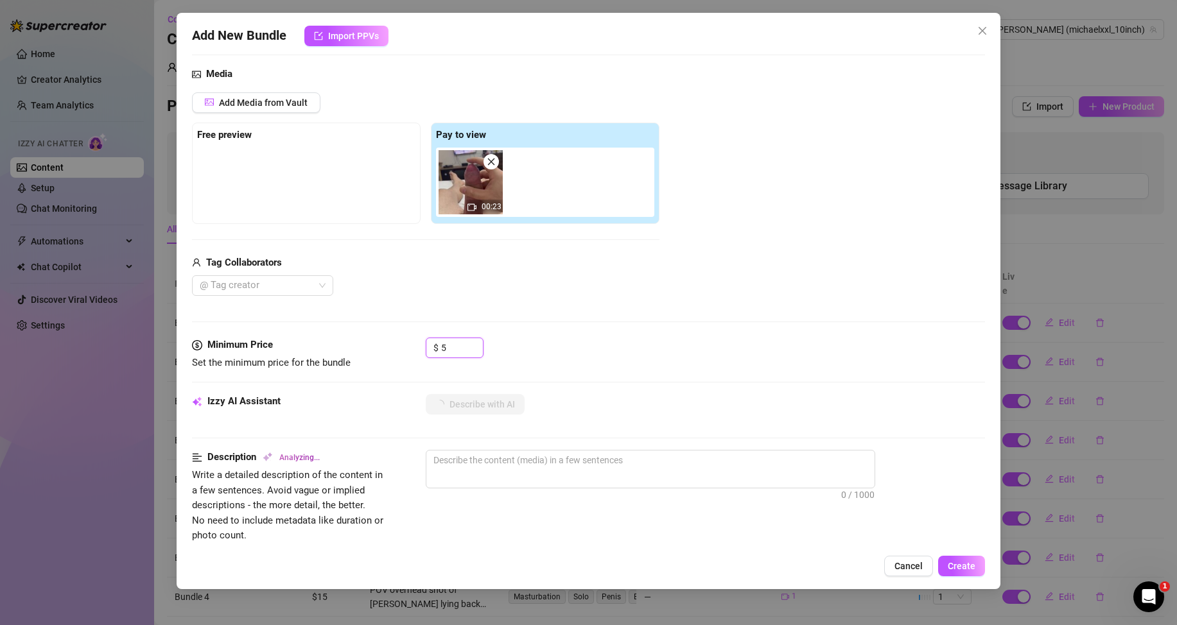
scroll to position [193, 0]
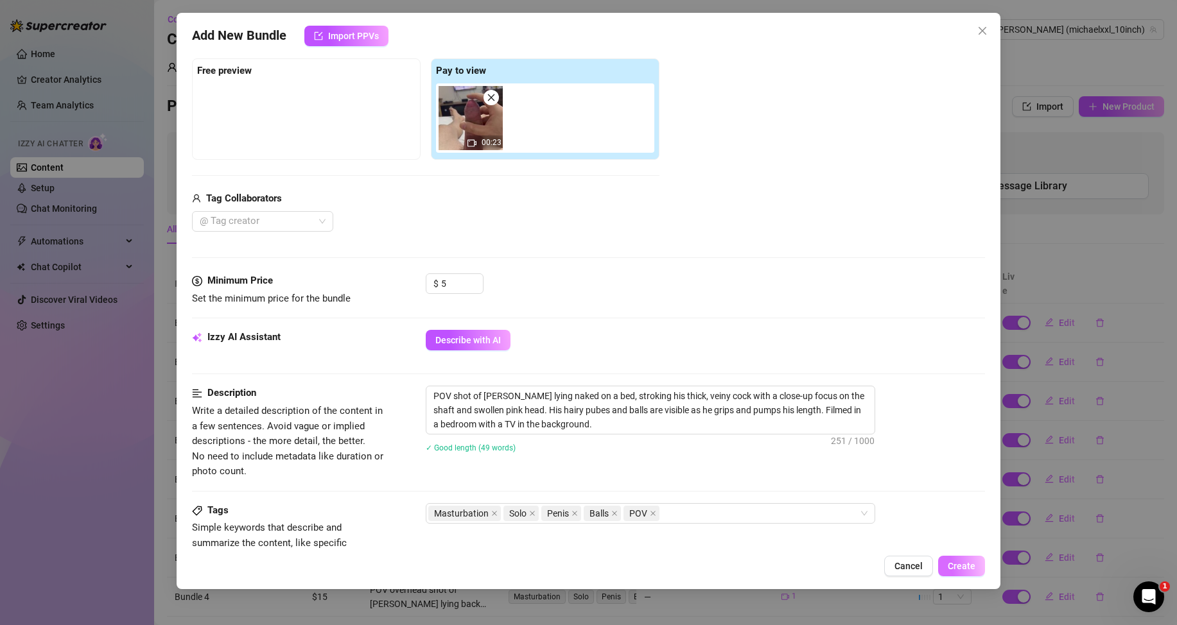
click at [974, 571] on span "Create" at bounding box center [961, 566] width 28 height 10
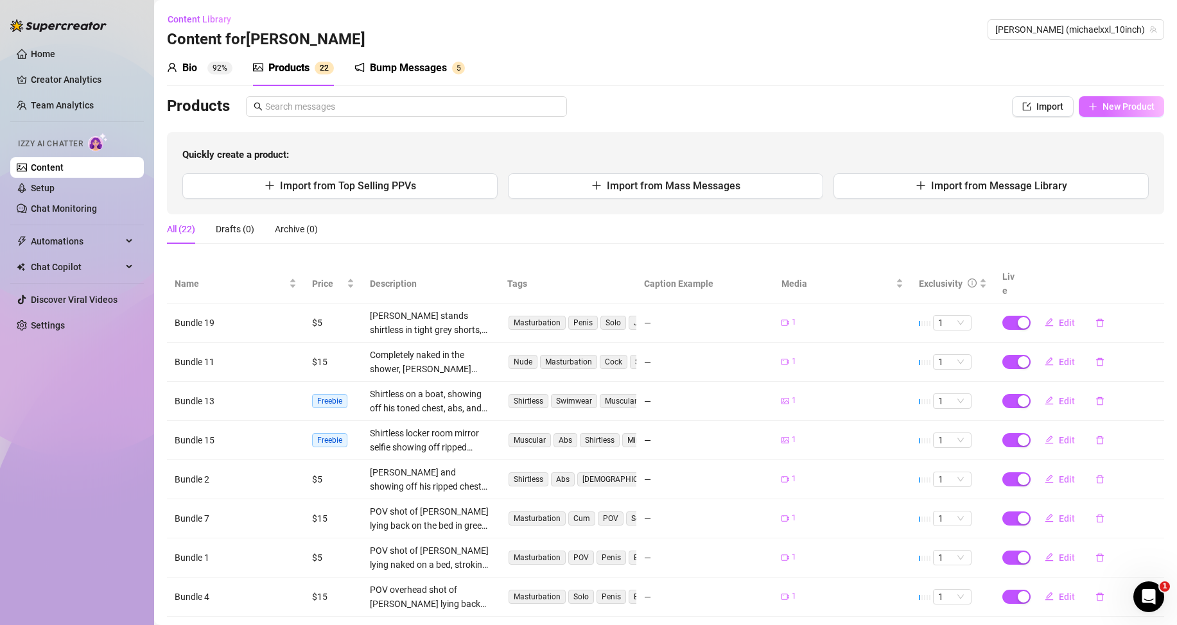
click at [1111, 99] on button "New Product" at bounding box center [1120, 106] width 85 height 21
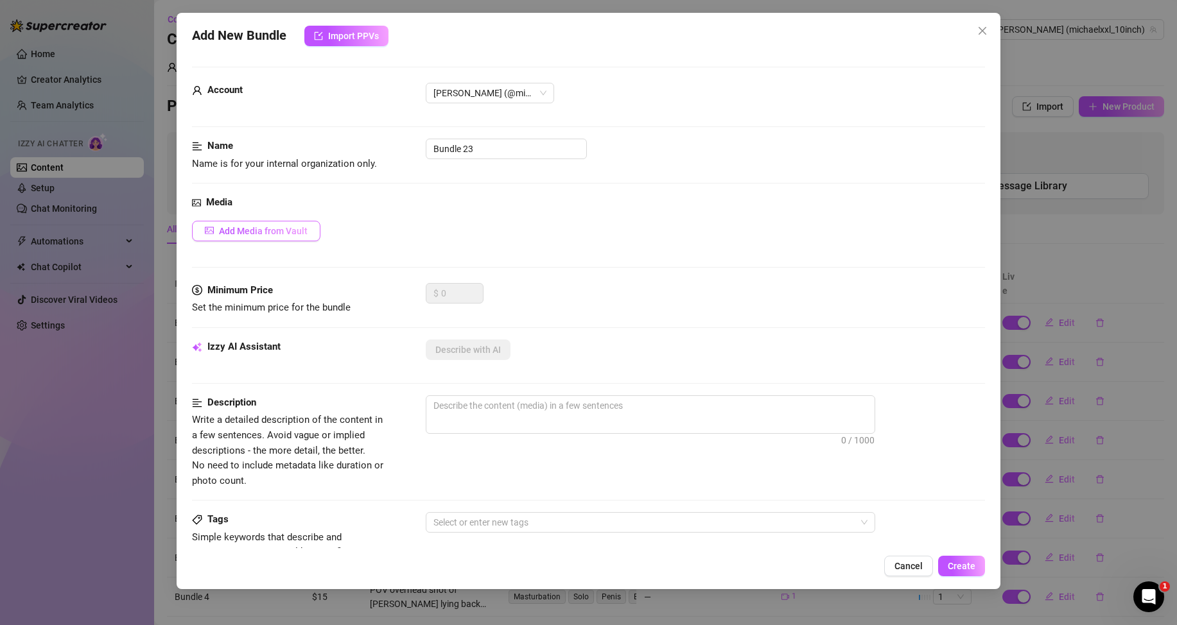
click at [262, 239] on button "Add Media from Vault" at bounding box center [256, 231] width 128 height 21
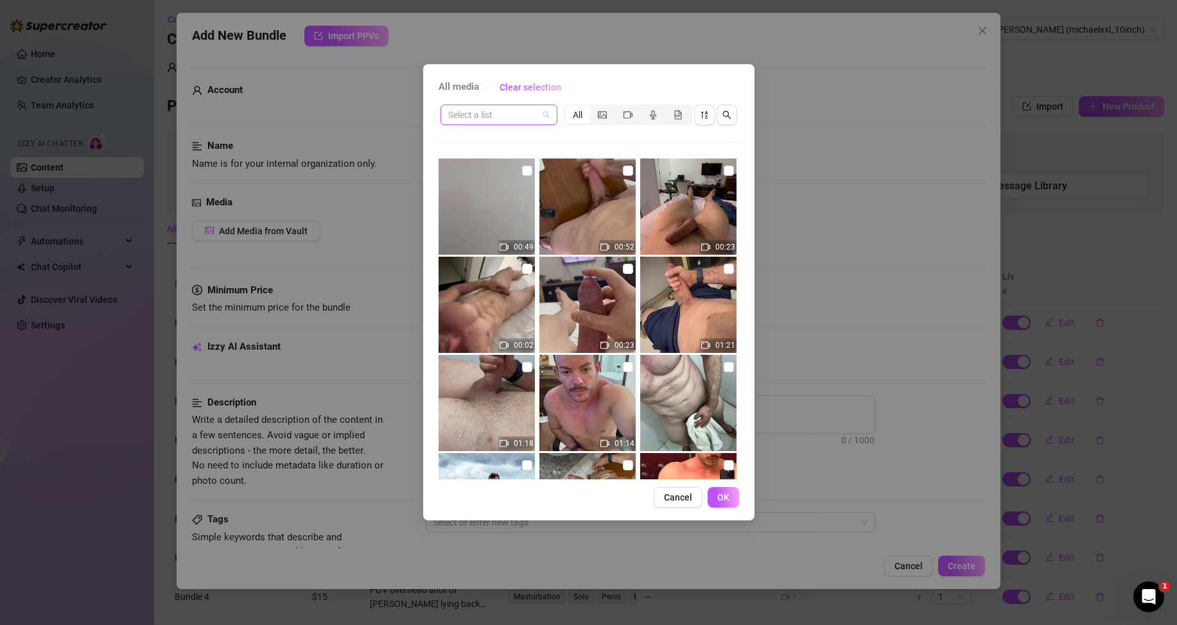
click at [542, 110] on span at bounding box center [498, 114] width 101 height 19
click at [492, 161] on div "Messages" at bounding box center [499, 161] width 96 height 14
click at [723, 272] on input "checkbox" at bounding box center [728, 269] width 10 height 10
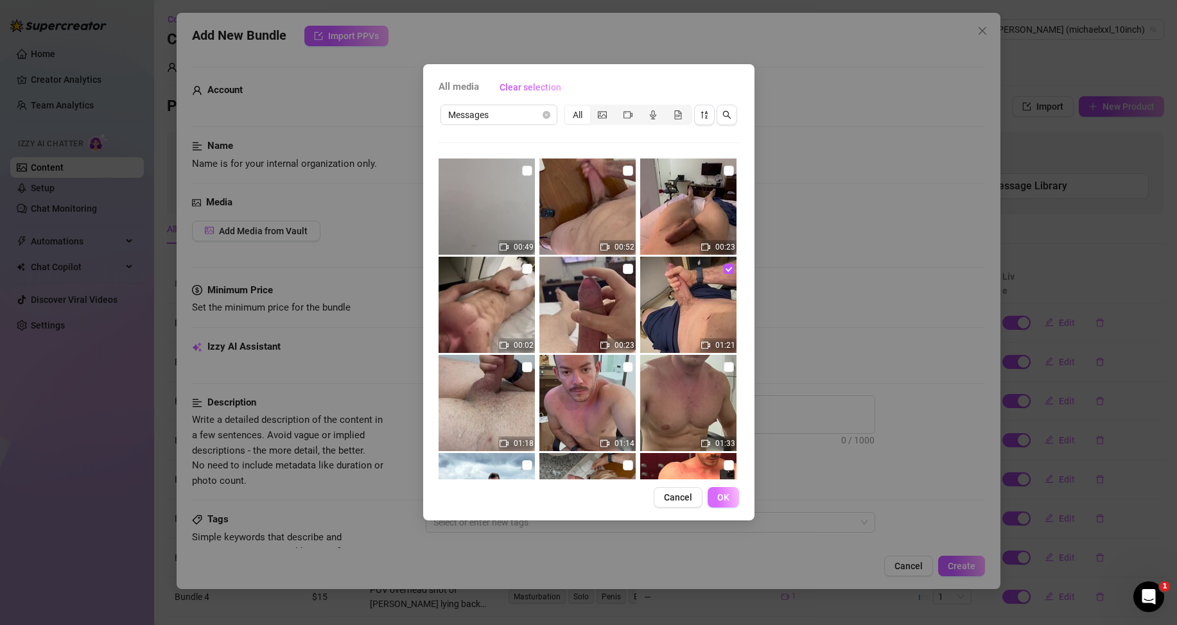
click at [733, 501] on button "OK" at bounding box center [722, 497] width 31 height 21
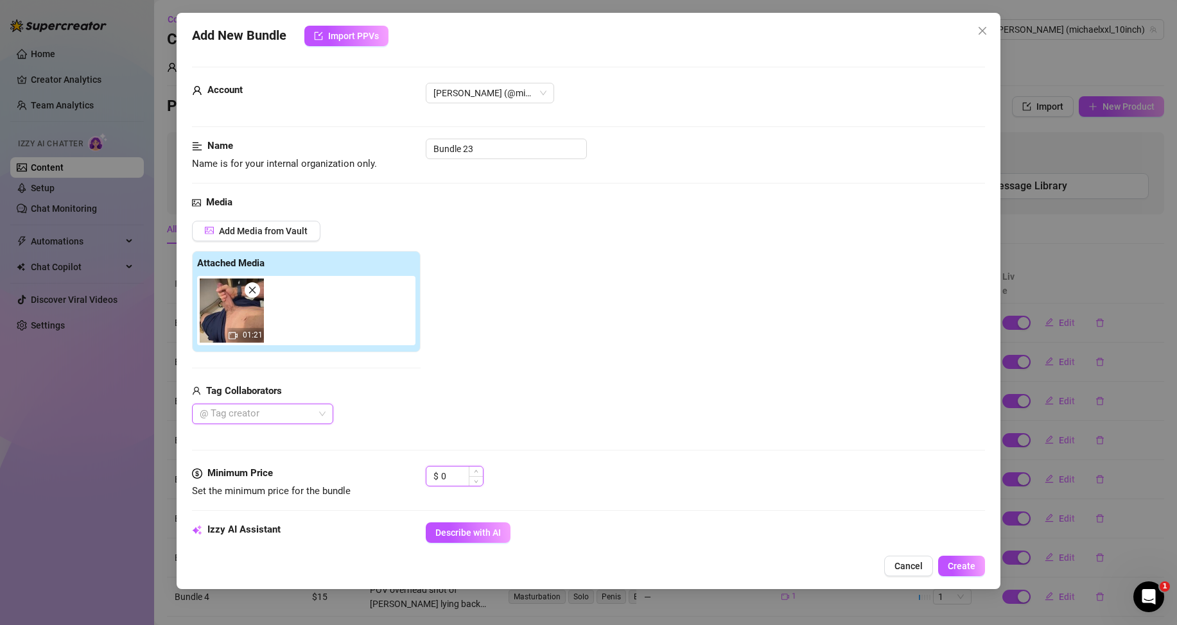
click at [449, 478] on input "0" at bounding box center [462, 476] width 42 height 19
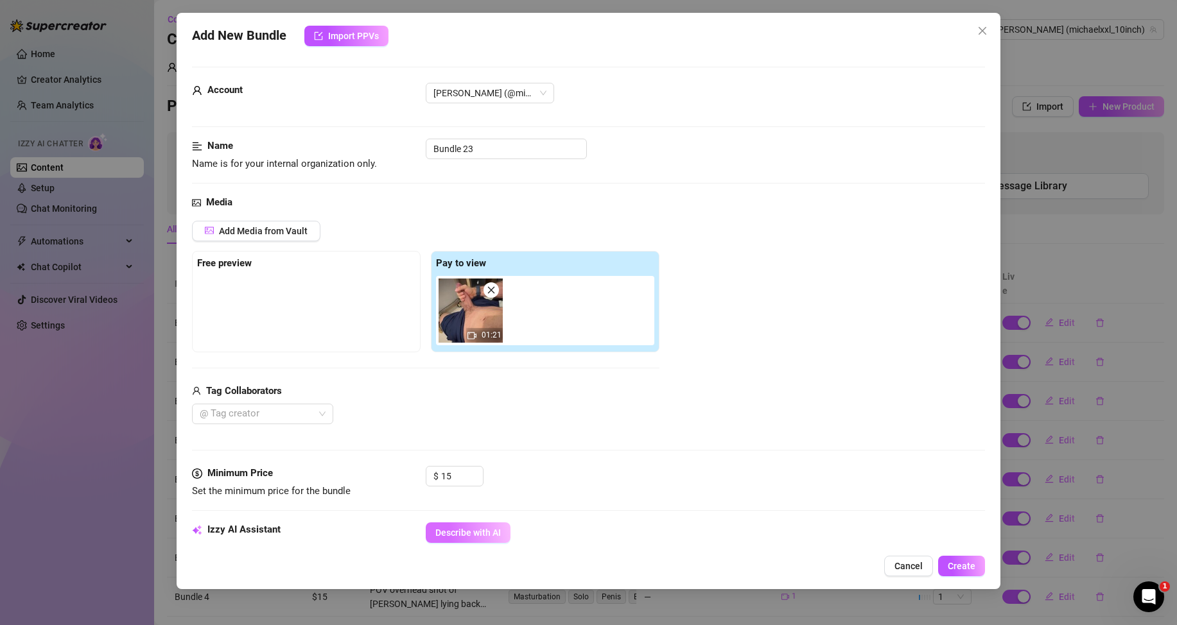
click at [456, 532] on span "Describe with AI" at bounding box center [467, 533] width 65 height 10
click at [561, 399] on div "Tag Collaborators" at bounding box center [425, 391] width 467 height 15
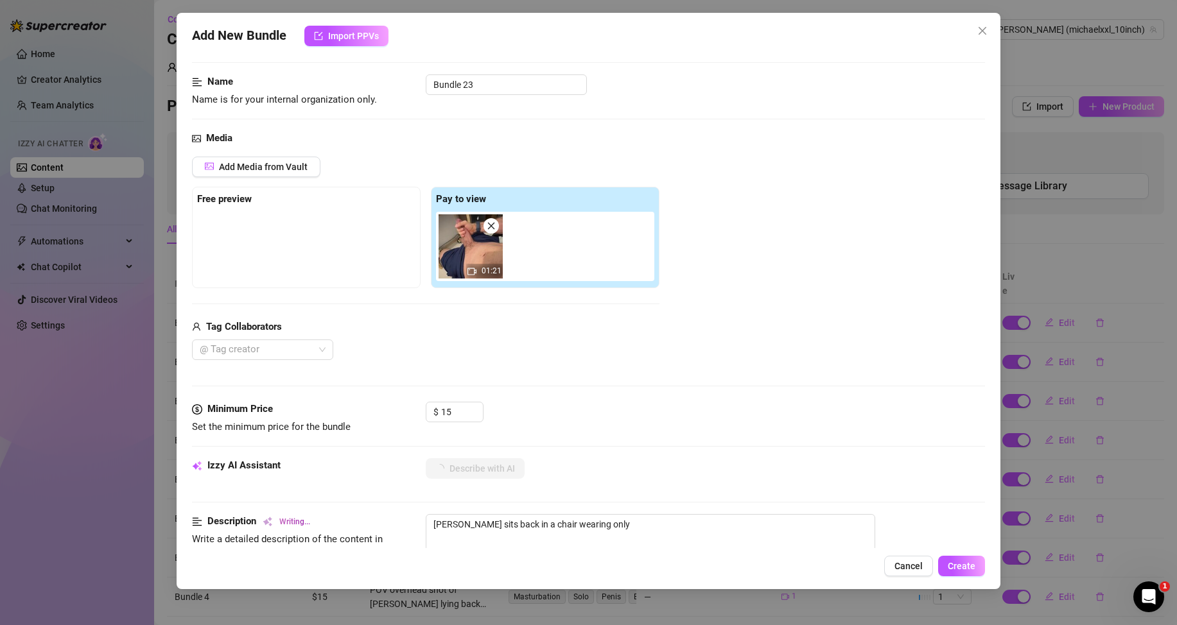
scroll to position [257, 0]
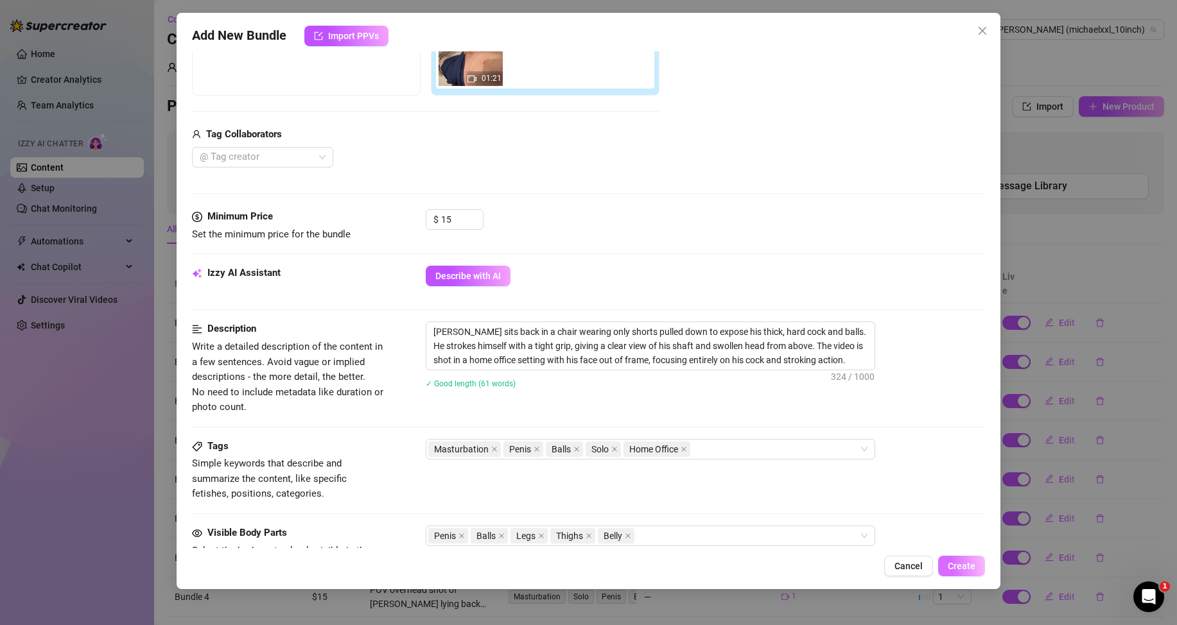
click at [968, 560] on button "Create" at bounding box center [961, 566] width 47 height 21
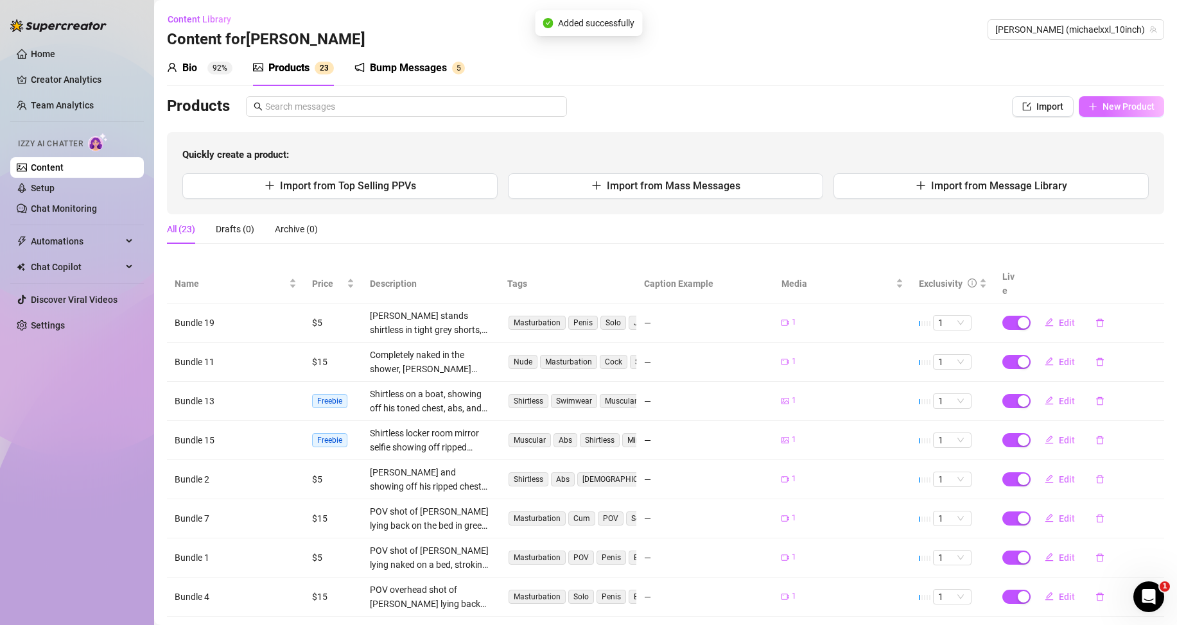
click at [1089, 112] on button "New Product" at bounding box center [1120, 106] width 85 height 21
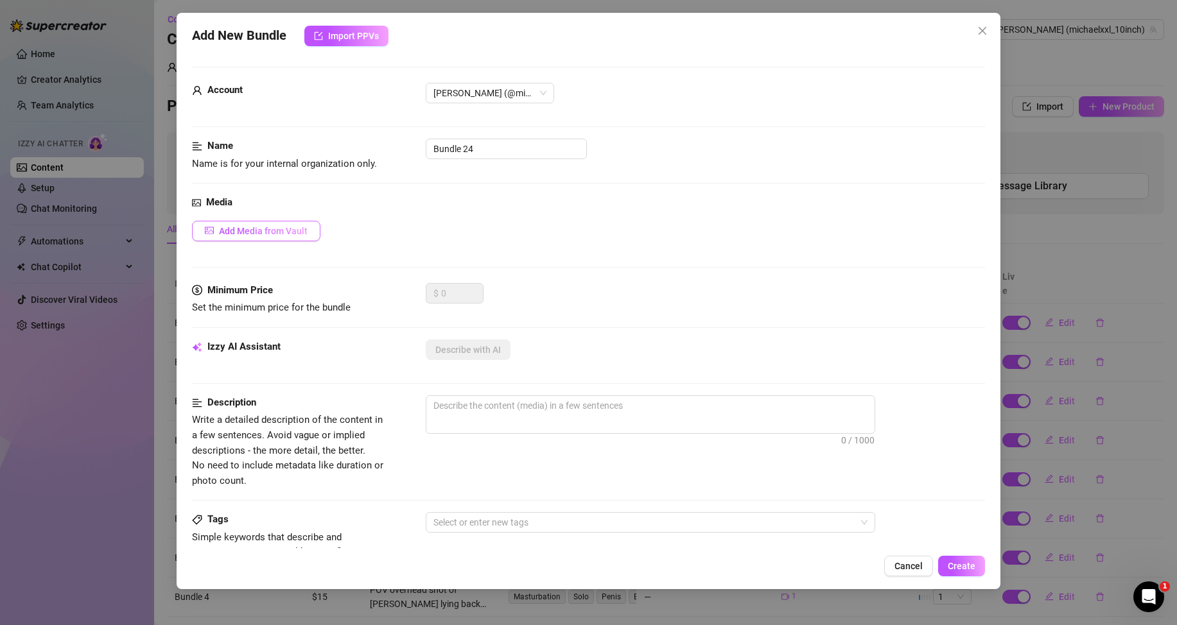
click at [281, 230] on span "Add Media from Vault" at bounding box center [263, 231] width 89 height 10
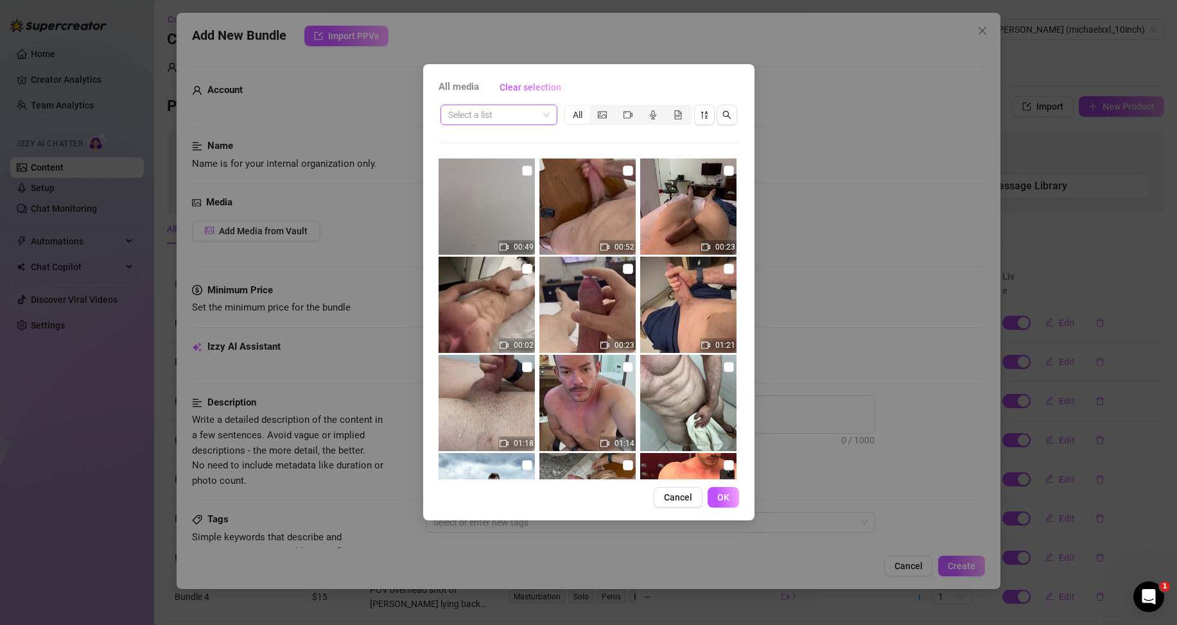
click at [548, 117] on span at bounding box center [498, 114] width 101 height 19
click at [492, 160] on div "Messages" at bounding box center [499, 161] width 96 height 14
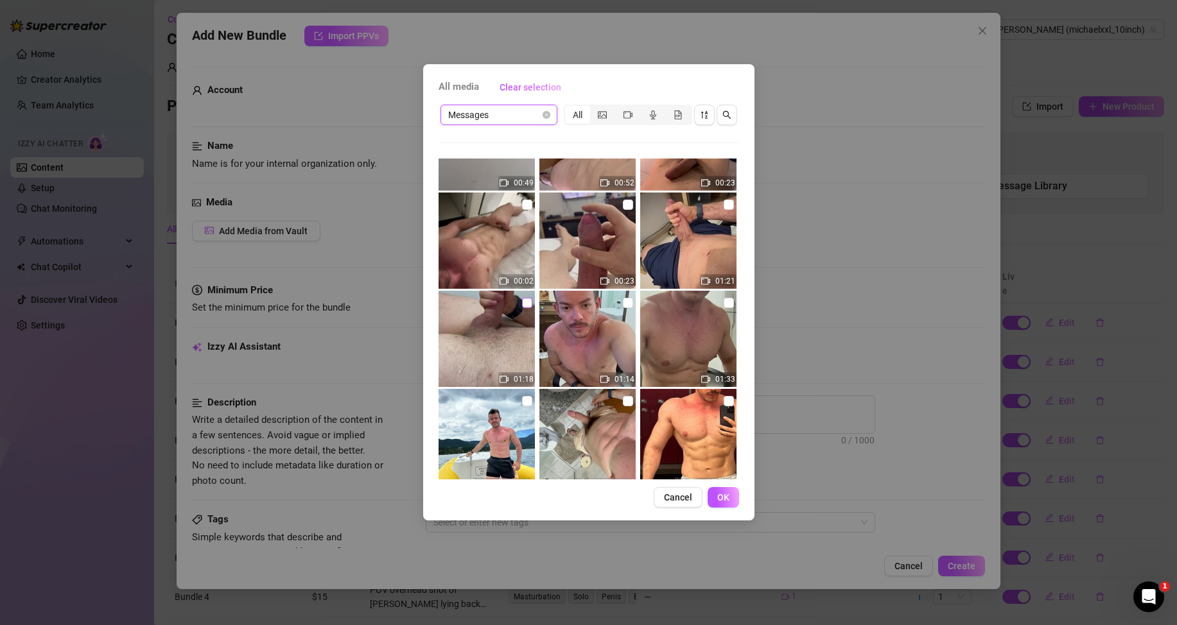
click at [522, 301] on input "checkbox" at bounding box center [527, 303] width 10 height 10
click at [711, 499] on button "OK" at bounding box center [722, 497] width 31 height 21
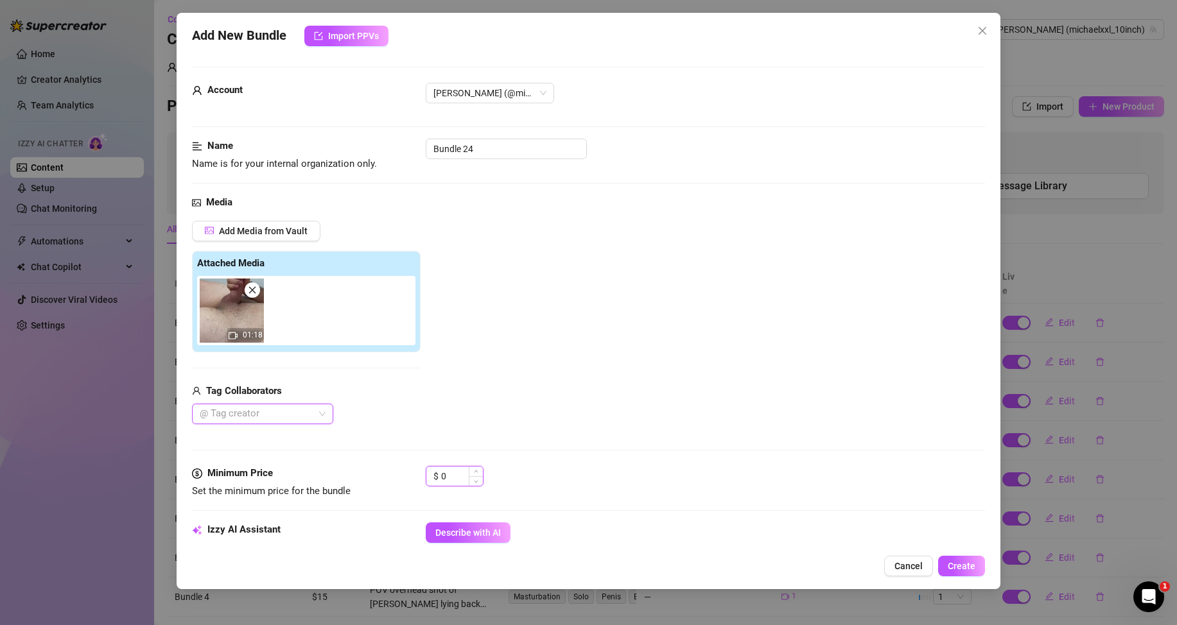
click at [457, 480] on input "0" at bounding box center [462, 476] width 42 height 19
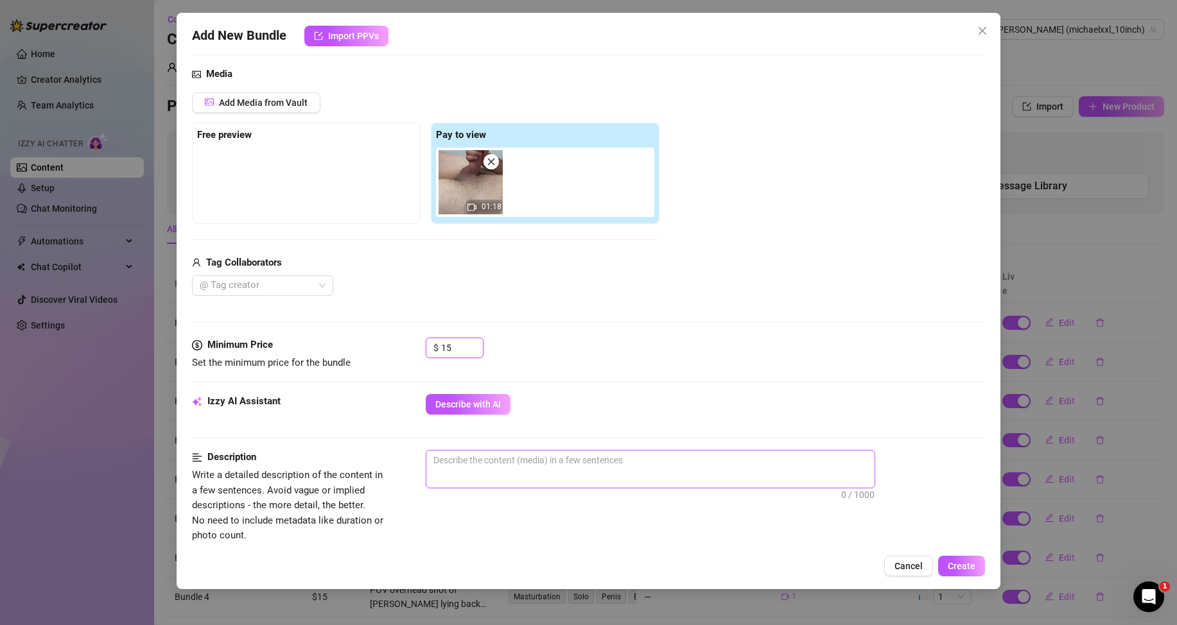
scroll to position [193, 0]
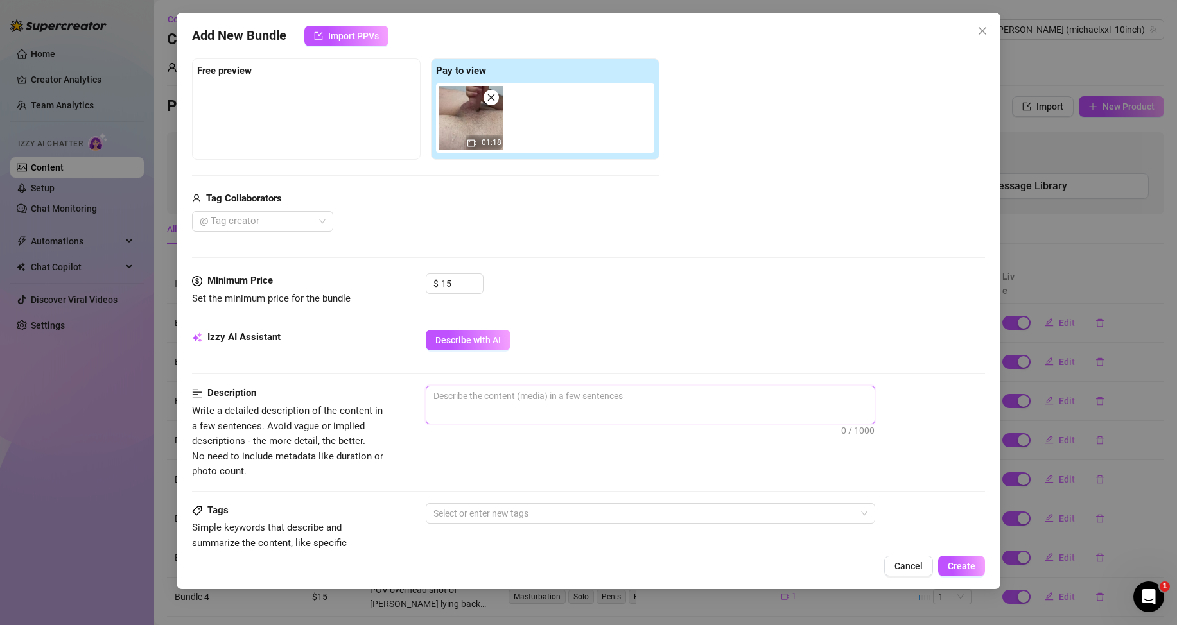
click at [495, 402] on textarea at bounding box center [650, 395] width 448 height 19
click at [485, 331] on button "Describe with AI" at bounding box center [468, 340] width 85 height 21
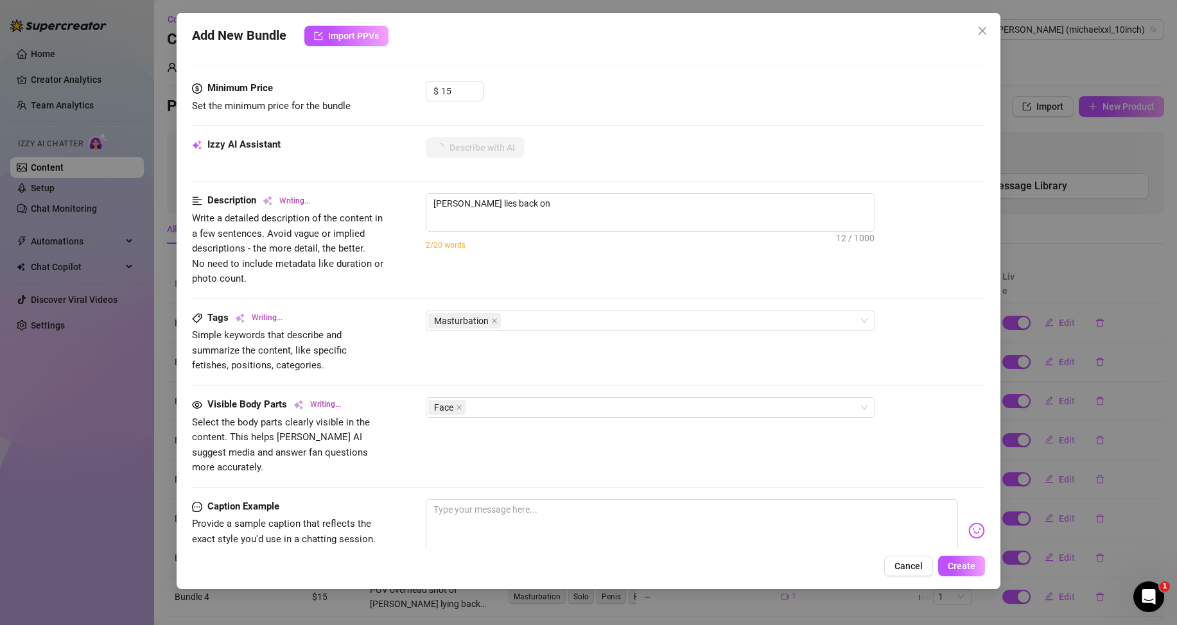
scroll to position [321, 0]
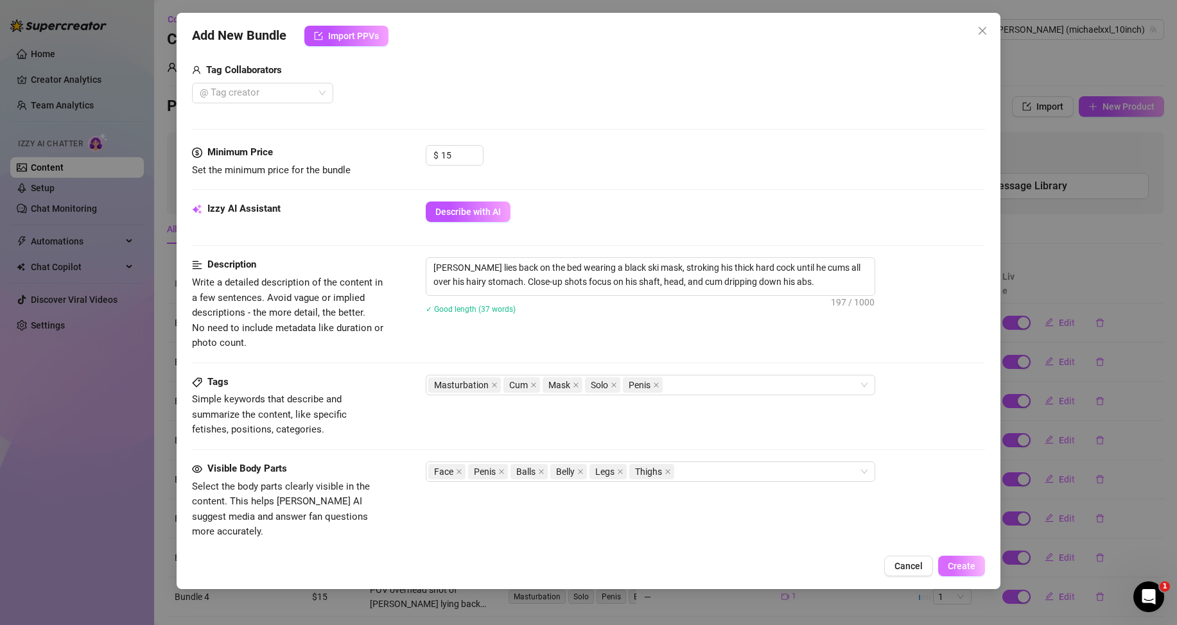
click at [969, 564] on span "Create" at bounding box center [961, 566] width 28 height 10
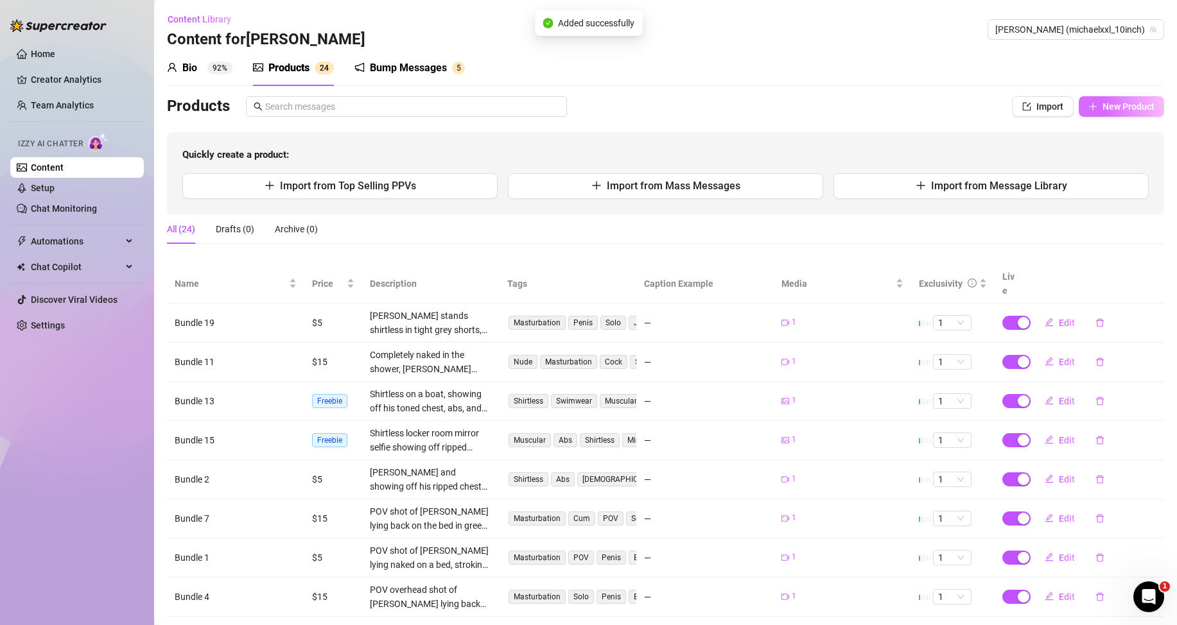
click at [1106, 113] on button "New Product" at bounding box center [1120, 106] width 85 height 21
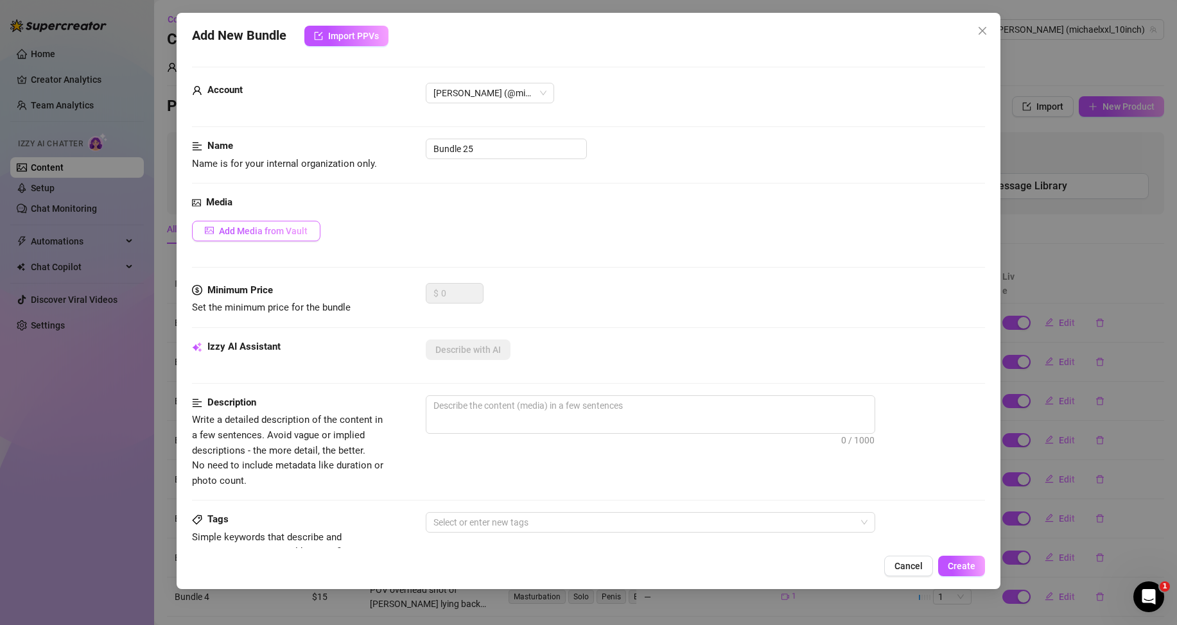
click at [279, 227] on span "Add Media from Vault" at bounding box center [263, 231] width 89 height 10
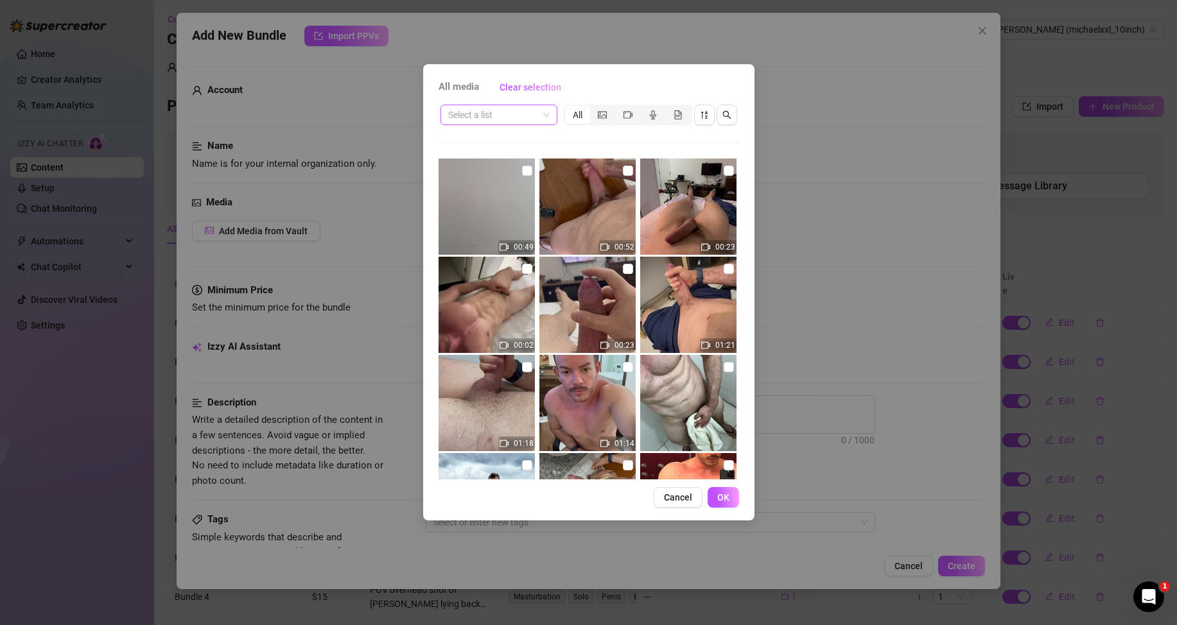
click at [488, 114] on input "search" at bounding box center [493, 114] width 90 height 19
click at [469, 161] on div "Messages" at bounding box center [499, 161] width 96 height 14
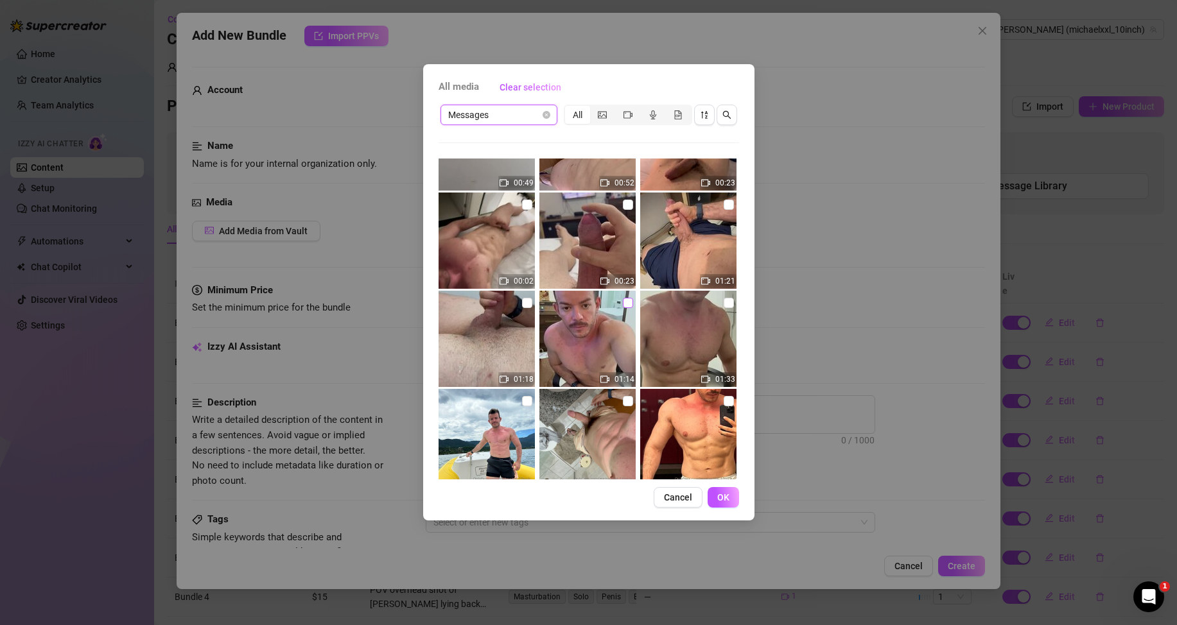
click at [623, 302] on input "checkbox" at bounding box center [628, 303] width 10 height 10
click at [718, 497] on span "OK" at bounding box center [723, 497] width 12 height 10
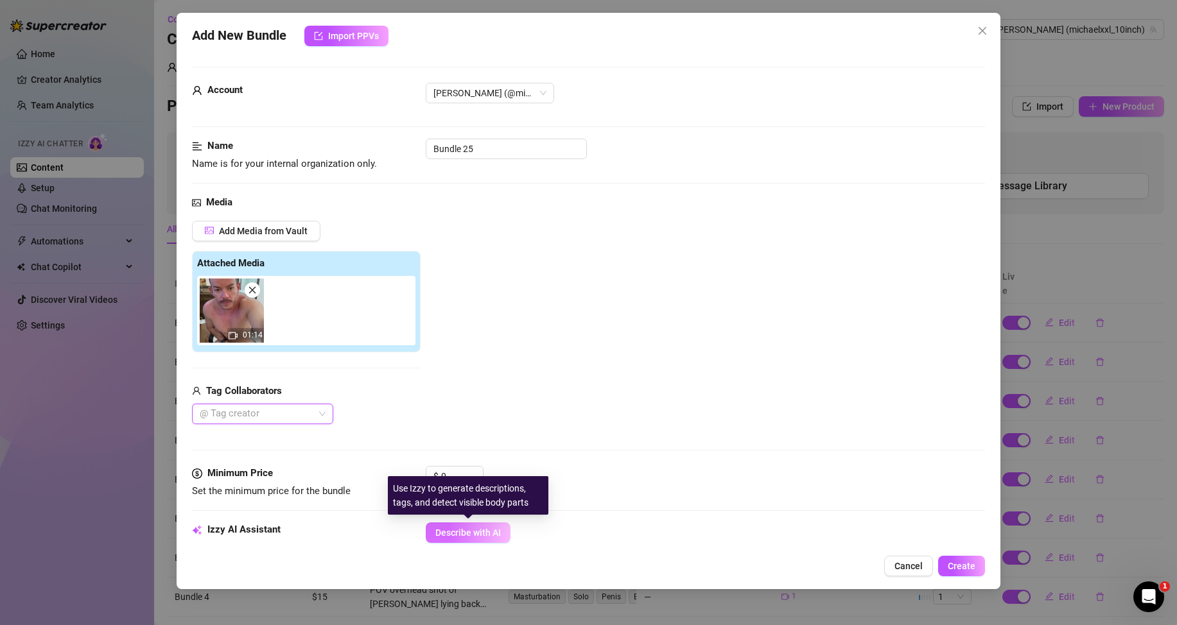
click at [448, 532] on span "Describe with AI" at bounding box center [467, 533] width 65 height 10
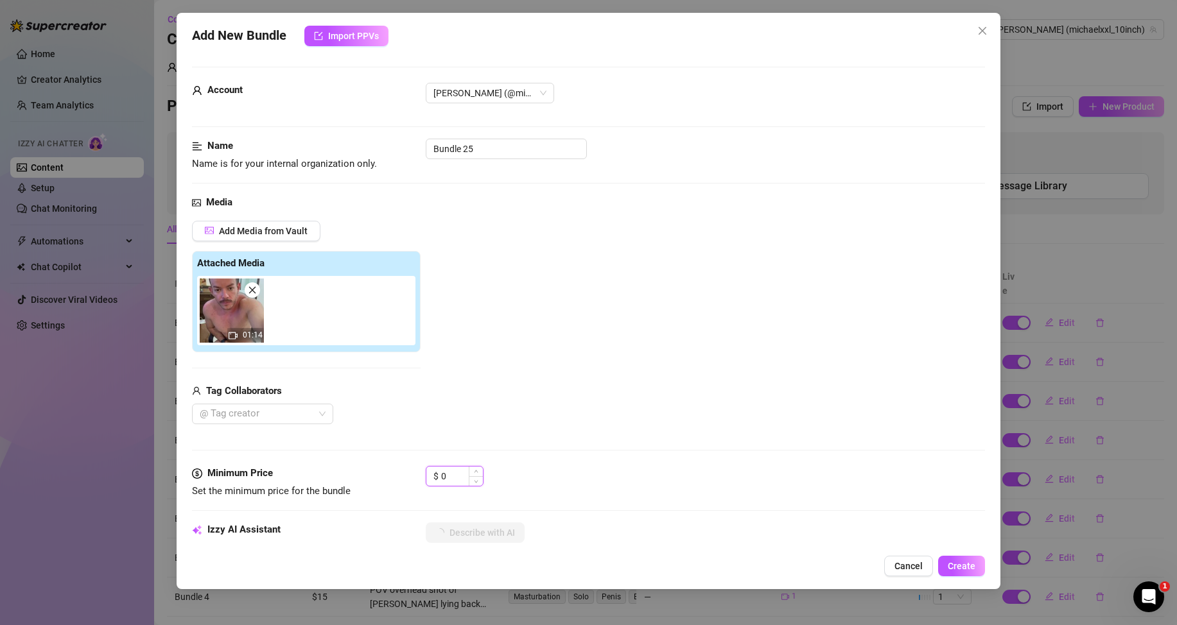
click at [461, 472] on input "0" at bounding box center [462, 476] width 42 height 19
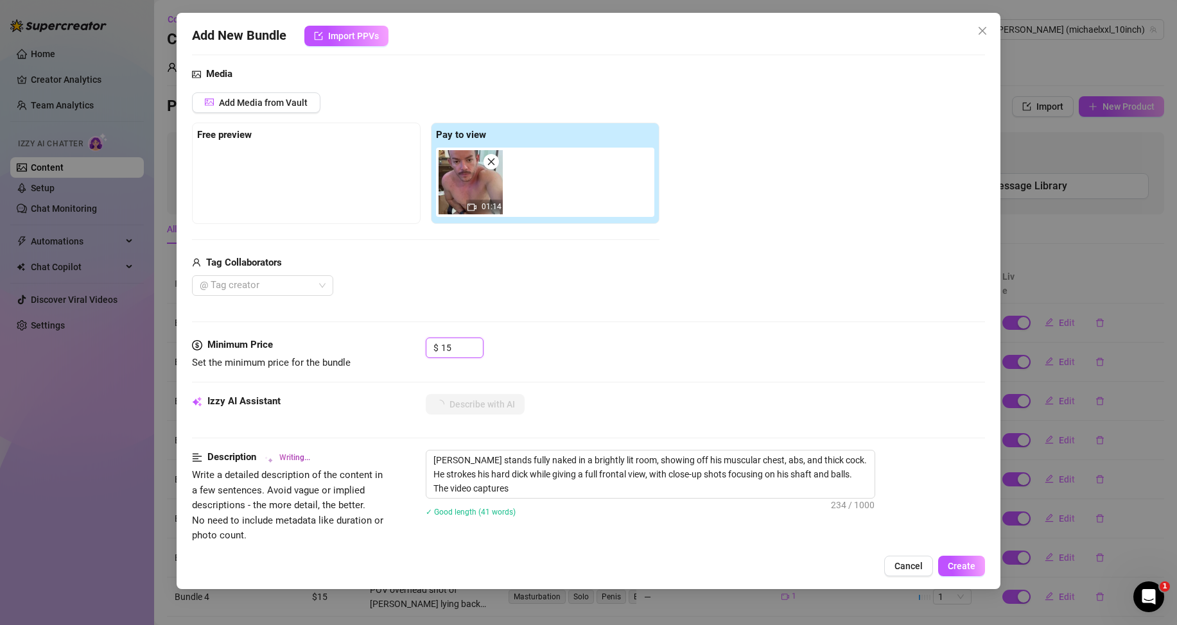
scroll to position [193, 0]
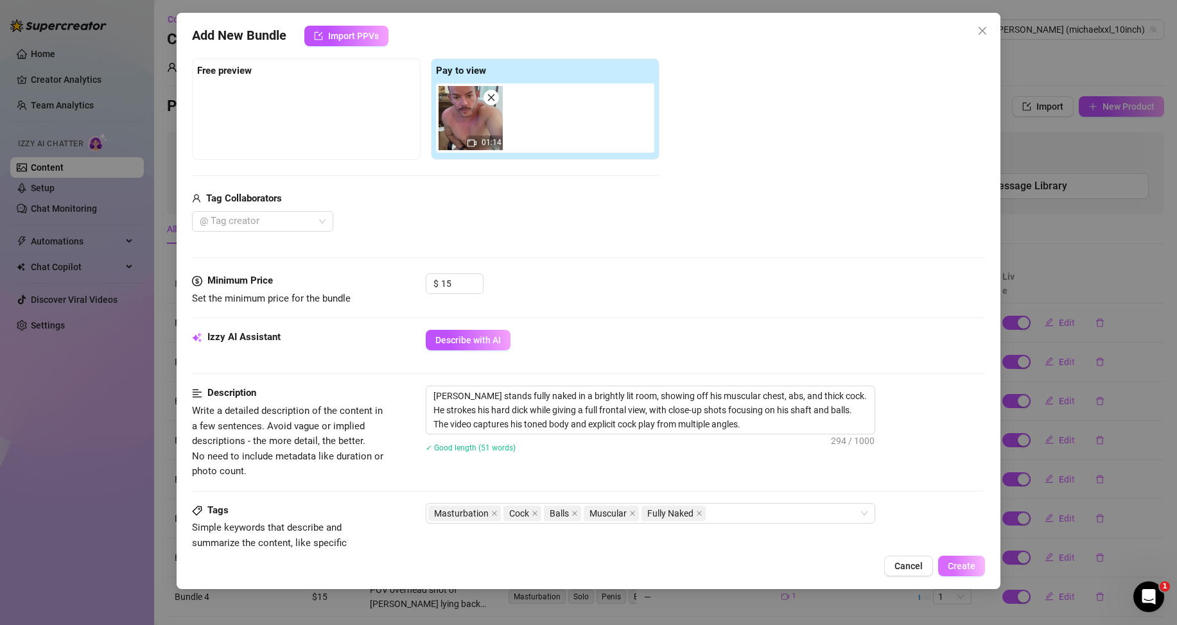
click at [948, 567] on span "Create" at bounding box center [961, 566] width 28 height 10
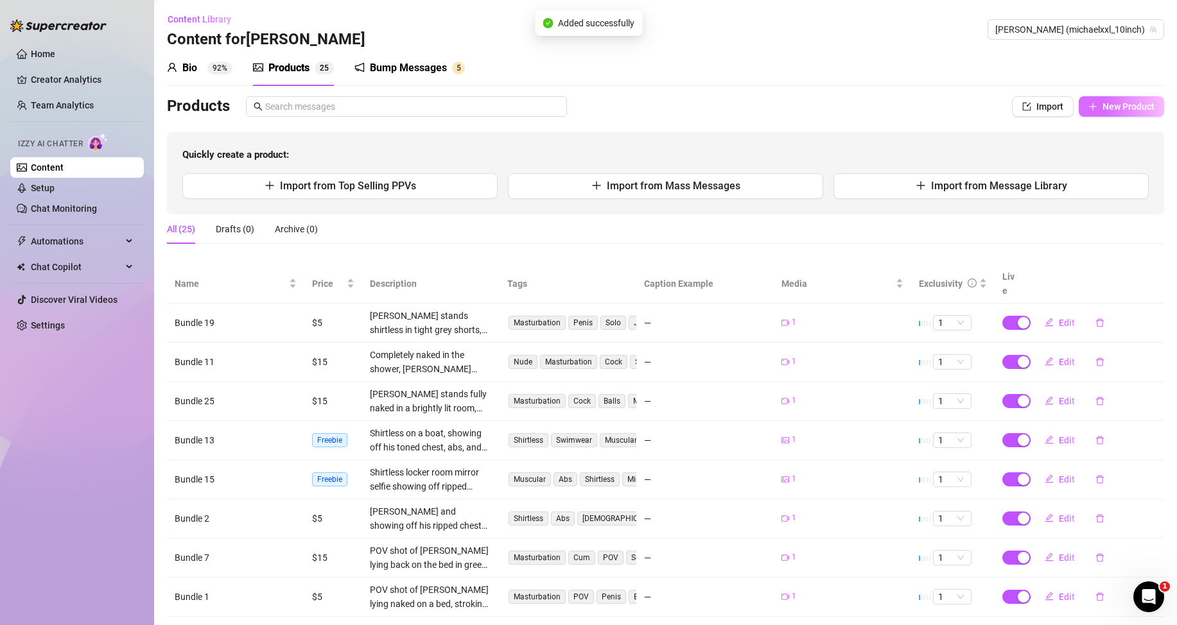
click at [1127, 105] on span "New Product" at bounding box center [1128, 106] width 52 height 10
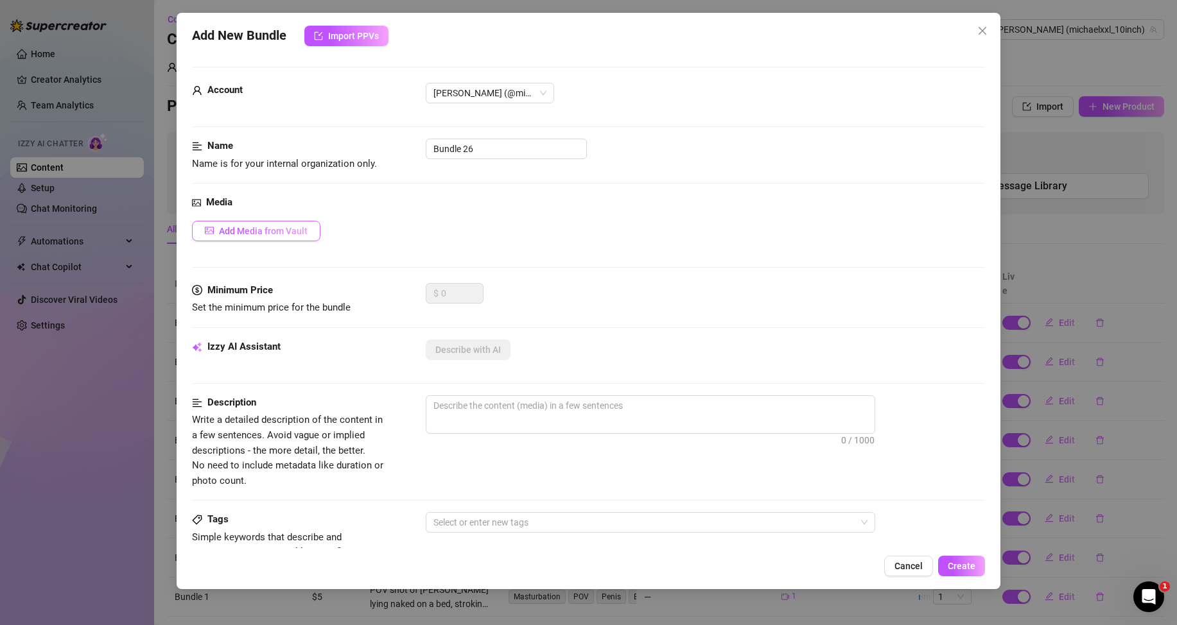
click at [292, 222] on button "Add Media from Vault" at bounding box center [256, 231] width 128 height 21
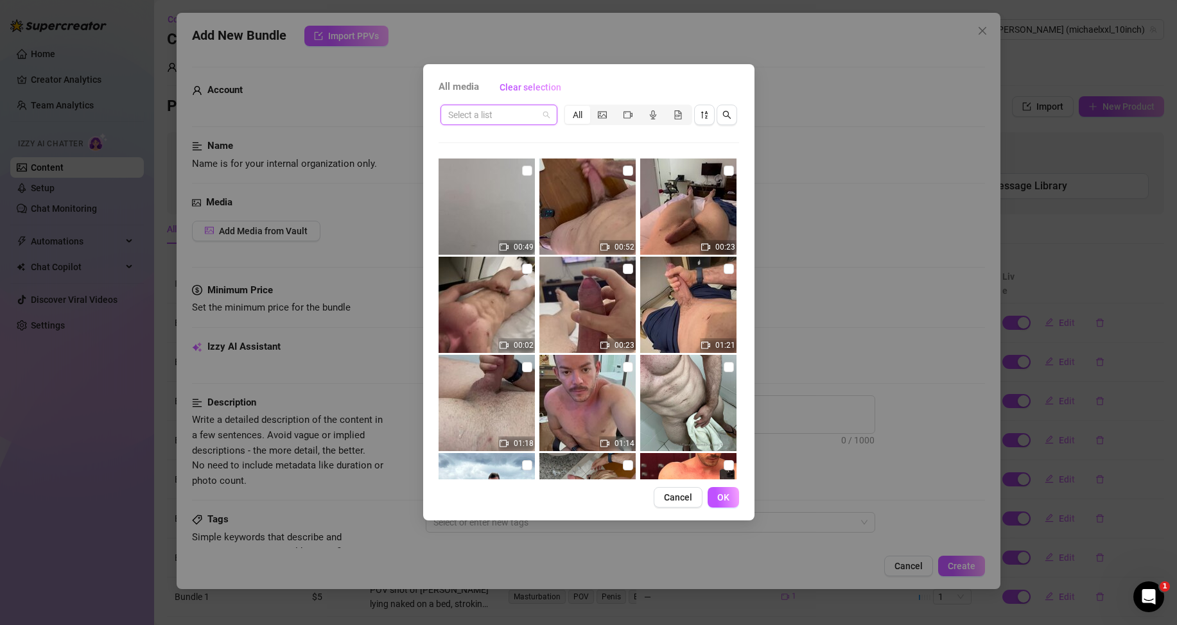
click at [505, 111] on input "search" at bounding box center [493, 114] width 90 height 19
click at [493, 160] on div "Messages" at bounding box center [499, 161] width 96 height 14
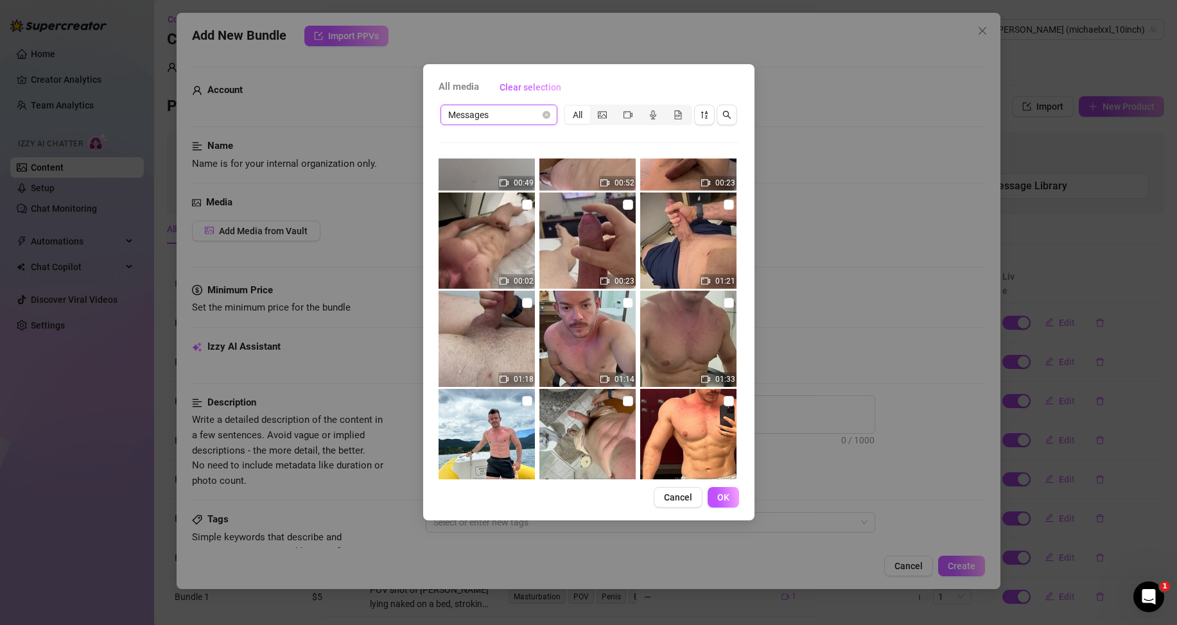
scroll to position [128, 0]
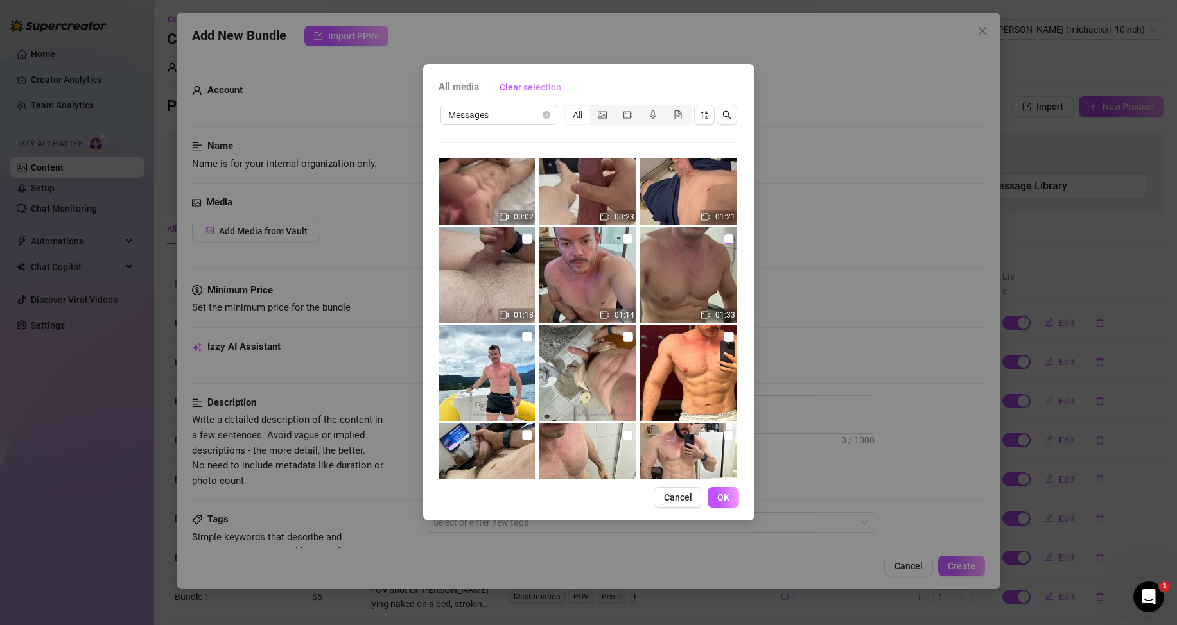
click at [723, 238] on input "checkbox" at bounding box center [728, 239] width 10 height 10
click at [723, 239] on input "checkbox" at bounding box center [728, 239] width 10 height 10
click at [728, 503] on button "OK" at bounding box center [722, 497] width 31 height 21
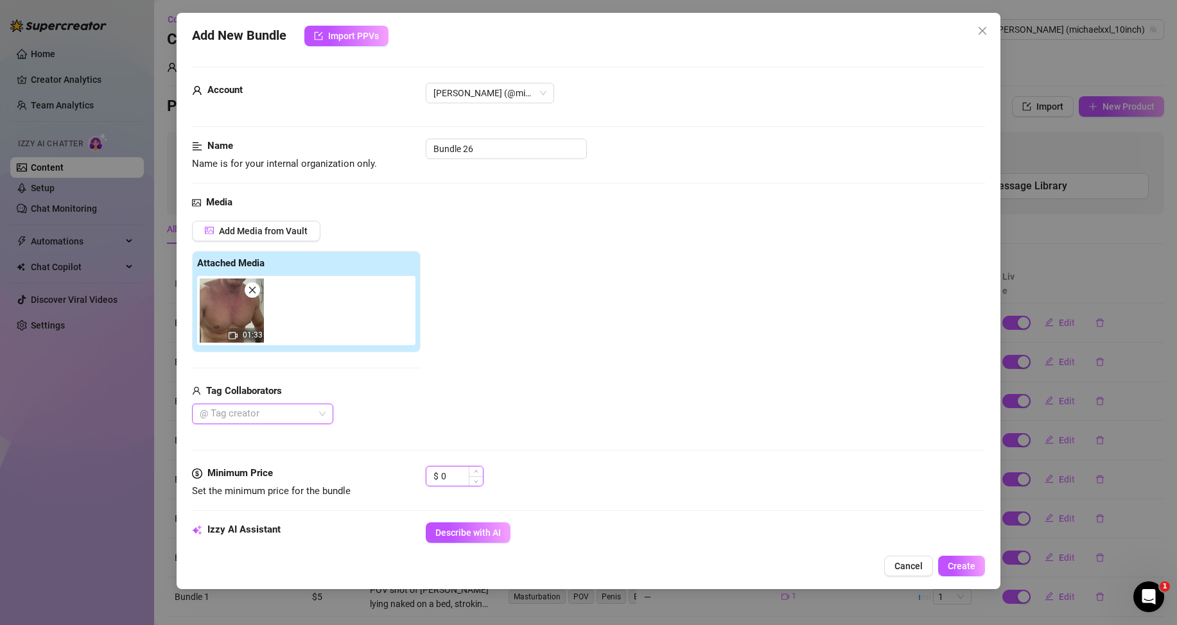
click at [448, 477] on input "0" at bounding box center [462, 476] width 42 height 19
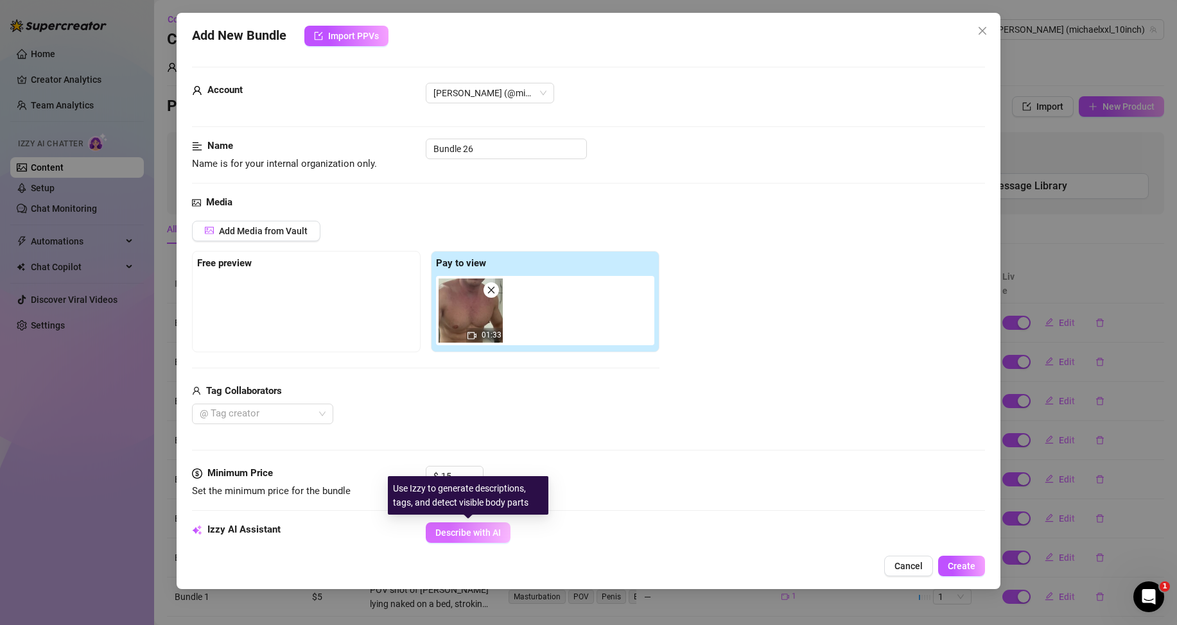
click at [461, 537] on span "Describe with AI" at bounding box center [467, 533] width 65 height 10
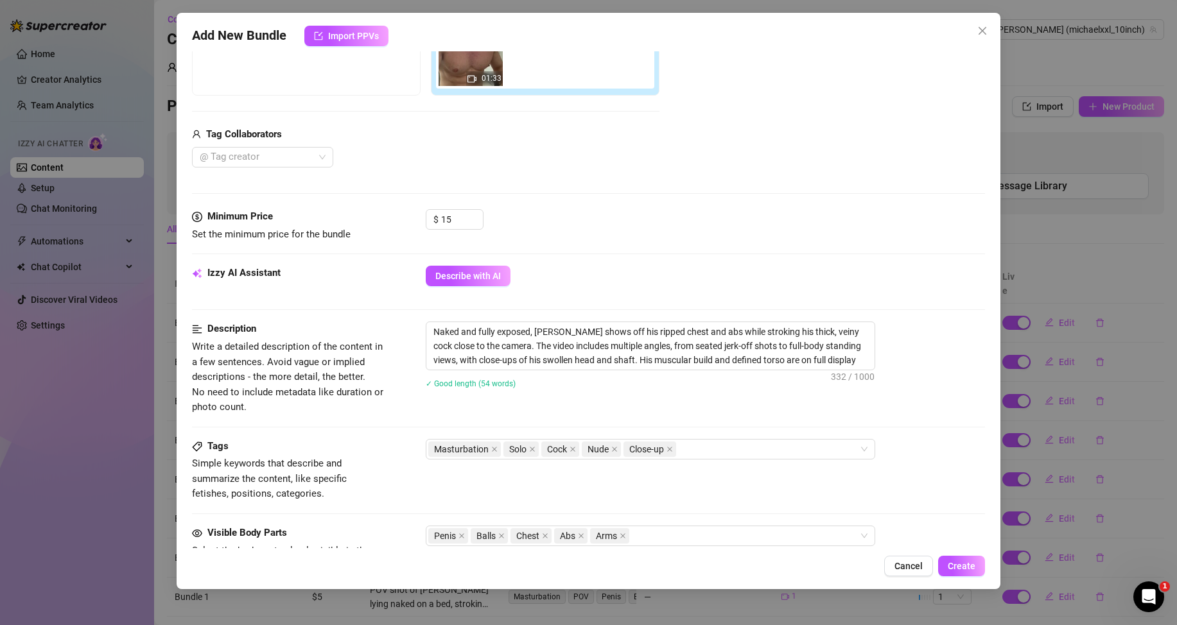
scroll to position [193, 0]
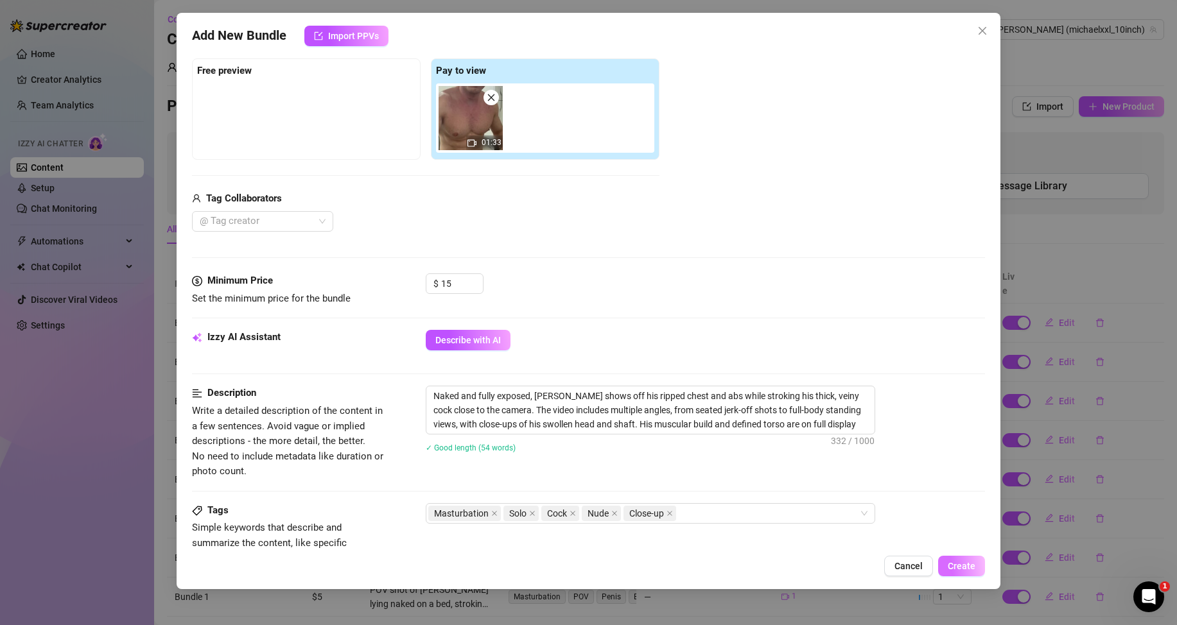
click at [980, 562] on button "Create" at bounding box center [961, 566] width 47 height 21
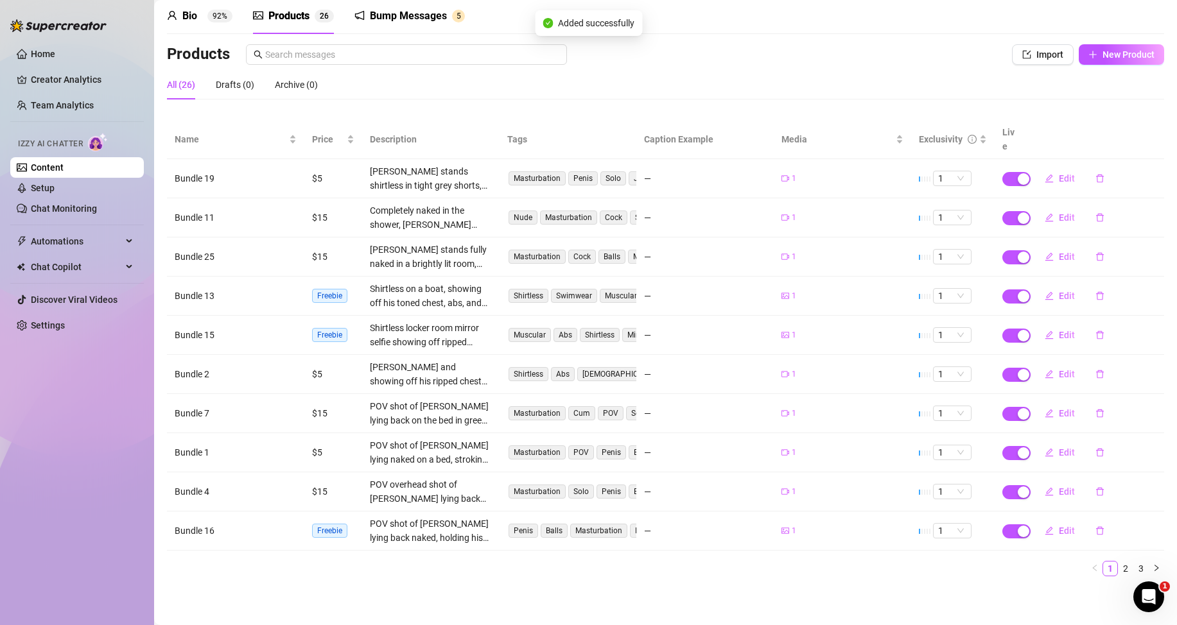
scroll to position [0, 0]
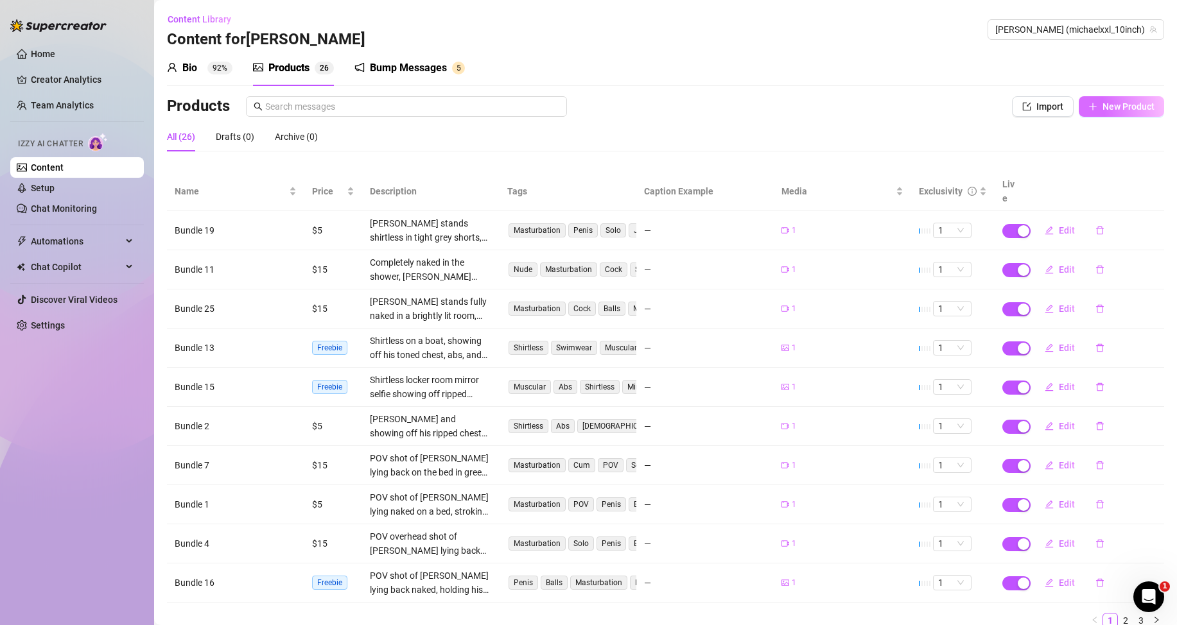
click at [1125, 109] on span "New Product" at bounding box center [1128, 106] width 52 height 10
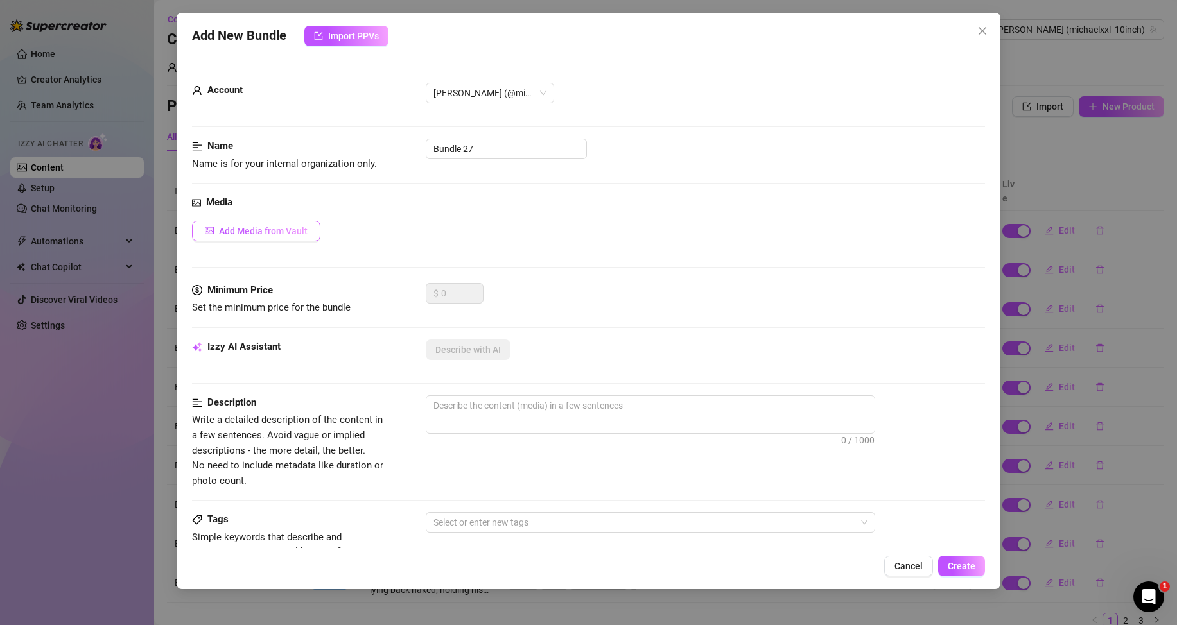
click at [283, 227] on span "Add Media from Vault" at bounding box center [263, 231] width 89 height 10
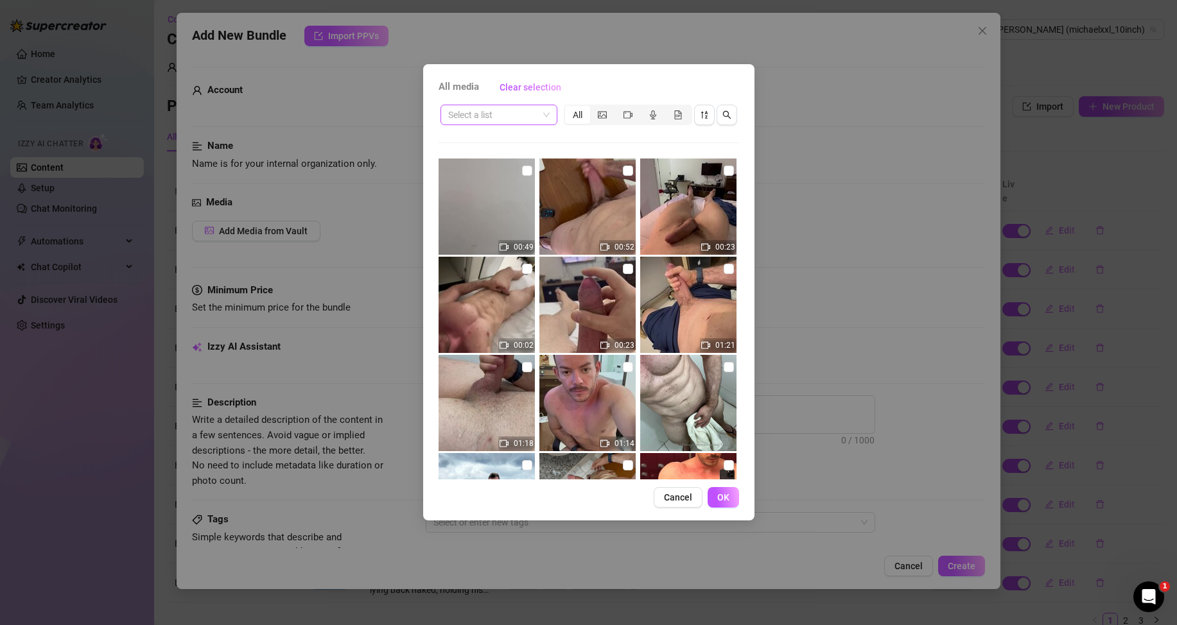
click at [540, 113] on span at bounding box center [498, 114] width 101 height 19
click at [482, 157] on div "Messages" at bounding box center [499, 161] width 96 height 14
click at [525, 266] on input "checkbox" at bounding box center [527, 269] width 10 height 10
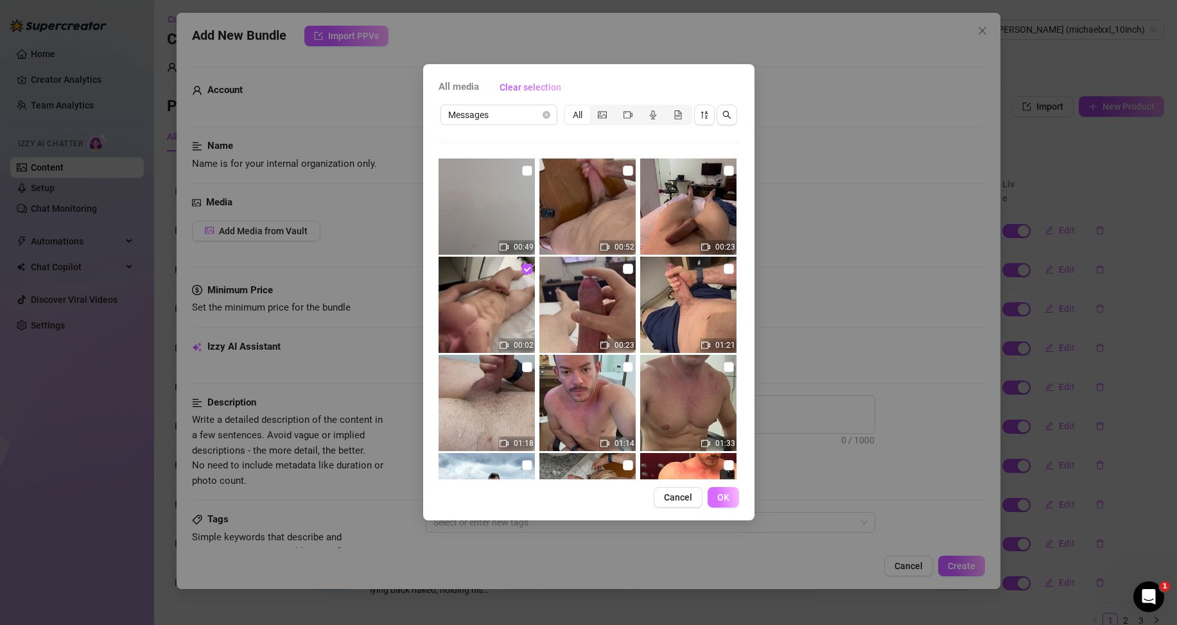
click at [720, 496] on span "OK" at bounding box center [723, 497] width 12 height 10
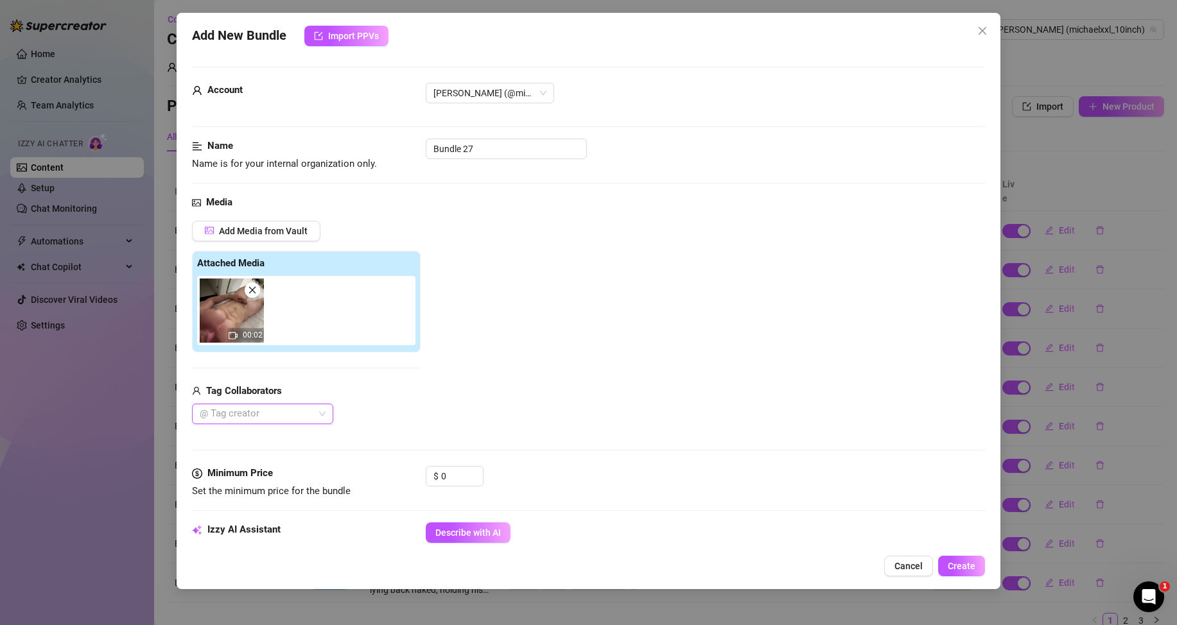
scroll to position [128, 0]
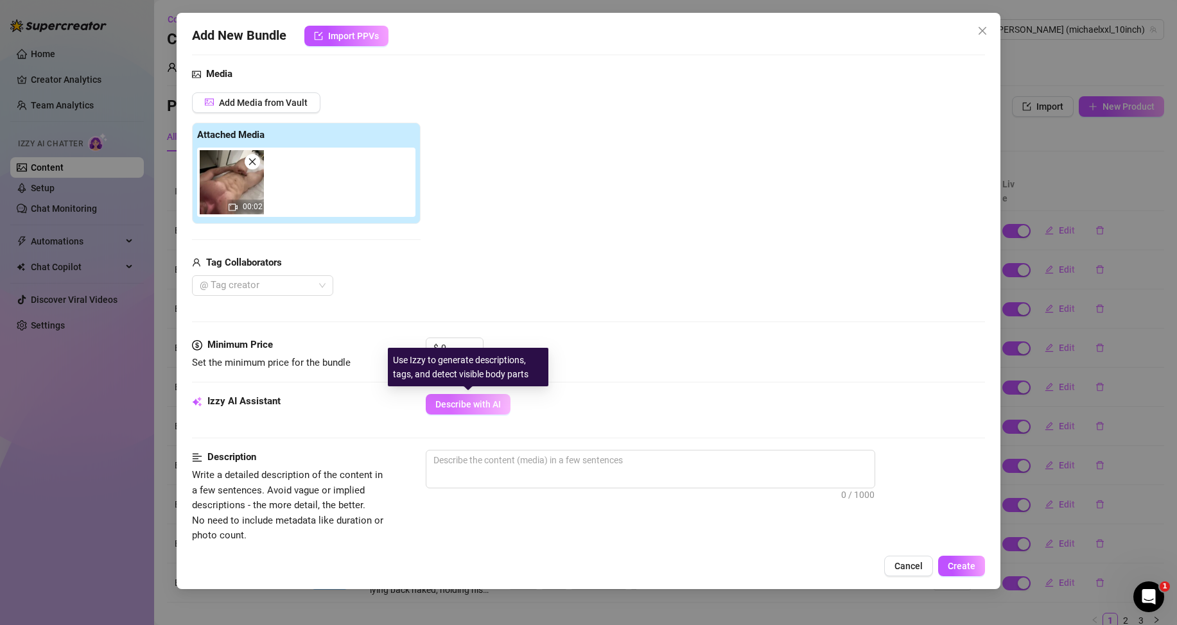
click at [485, 412] on button "Describe with AI" at bounding box center [468, 404] width 85 height 21
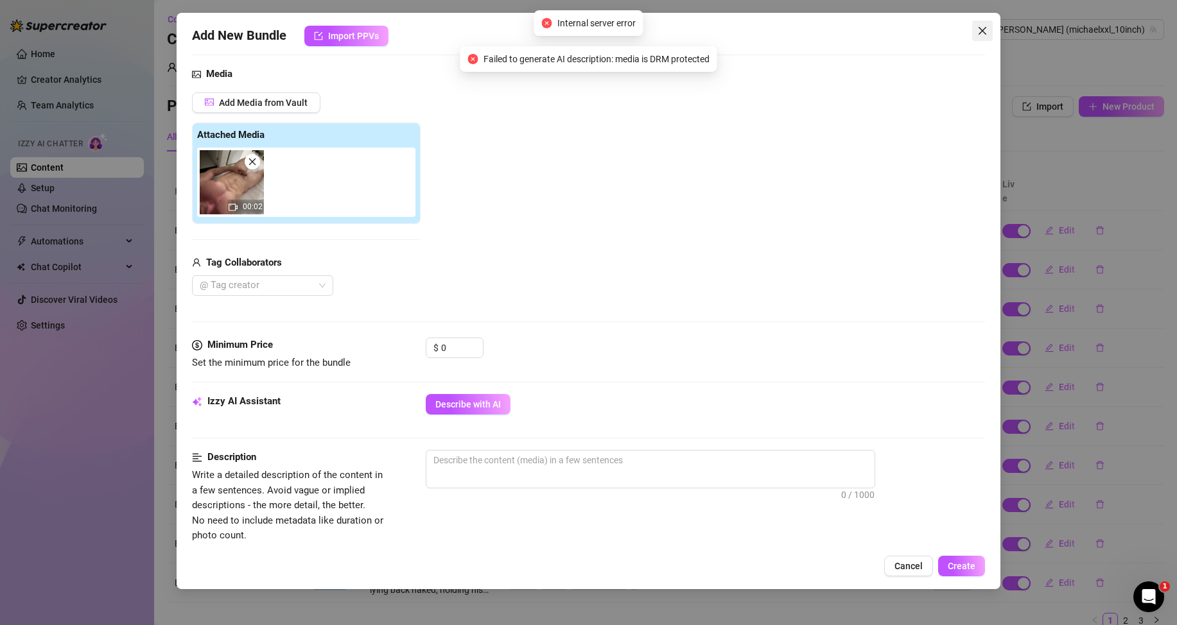
click at [980, 28] on icon "close" at bounding box center [982, 31] width 8 height 8
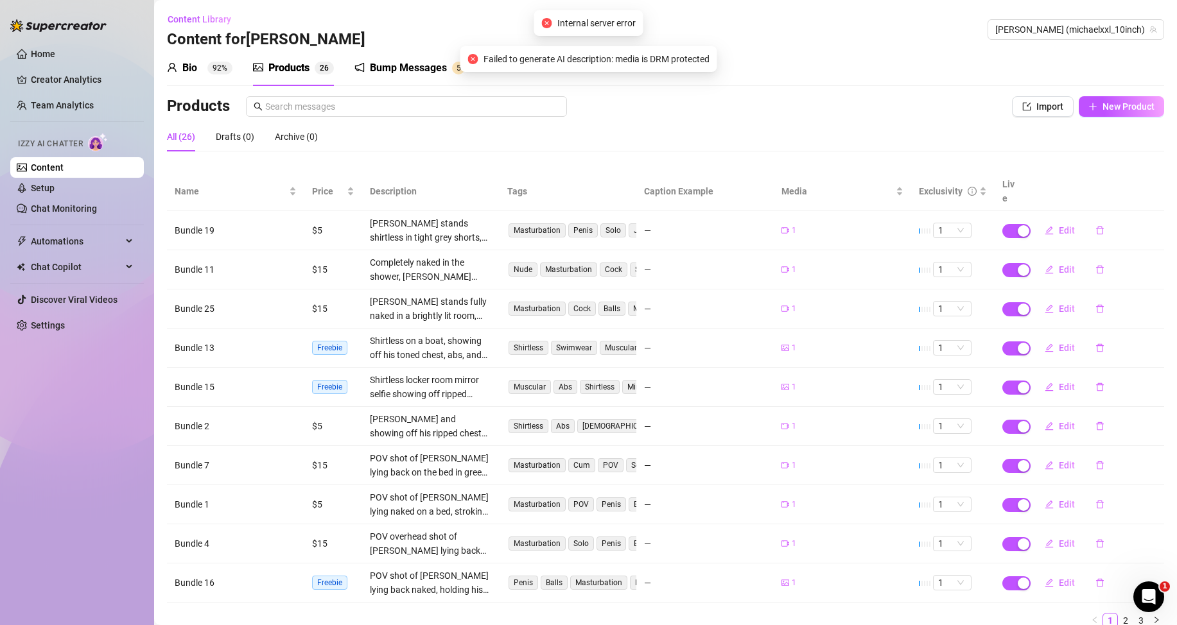
click at [572, 151] on div "All (26) Drafts (0) Archive (0)" at bounding box center [665, 137] width 997 height 30
